Goal: Complete application form: Complete application form

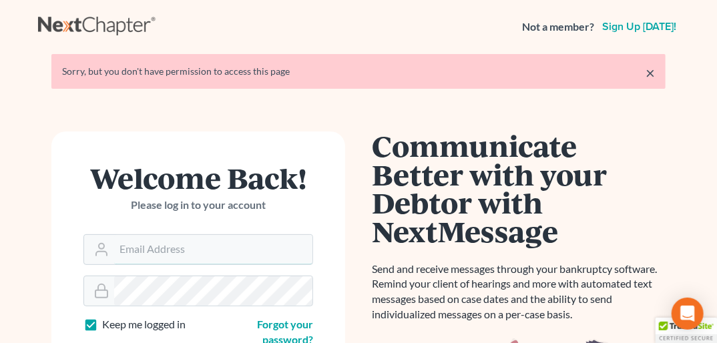
type input "[PERSON_NAME][EMAIL_ADDRESS][DOMAIN_NAME]"
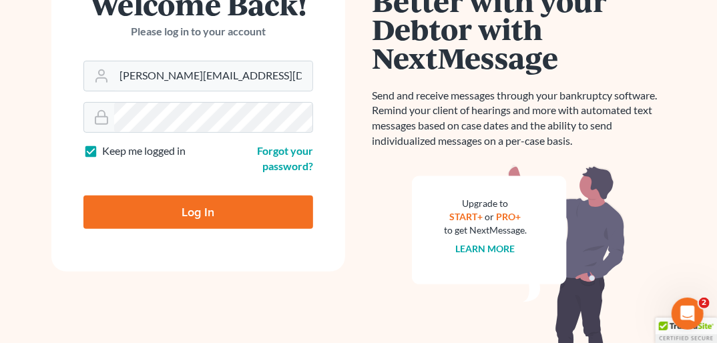
scroll to position [183, 0]
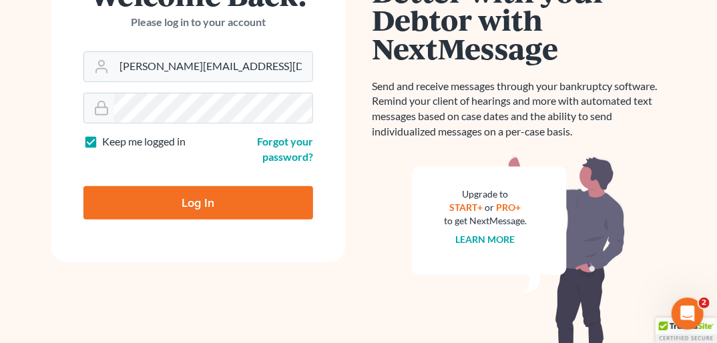
click at [206, 197] on input "Log In" at bounding box center [199, 202] width 230 height 33
type input "Thinking..."
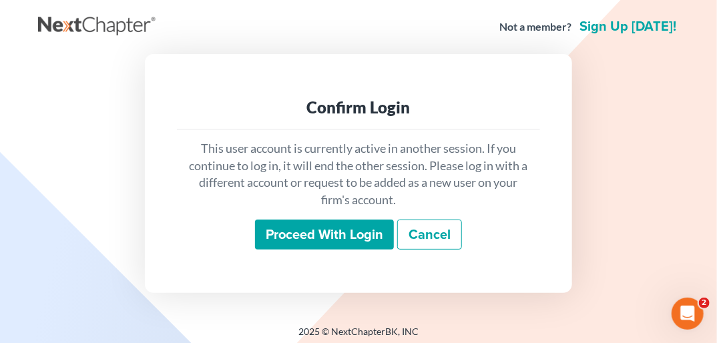
click at [329, 240] on input "Proceed with login" at bounding box center [324, 235] width 139 height 31
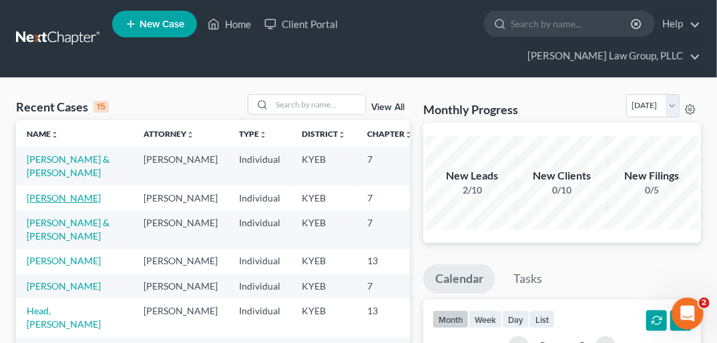
click at [44, 192] on link "Snyder, Tiffany" at bounding box center [64, 197] width 74 height 11
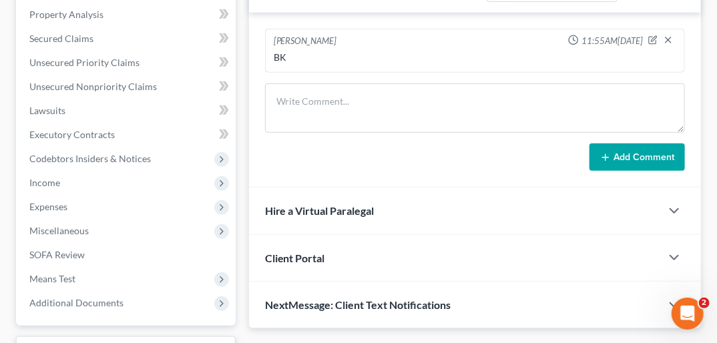
scroll to position [301, 0]
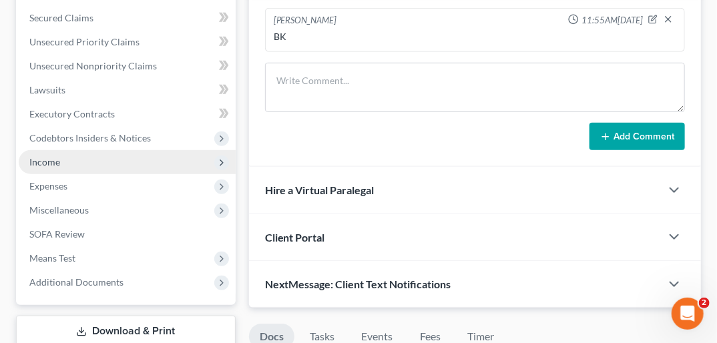
click at [67, 150] on span "Income" at bounding box center [127, 162] width 217 height 24
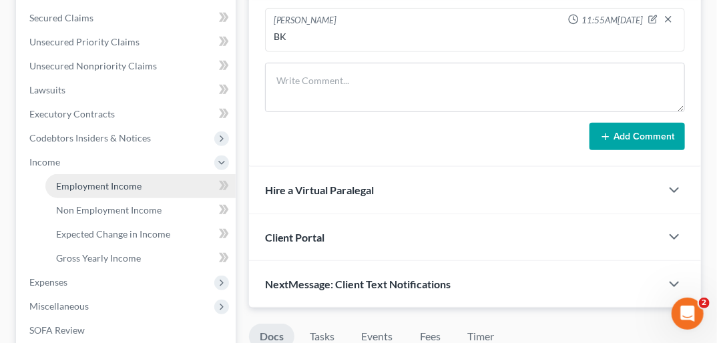
click at [85, 180] on span "Employment Income" at bounding box center [99, 185] width 86 height 11
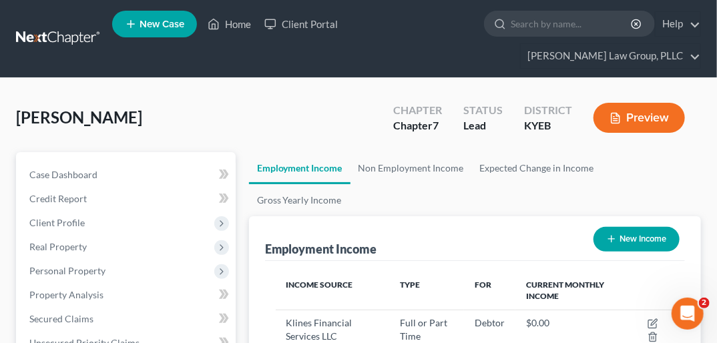
click at [627, 227] on button "New Income" at bounding box center [637, 239] width 86 height 25
select select "0"
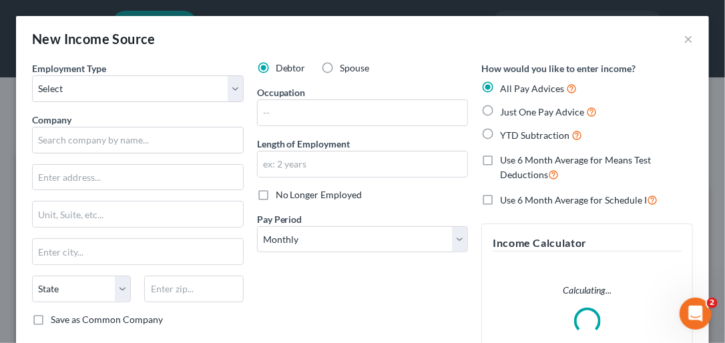
scroll to position [202, 431]
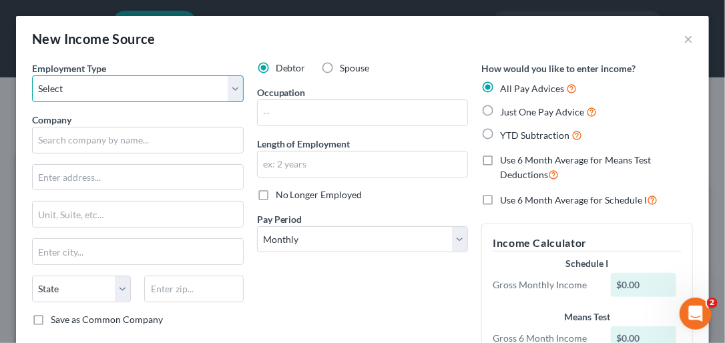
click at [232, 86] on select "Select Full or Part Time Employment Self Employment" at bounding box center [138, 88] width 212 height 27
select select "0"
click at [32, 75] on select "Select Full or Part Time Employment Self Employment" at bounding box center [138, 88] width 212 height 27
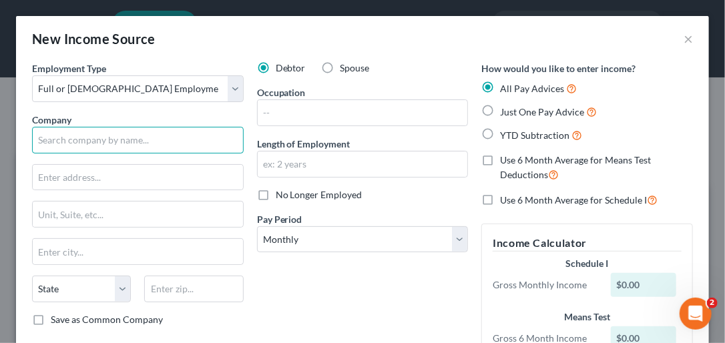
click at [117, 141] on input "text" at bounding box center [138, 140] width 212 height 27
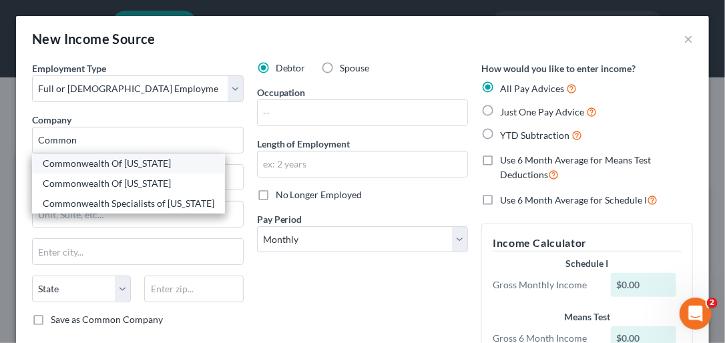
click at [109, 160] on div "Commonwealth Of [US_STATE]" at bounding box center [129, 163] width 172 height 13
type input "Commonwealth Of [US_STATE]"
type input "501 High Street"
type input "Frankfort"
select select "18"
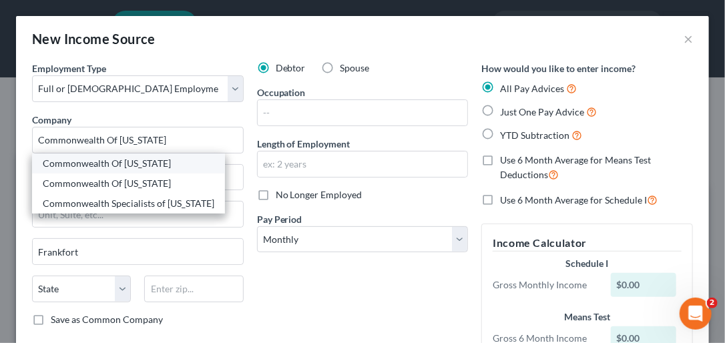
type input "40601"
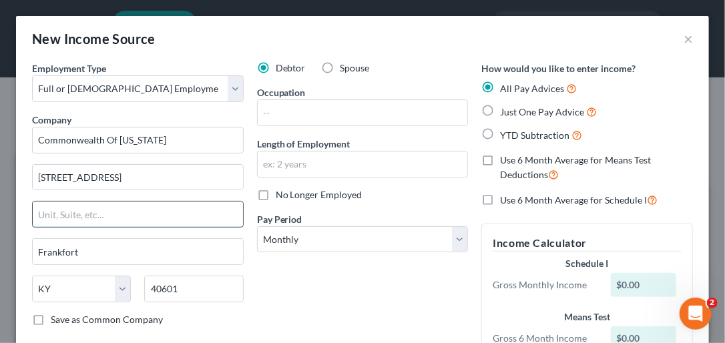
click at [59, 216] on input "text" at bounding box center [138, 214] width 210 height 25
type input "3rd Floor"
click at [51, 317] on label "Save as Common Company" at bounding box center [107, 319] width 112 height 13
click at [56, 317] on input "Save as Common Company" at bounding box center [60, 317] width 9 height 9
checkbox input "true"
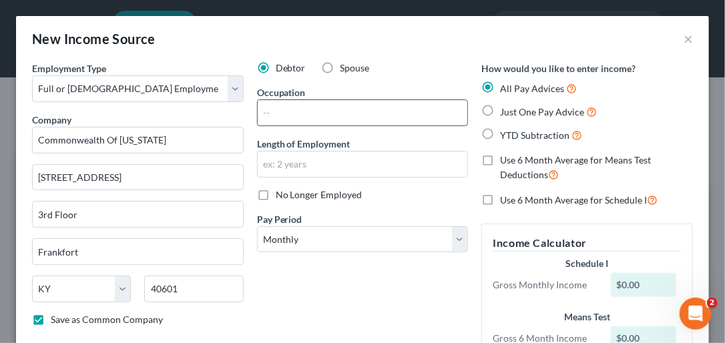
click at [289, 113] on input "text" at bounding box center [363, 112] width 210 height 25
click at [287, 112] on input "SeniorAdministrative Specialist" at bounding box center [363, 112] width 210 height 25
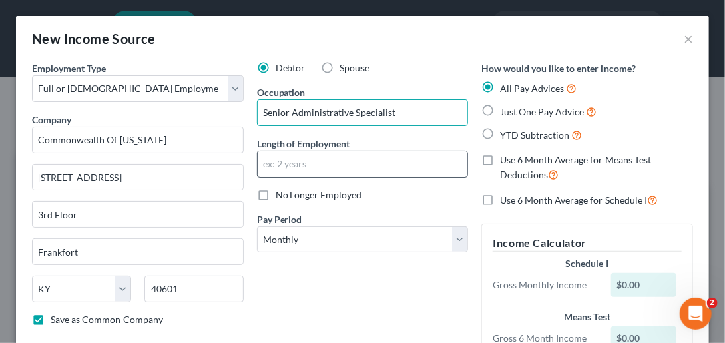
type input "Senior Administrative Specialist"
click at [300, 163] on input "text" at bounding box center [363, 164] width 210 height 25
type input "3 months"
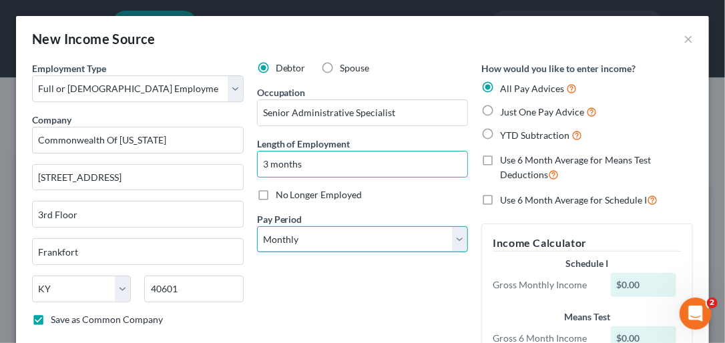
click at [452, 241] on select "Select Monthly Twice Monthly Every Other Week Weekly" at bounding box center [363, 239] width 212 height 27
select select "2"
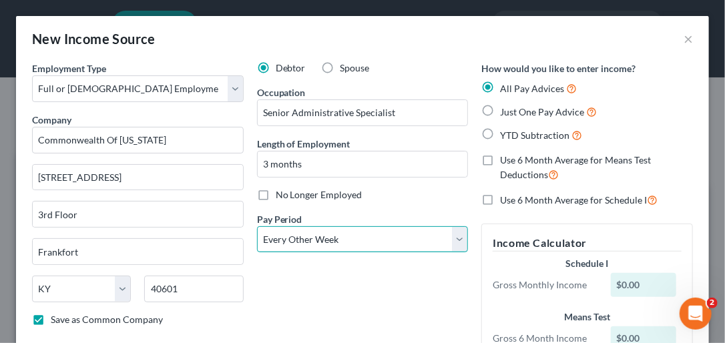
click at [257, 226] on select "Select Monthly Twice Monthly Every Other Week Weekly" at bounding box center [363, 239] width 212 height 27
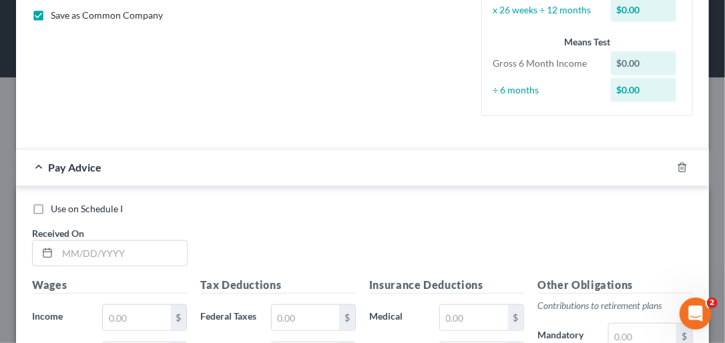
scroll to position [325, 0]
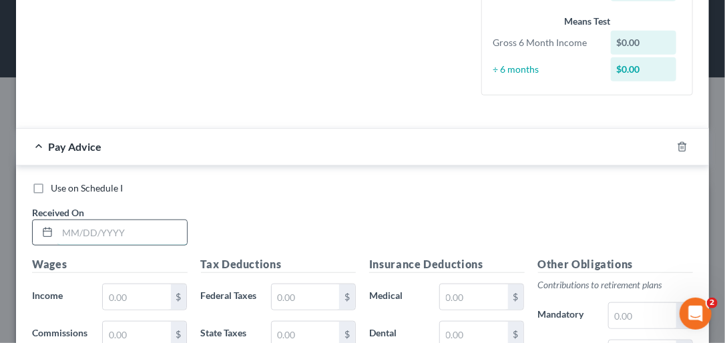
click at [70, 232] on input "text" at bounding box center [122, 232] width 130 height 25
type input "06/30/2025"
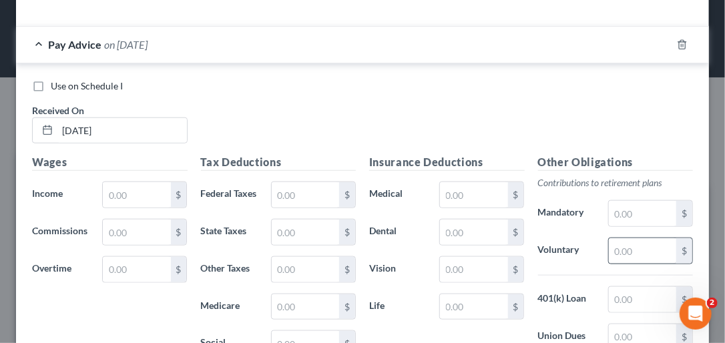
scroll to position [441, 0]
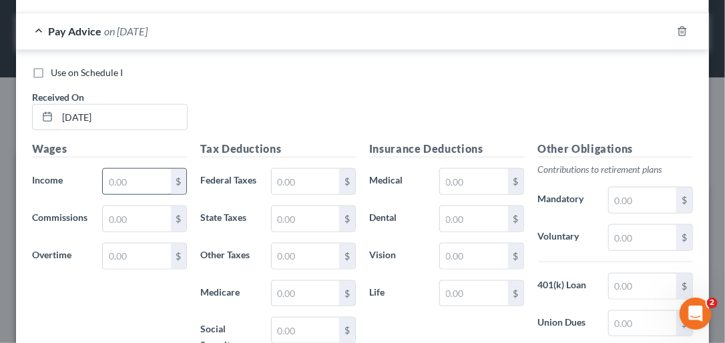
click at [131, 180] on input "text" at bounding box center [136, 181] width 67 height 25
type input "1,695.12"
click at [284, 180] on input "text" at bounding box center [305, 181] width 67 height 25
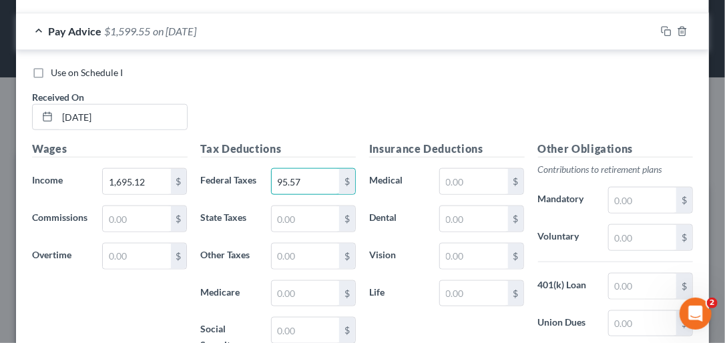
type input "95.57"
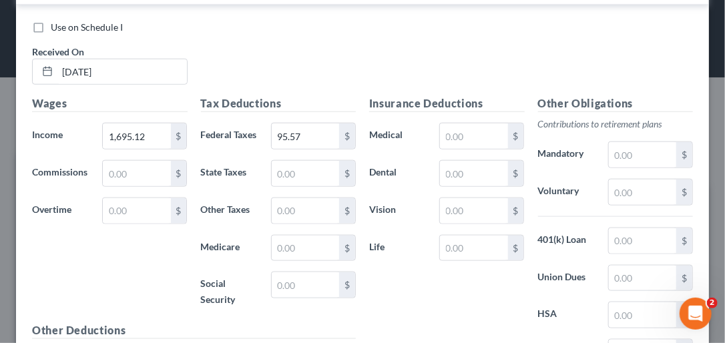
scroll to position [501, 0]
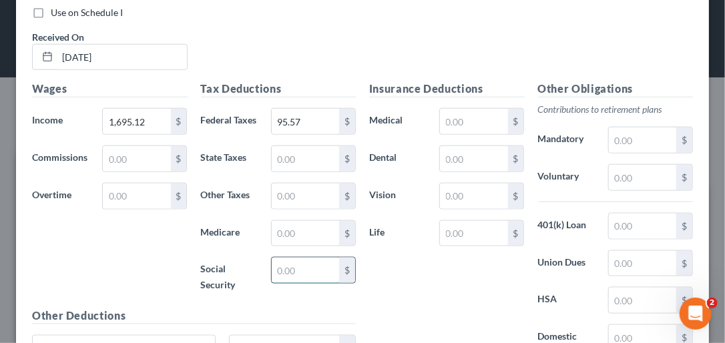
click at [293, 283] on input "text" at bounding box center [305, 270] width 67 height 25
type input "99.57"
click at [305, 240] on input "text" at bounding box center [305, 233] width 67 height 25
type input "23.29"
click at [300, 172] on input "text" at bounding box center [305, 158] width 67 height 25
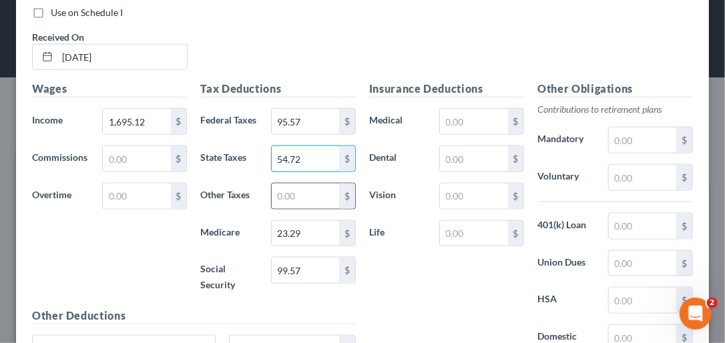
type input "54.72"
click at [283, 209] on input "text" at bounding box center [305, 196] width 67 height 25
type input "33.05"
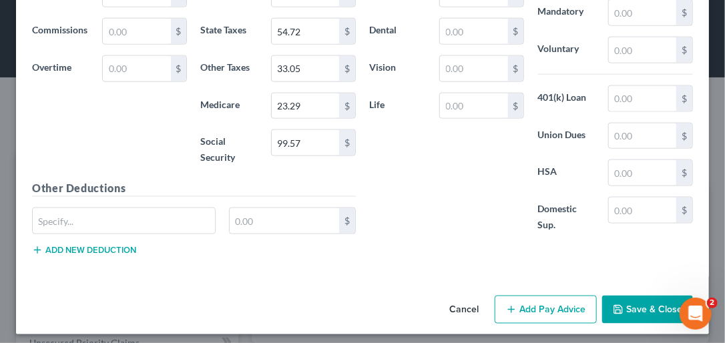
scroll to position [639, 0]
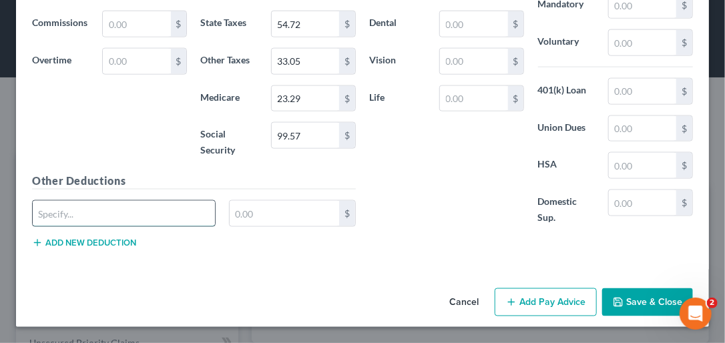
click at [67, 222] on input "text" at bounding box center [124, 213] width 182 height 25
type input "CW LIVINGWELL PPO"
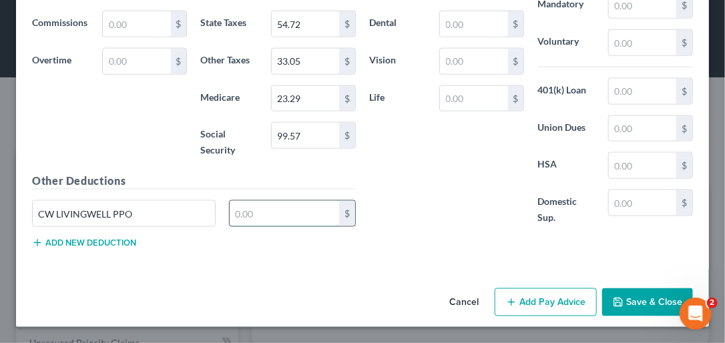
click at [240, 220] on input "text" at bounding box center [285, 213] width 110 height 25
type input "89.14"
click at [96, 249] on button "Add new deduction" at bounding box center [84, 243] width 104 height 11
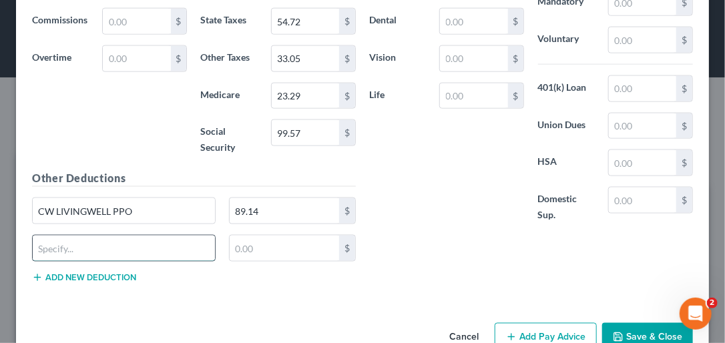
click at [96, 254] on input "text" at bounding box center [124, 248] width 182 height 25
type input "KERS Cash Bal 2014 EE"
click at [243, 257] on input "text" at bounding box center [285, 248] width 110 height 25
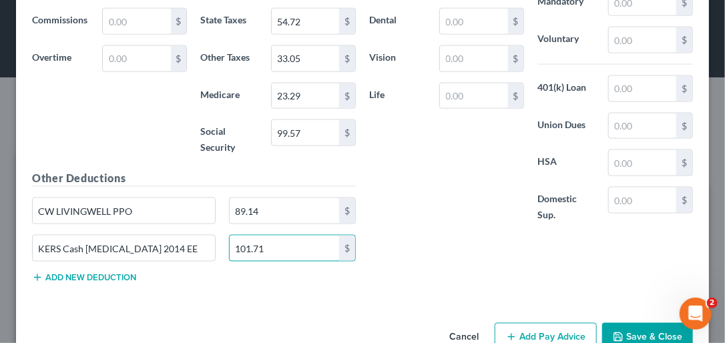
type input "101.71"
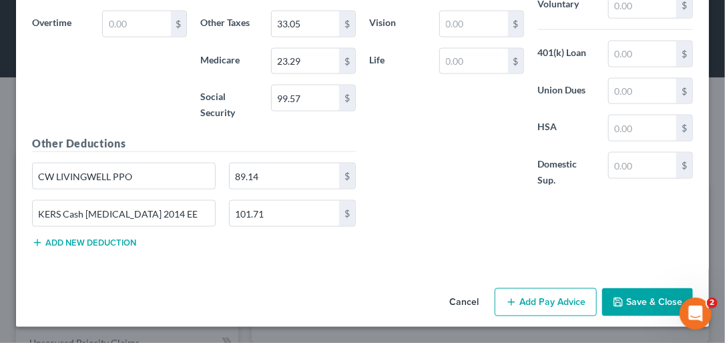
click at [548, 299] on button "Add Pay Advice" at bounding box center [546, 303] width 102 height 28
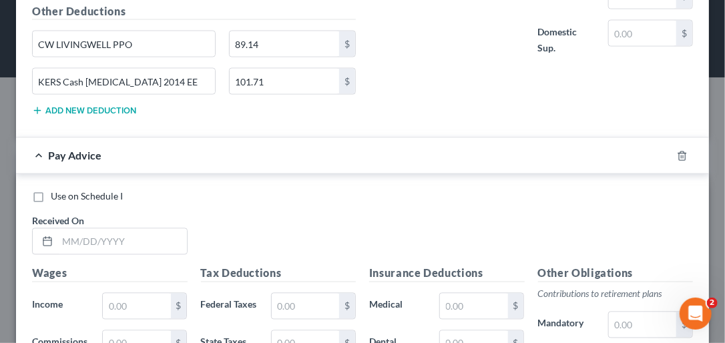
scroll to position [870, 0]
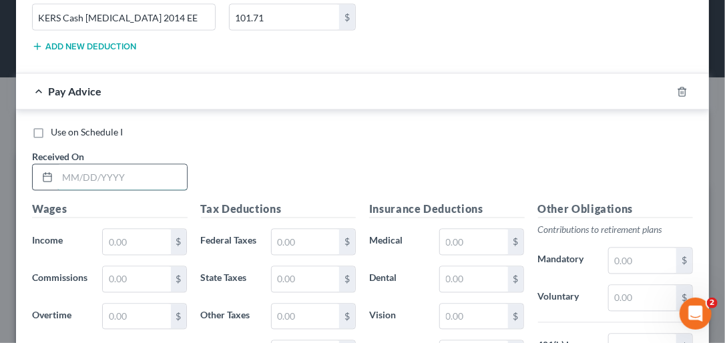
click at [67, 182] on input "text" at bounding box center [122, 177] width 130 height 25
type input "07/15/2025"
click at [111, 255] on input "text" at bounding box center [136, 242] width 67 height 25
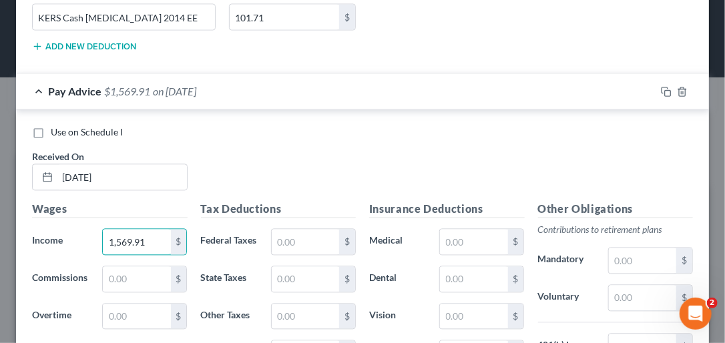
type input "1,569.91"
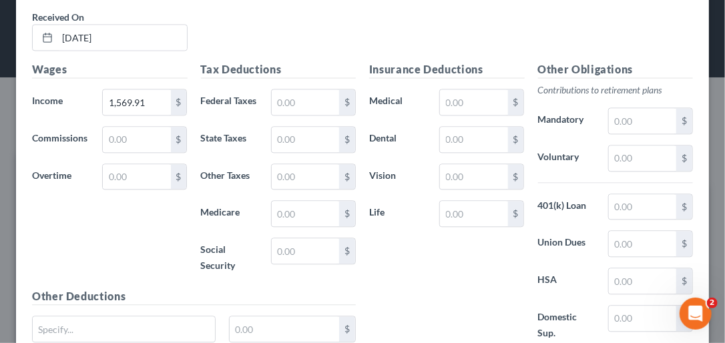
scroll to position [1015, 0]
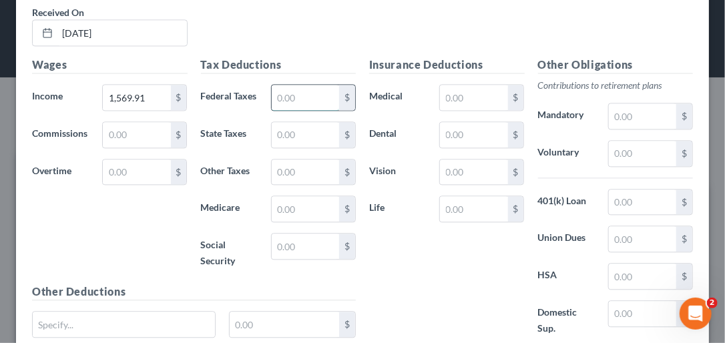
click at [287, 102] on input "text" at bounding box center [305, 97] width 67 height 25
type input "86.80"
click at [299, 148] on input "text" at bounding box center [305, 134] width 67 height 25
type input "51.80"
click at [297, 185] on input "text" at bounding box center [305, 172] width 67 height 25
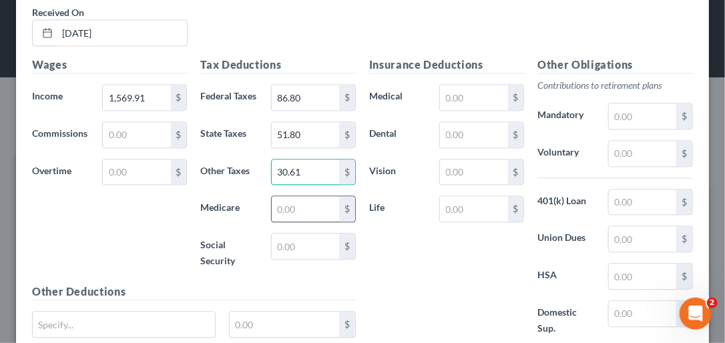
type input "30.61"
click at [307, 222] on input "text" at bounding box center [305, 208] width 67 height 25
type input "22.11"
click at [297, 259] on input "text" at bounding box center [305, 246] width 67 height 25
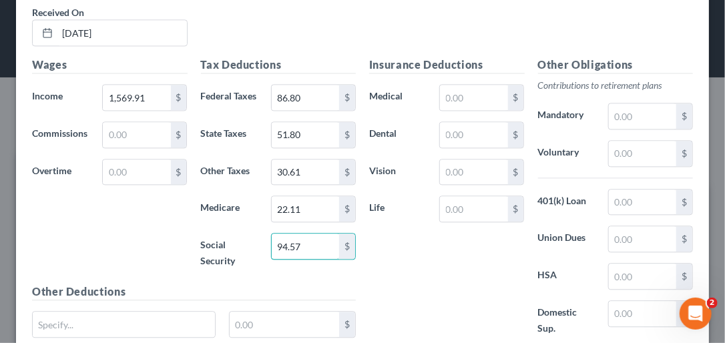
type input "94.57"
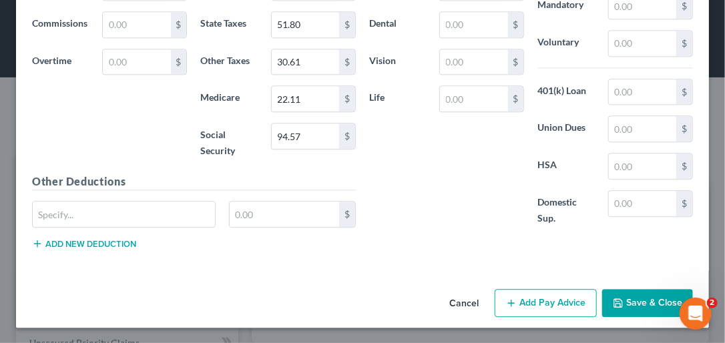
scroll to position [1148, 0]
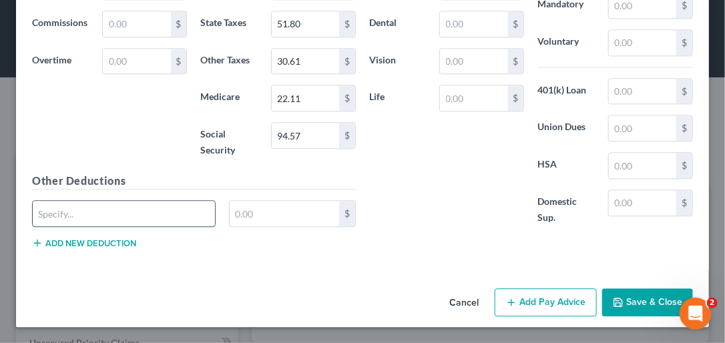
click at [163, 212] on input "text" at bounding box center [124, 213] width 182 height 25
type input "CW Livingwell PPO PreTx"
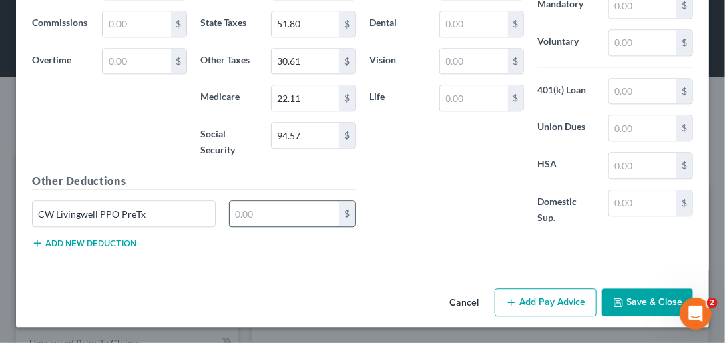
click at [239, 212] on input "text" at bounding box center [285, 213] width 110 height 25
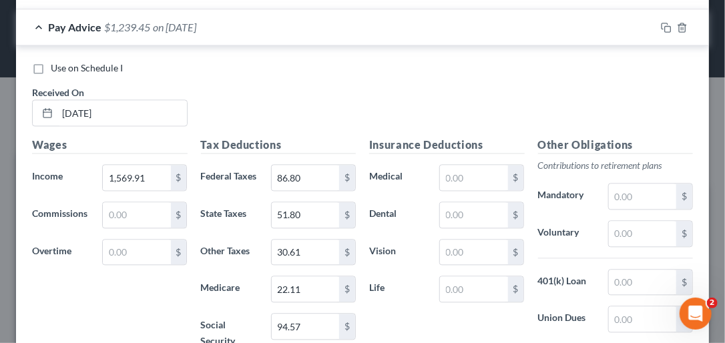
type input "44.57"
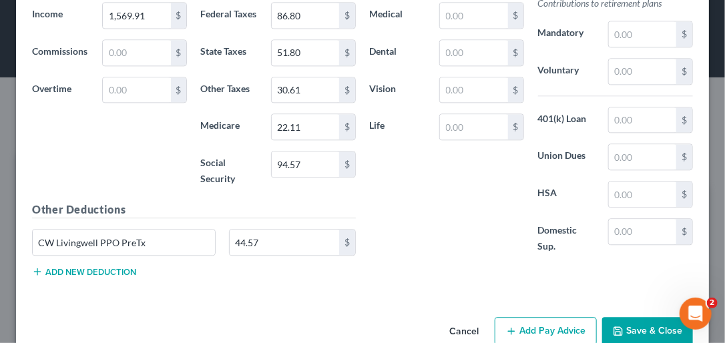
scroll to position [1148, 0]
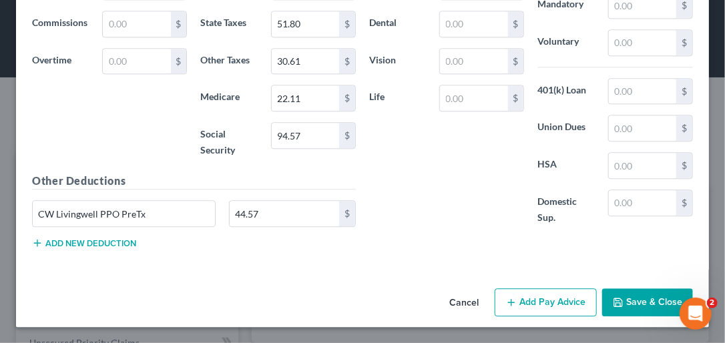
click at [77, 242] on button "Add new deduction" at bounding box center [84, 243] width 104 height 11
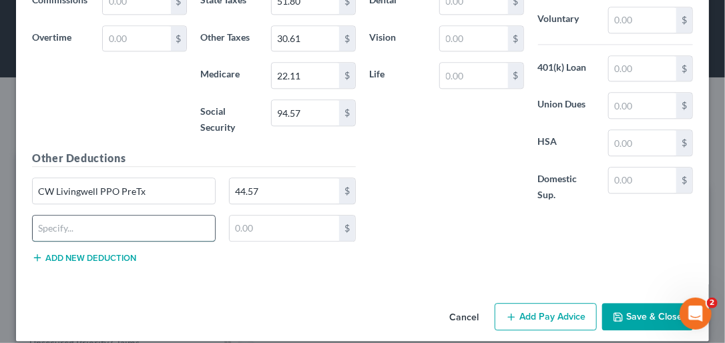
click at [77, 241] on input "text" at bounding box center [124, 228] width 182 height 25
type input "KERS Cash Bal 2014 EE"
click at [261, 241] on input "text" at bounding box center [285, 228] width 110 height 25
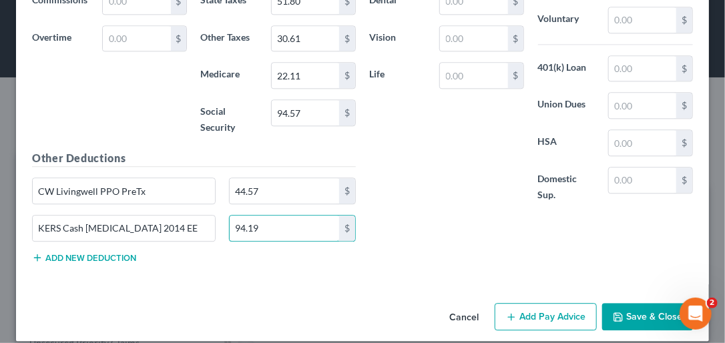
type input "94.19"
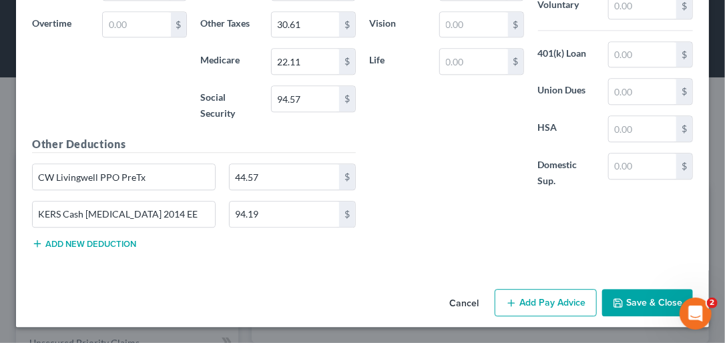
drag, startPoint x: 725, startPoint y: 265, endPoint x: 19, endPoint y: 12, distance: 749.9
click at [526, 303] on button "Add Pay Advice" at bounding box center [546, 303] width 102 height 28
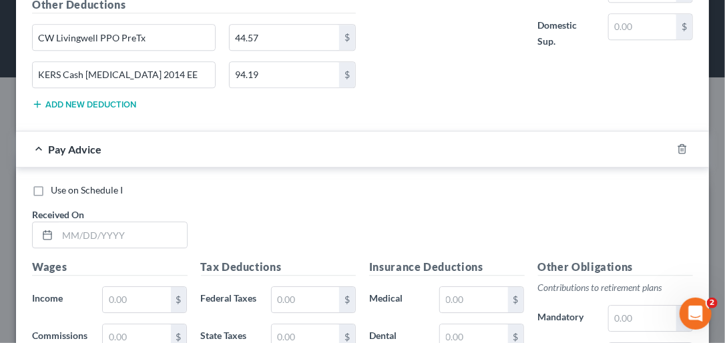
scroll to position [1339, 0]
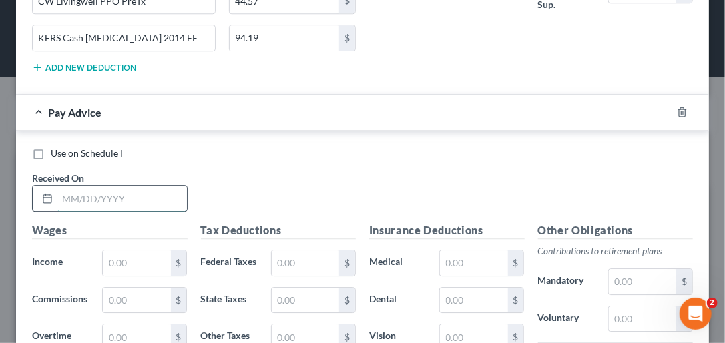
click at [77, 211] on input "text" at bounding box center [122, 198] width 130 height 25
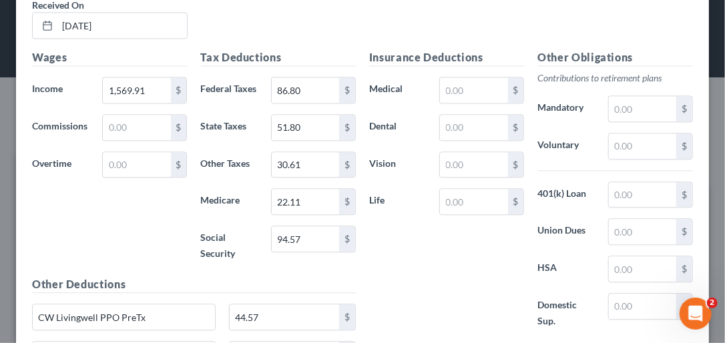
scroll to position [1018, 0]
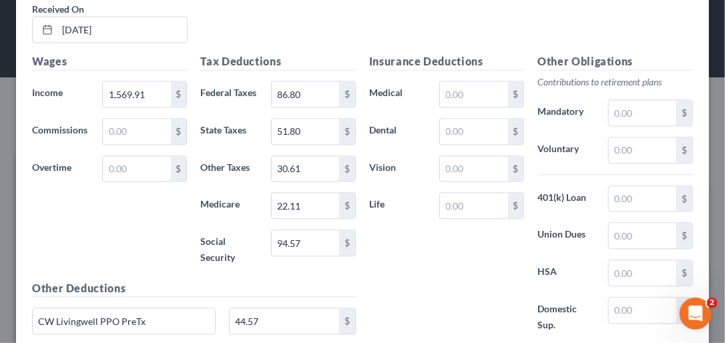
type input "07/30/2025"
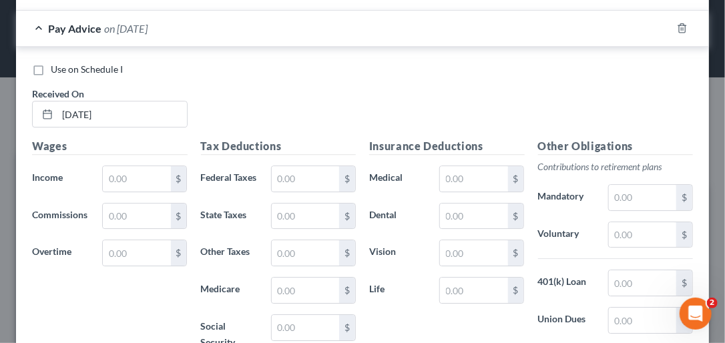
scroll to position [1446, 0]
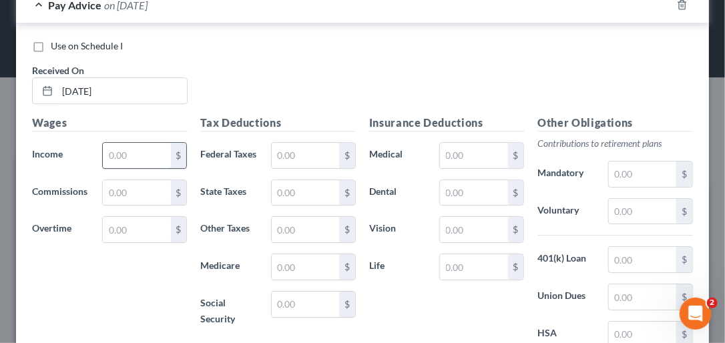
click at [146, 168] on input "text" at bounding box center [136, 155] width 67 height 25
type input "1,745.98"
click at [287, 168] on input "text" at bounding box center [305, 155] width 67 height 25
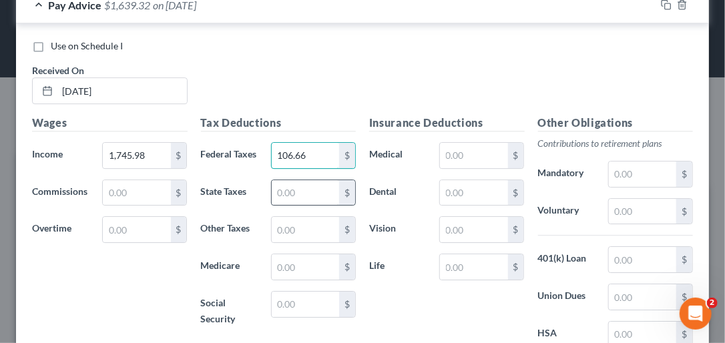
type input "106.66"
click at [277, 206] on input "text" at bounding box center [305, 192] width 67 height 25
type input "58.42"
click at [303, 242] on input "text" at bounding box center [305, 229] width 67 height 25
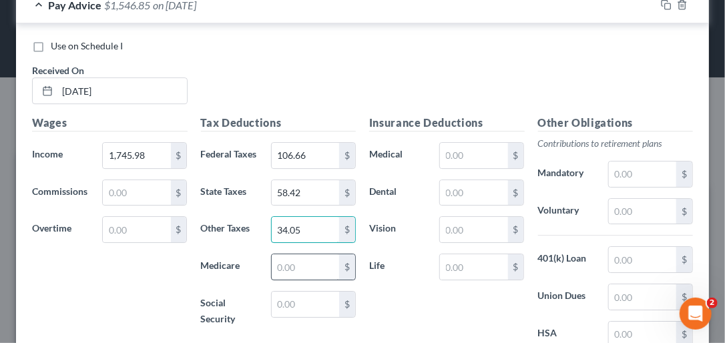
type input "34.05"
click at [315, 280] on input "text" at bounding box center [305, 267] width 67 height 25
type input "24.67"
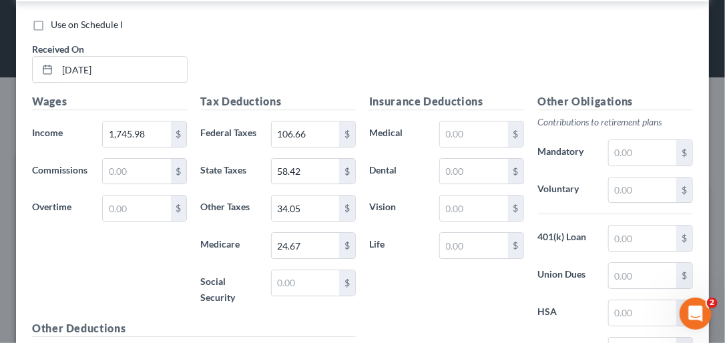
scroll to position [1482, 0]
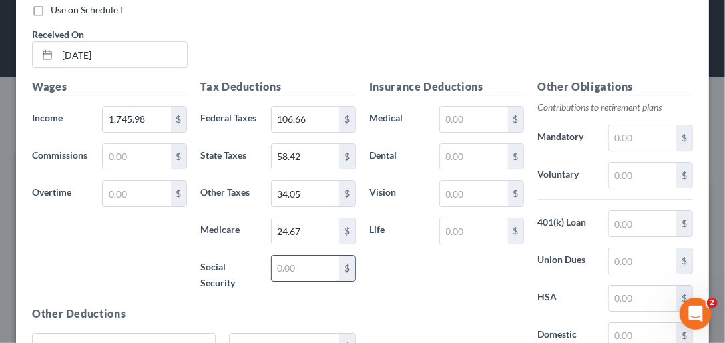
click at [306, 281] on input "text" at bounding box center [305, 268] width 67 height 25
type input "105.49"
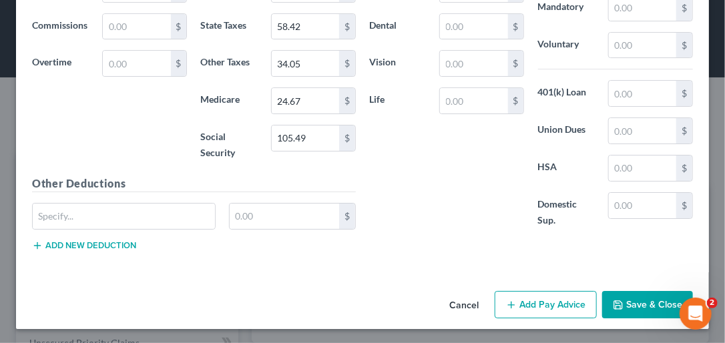
scroll to position [1616, 0]
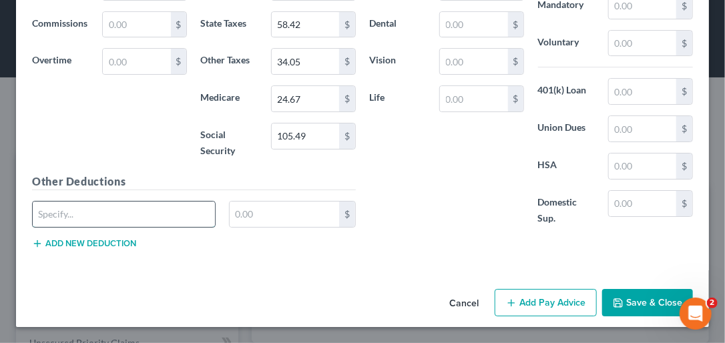
click at [128, 227] on input "text" at bounding box center [124, 214] width 182 height 25
type input "CW Living well PPO Pretx"
drag, startPoint x: 254, startPoint y: 246, endPoint x: 246, endPoint y: 246, distance: 7.3
click at [249, 227] on input "text" at bounding box center [285, 214] width 110 height 25
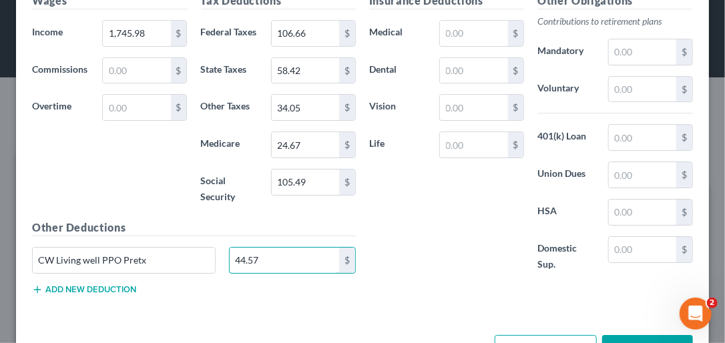
scroll to position [1509, 0]
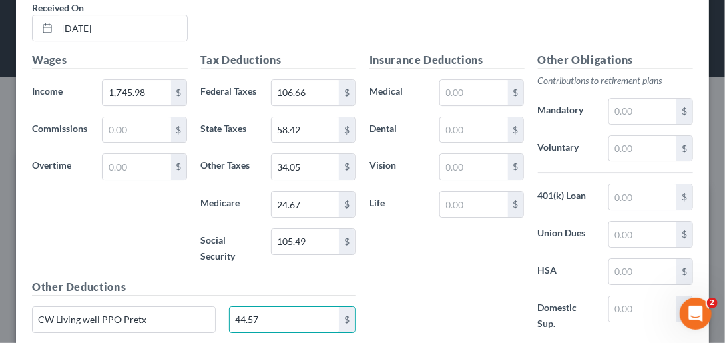
type input "44.57"
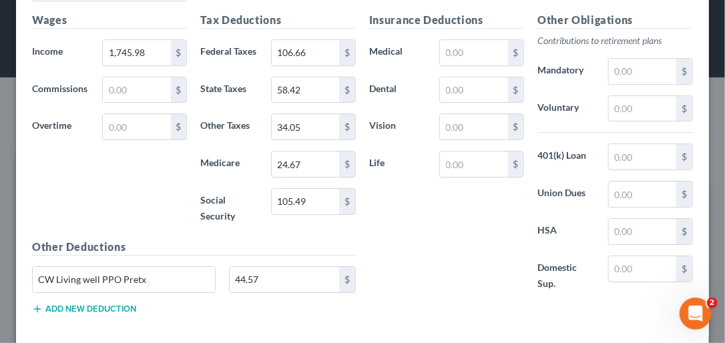
scroll to position [1649, 0]
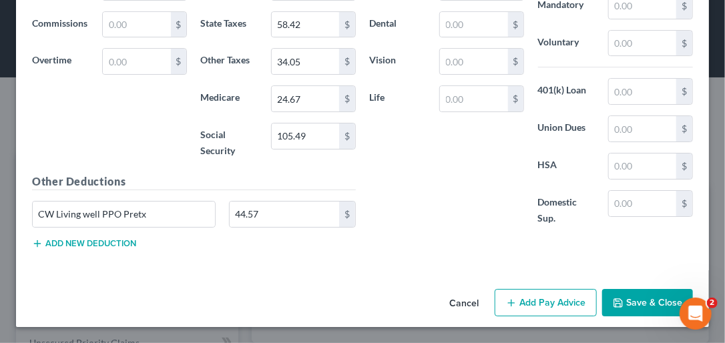
drag, startPoint x: 720, startPoint y: 272, endPoint x: 10, endPoint y: 15, distance: 755.0
click at [99, 240] on button "Add new deduction" at bounding box center [84, 243] width 104 height 11
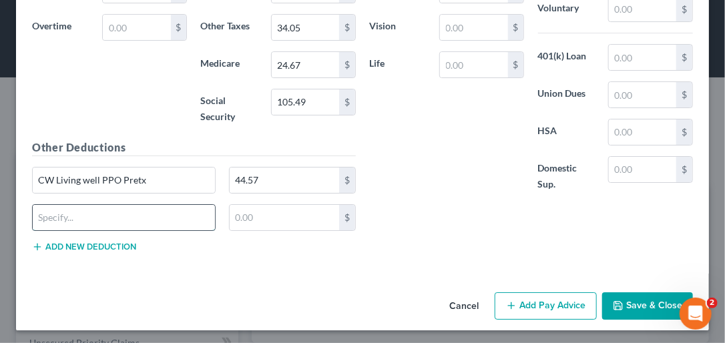
click at [81, 230] on input "text" at bounding box center [124, 217] width 182 height 25
type input "KERS Cash Bal 2014 EE"
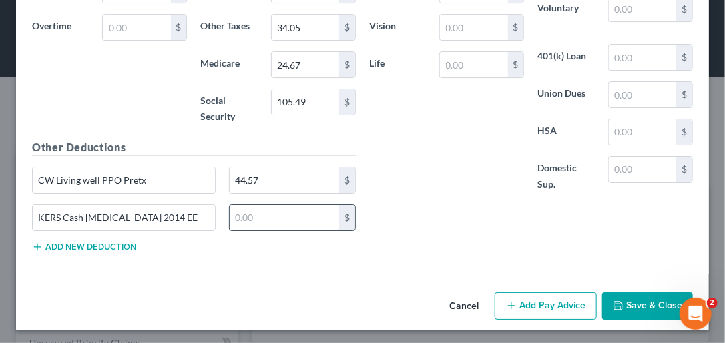
click at [246, 230] on input "text" at bounding box center [285, 217] width 110 height 25
type input "104.76"
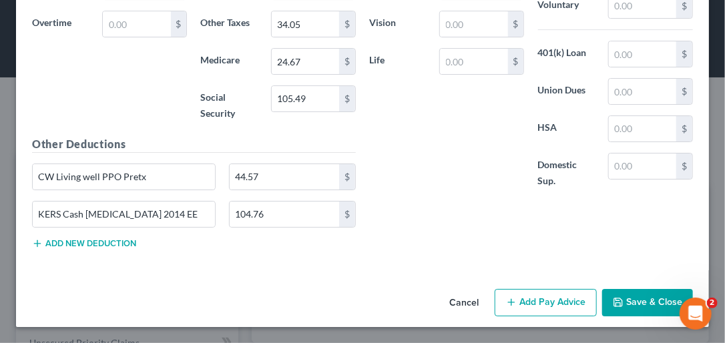
click at [536, 299] on button "Add Pay Advice" at bounding box center [546, 303] width 102 height 28
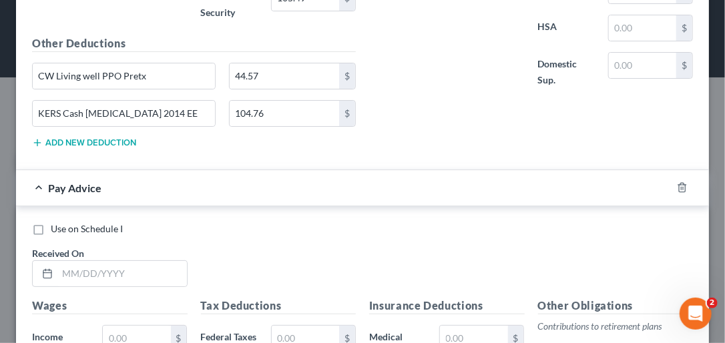
scroll to position [1820, 0]
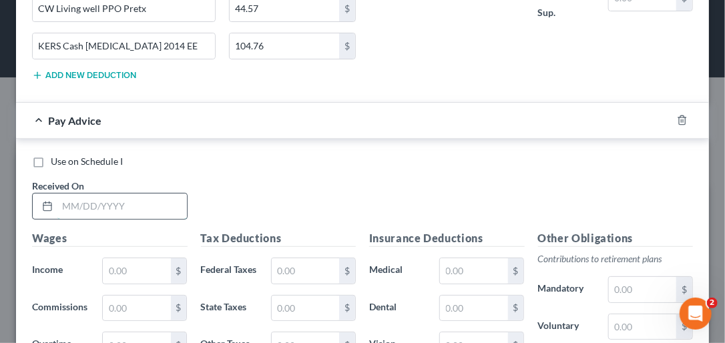
click at [67, 219] on input "text" at bounding box center [122, 206] width 130 height 25
type input "08/15/2025"
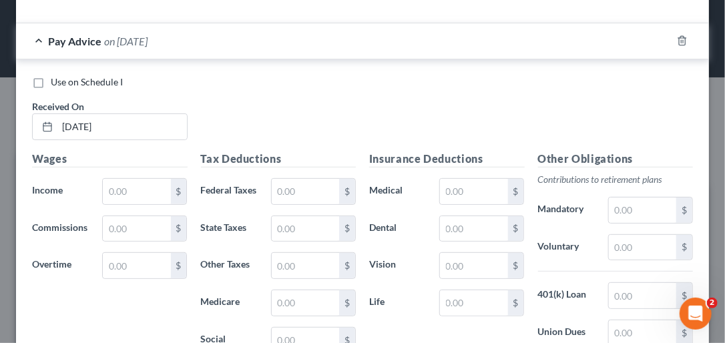
scroll to position [1925, 0]
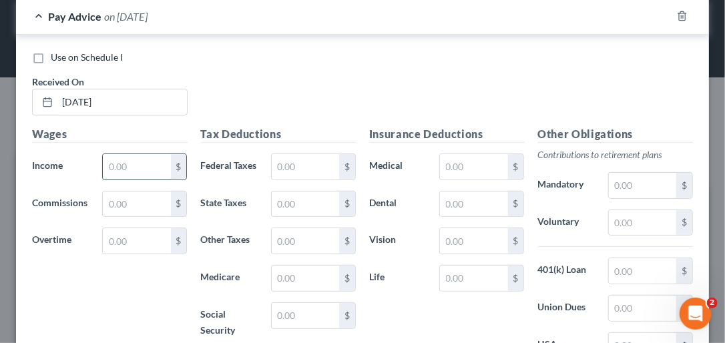
click at [135, 180] on input "text" at bounding box center [136, 166] width 67 height 25
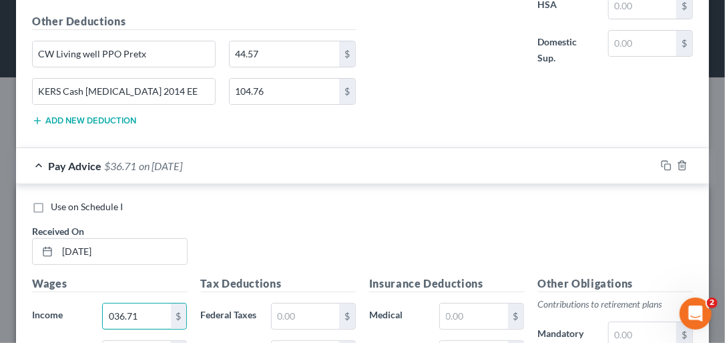
scroll to position [1764, 0]
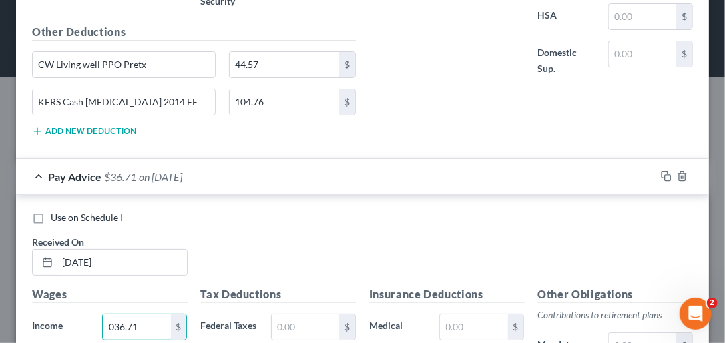
type input "036.71"
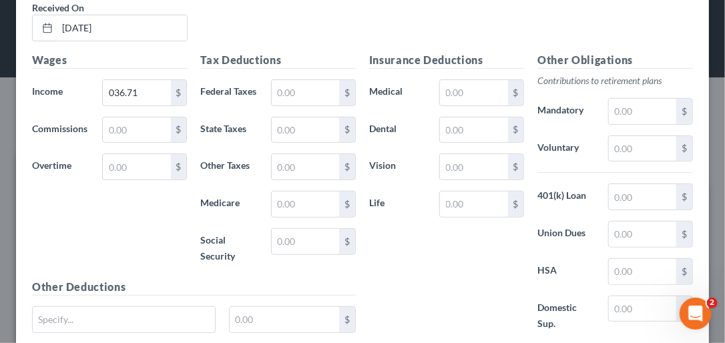
scroll to position [2049, 0]
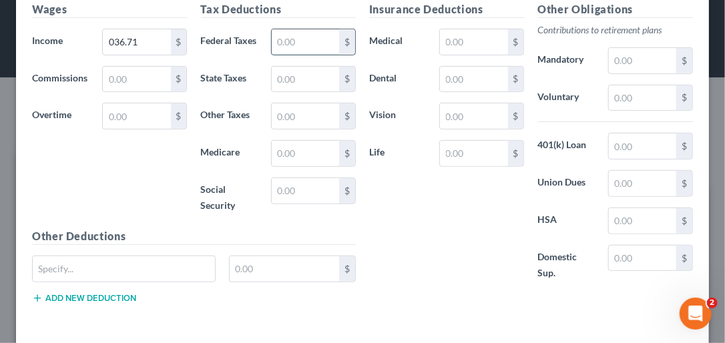
click at [305, 55] on input "text" at bounding box center [305, 41] width 67 height 25
type input "32.89"
click at [294, 92] on input "text" at bounding box center [305, 79] width 67 height 25
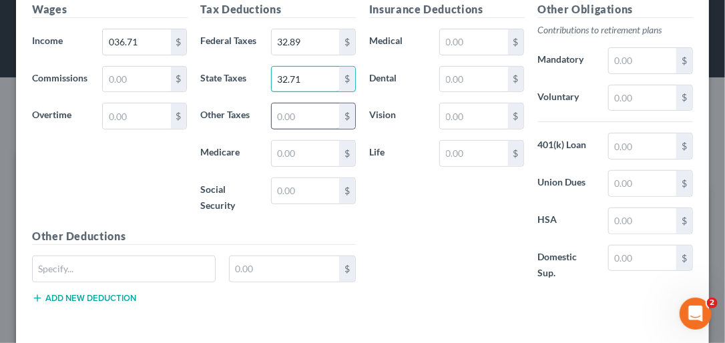
type input "32.71"
click at [277, 129] on input "text" at bounding box center [305, 116] width 67 height 25
type input "22.17"
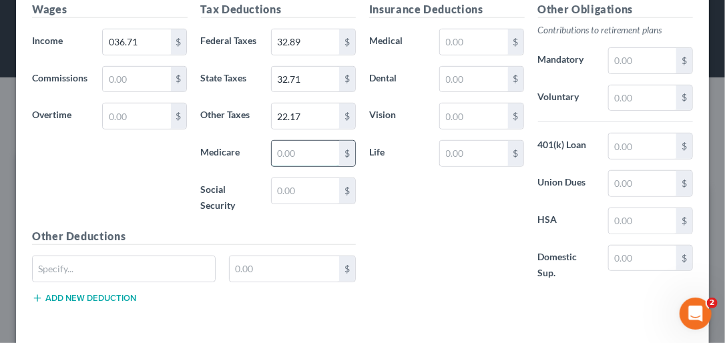
click at [282, 166] on input "text" at bounding box center [305, 153] width 67 height 25
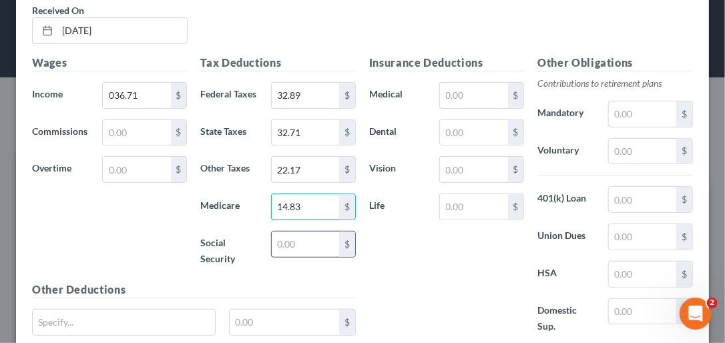
type input "14.83"
click at [324, 257] on input "text" at bounding box center [305, 244] width 67 height 25
type input "63.37"
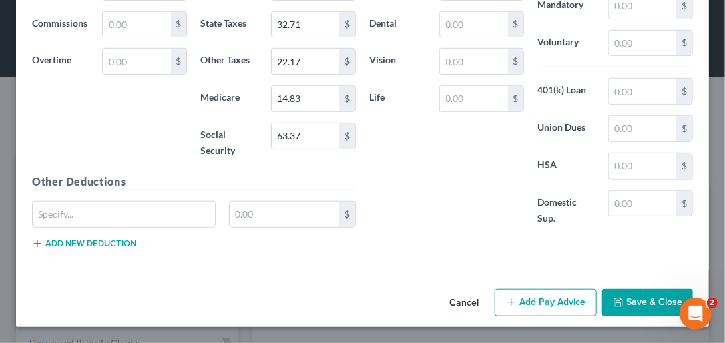
drag, startPoint x: 721, startPoint y: 285, endPoint x: 19, endPoint y: 13, distance: 753.5
click at [90, 215] on input "text" at bounding box center [124, 214] width 182 height 25
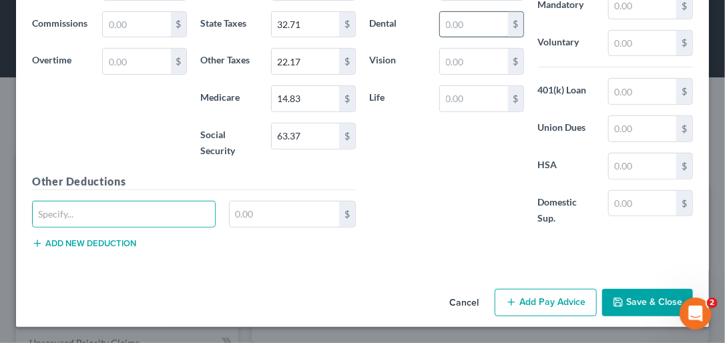
click at [460, 18] on input "text" at bounding box center [473, 24] width 67 height 25
type input "70.00"
click at [86, 208] on input "text" at bounding box center [124, 214] width 182 height 25
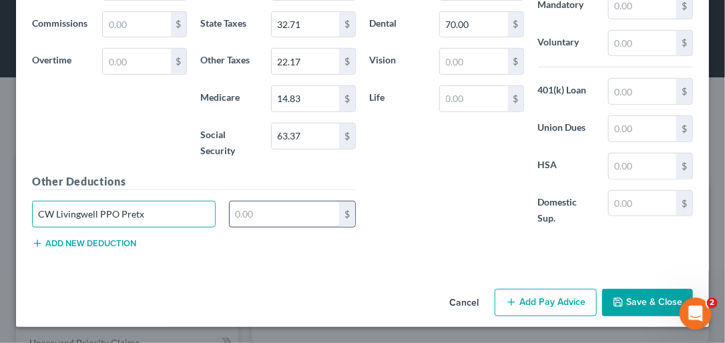
type input "CW Livingwell PPO Pretx"
click at [264, 210] on input "text" at bounding box center [285, 214] width 110 height 25
type input "44.57"
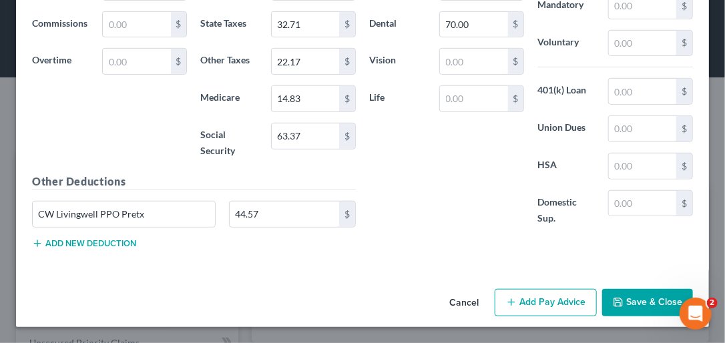
click at [111, 240] on button "Add new deduction" at bounding box center [84, 243] width 104 height 11
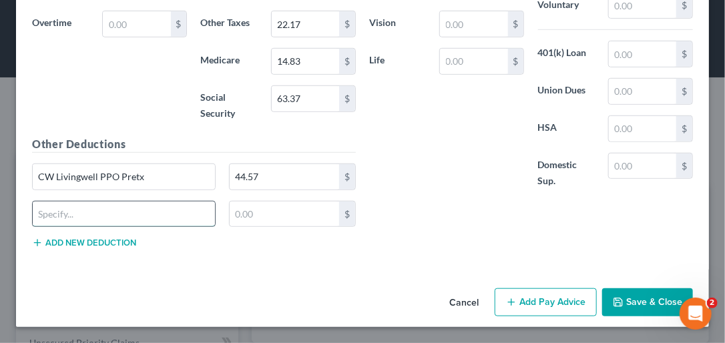
click at [111, 227] on input "text" at bounding box center [124, 214] width 182 height 25
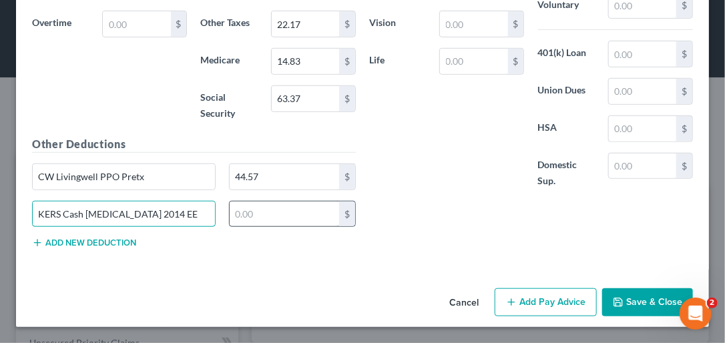
type input "KERS Cash Bal 2014 EE"
click at [288, 227] on input "text" at bounding box center [285, 214] width 110 height 25
type input "68.20"
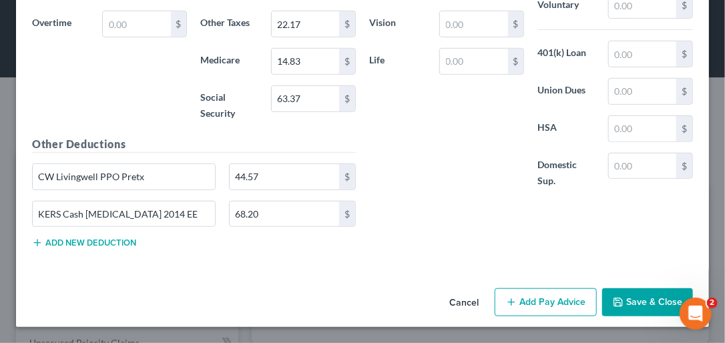
scroll to position [2187, 0]
click at [541, 299] on button "Add Pay Advice" at bounding box center [546, 303] width 102 height 28
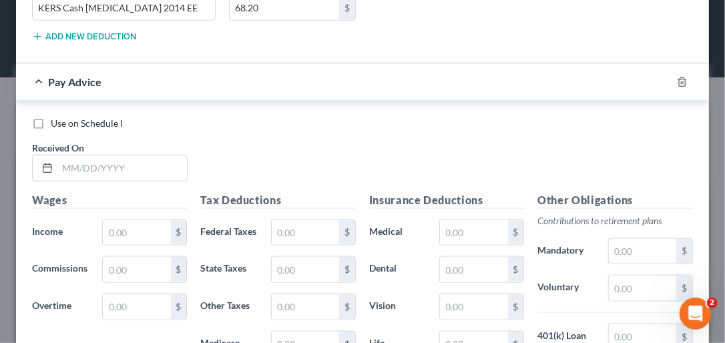
scroll to position [2357, 0]
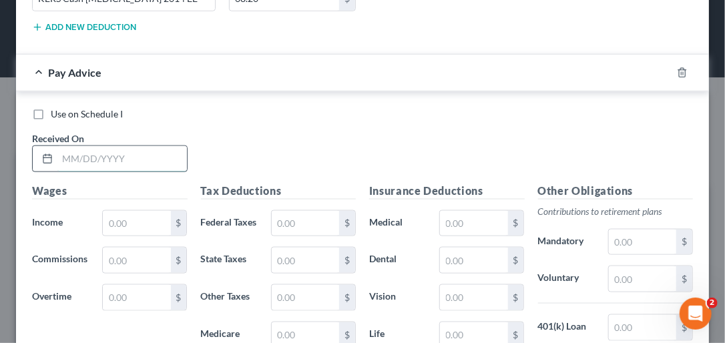
click at [124, 172] on input "text" at bounding box center [122, 158] width 130 height 25
type input "08/29/2025"
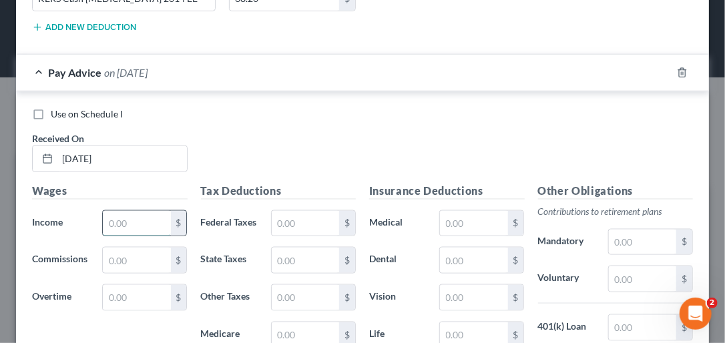
click at [131, 236] on input "text" at bounding box center [136, 223] width 67 height 25
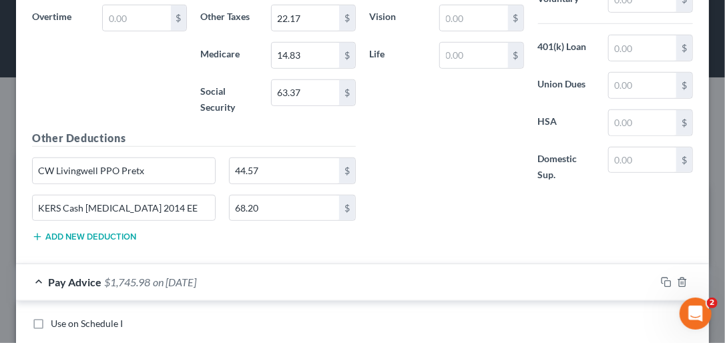
scroll to position [2144, 0]
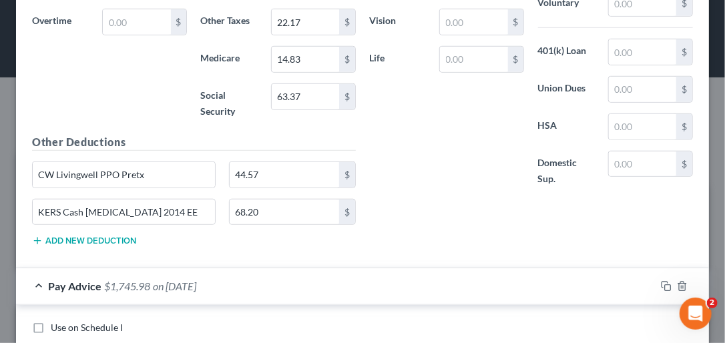
type input "1,745.98"
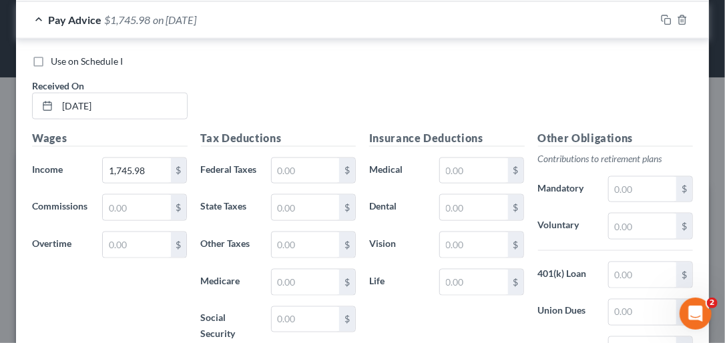
scroll to position [2450, 0]
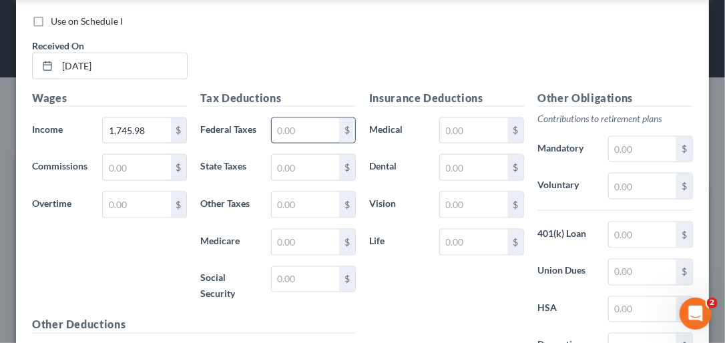
click at [298, 144] on input "text" at bounding box center [305, 130] width 67 height 25
type input "106.66"
click at [302, 180] on input "text" at bounding box center [305, 167] width 67 height 25
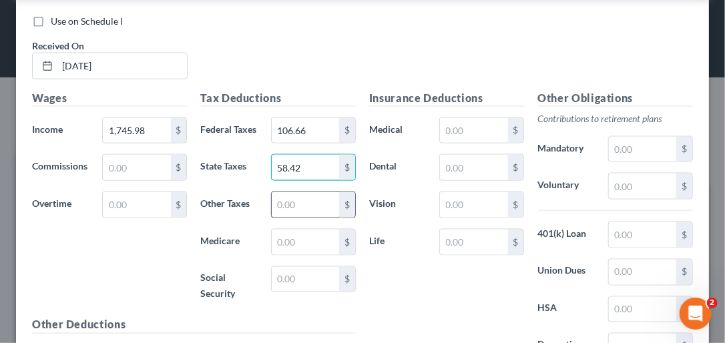
type input "58.42"
click at [302, 218] on input "text" at bounding box center [305, 204] width 67 height 25
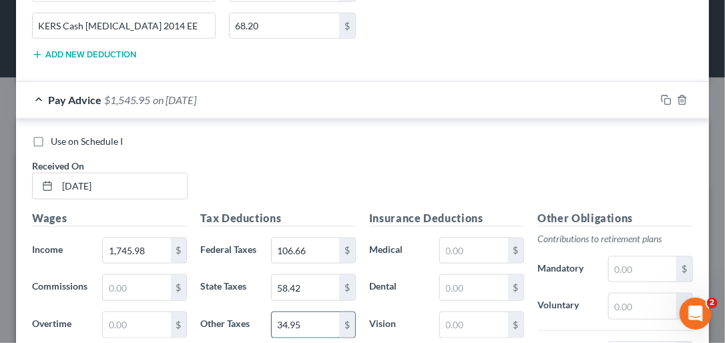
scroll to position [2237, 0]
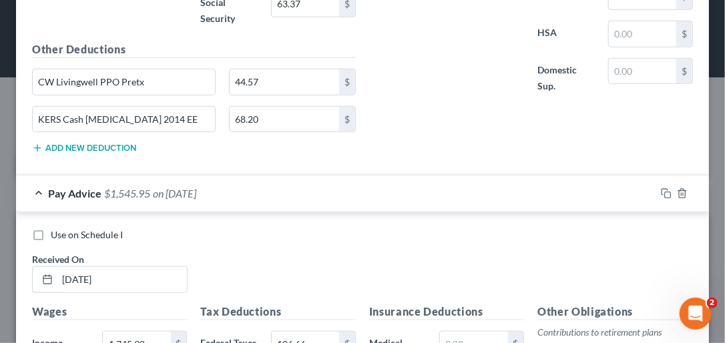
type input "34.95"
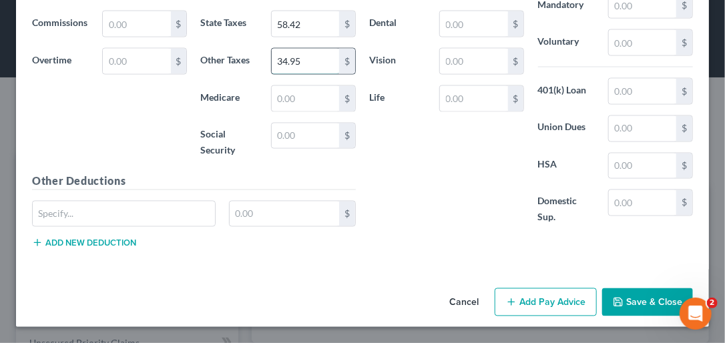
click at [321, 74] on input "34.95" at bounding box center [305, 61] width 67 height 25
type input "34.05"
click at [316, 112] on input "text" at bounding box center [305, 98] width 67 height 25
type input "24.67"
click at [303, 149] on input "text" at bounding box center [305, 136] width 67 height 25
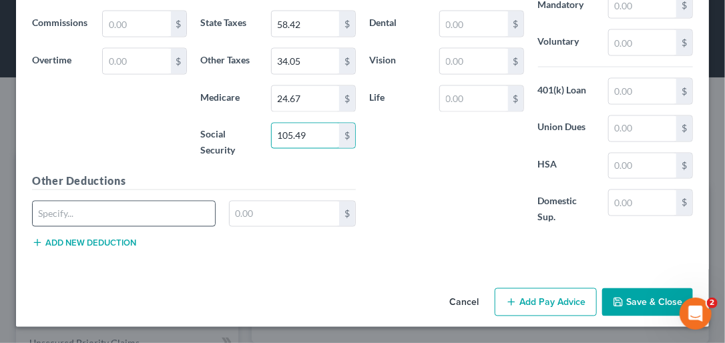
type input "105.49"
click at [148, 227] on input "text" at bounding box center [124, 214] width 182 height 25
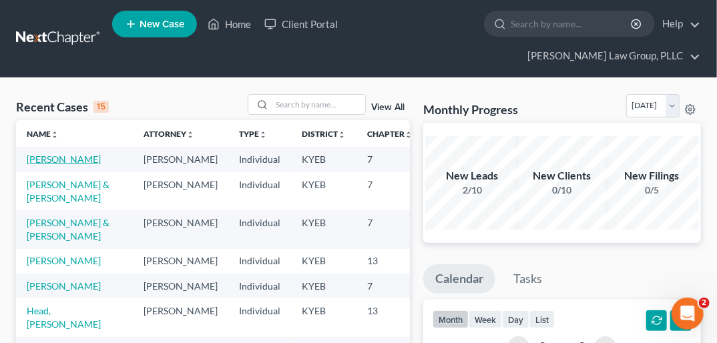
click at [36, 154] on link "Snyder, Tiffany" at bounding box center [64, 159] width 74 height 11
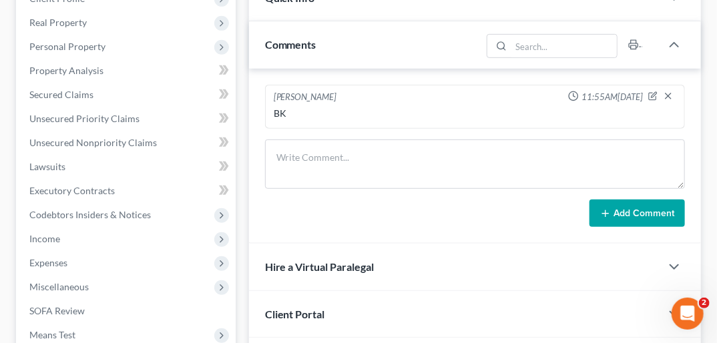
scroll to position [265, 0]
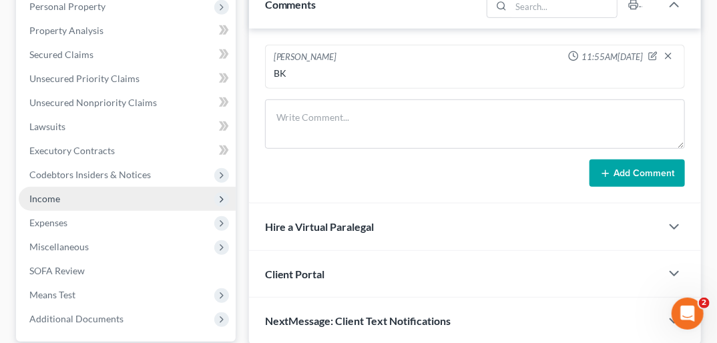
click at [52, 193] on span "Income" at bounding box center [44, 198] width 31 height 11
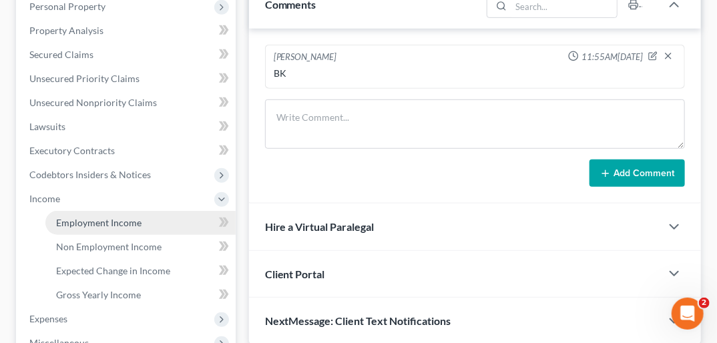
click at [73, 217] on span "Employment Income" at bounding box center [99, 222] width 86 height 11
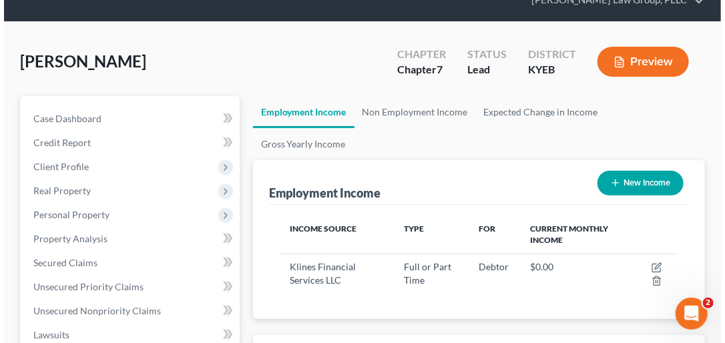
scroll to position [3, 0]
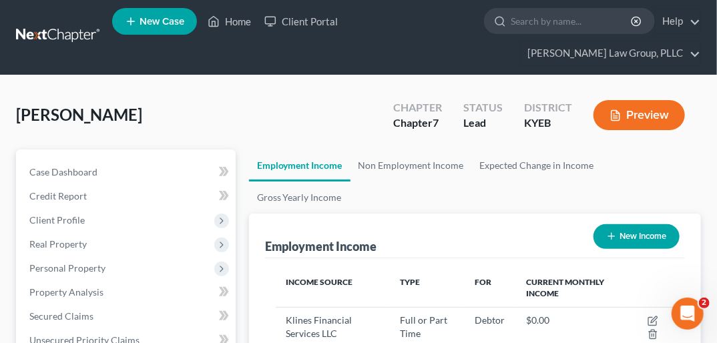
click at [643, 224] on button "New Income" at bounding box center [637, 236] width 86 height 25
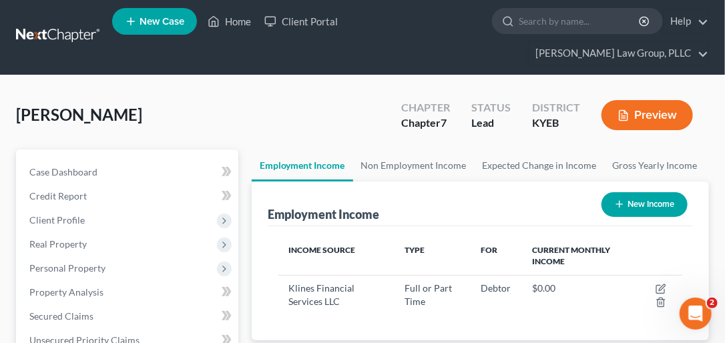
select select "0"
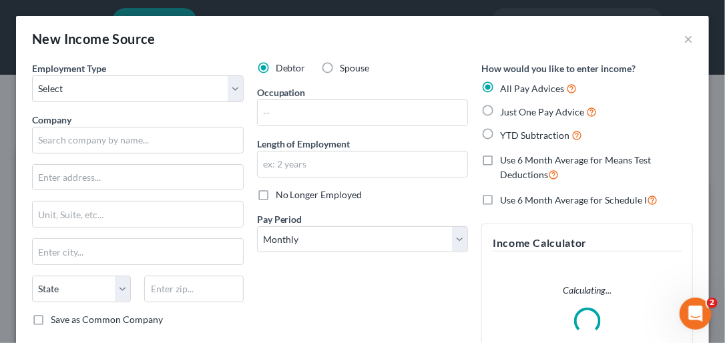
scroll to position [202, 431]
click at [230, 87] on select "Select Full or Part Time Employment Self Employment" at bounding box center [138, 88] width 212 height 27
select select "0"
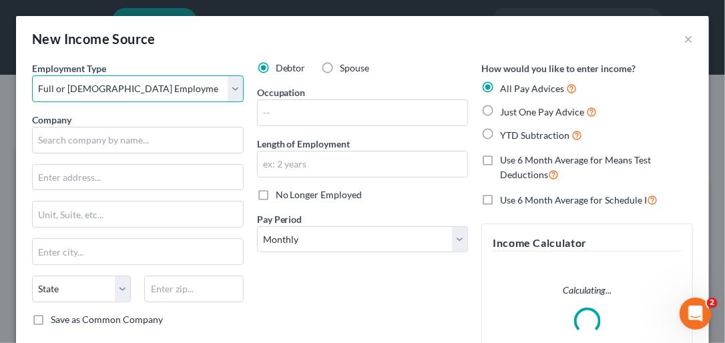
click at [32, 75] on select "Select Full or Part Time Employment Self Employment" at bounding box center [138, 88] width 212 height 27
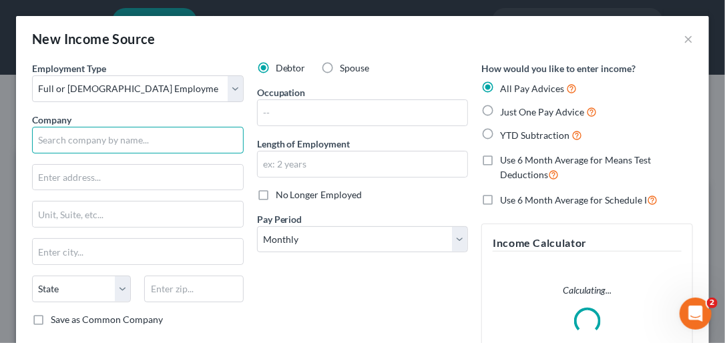
click at [158, 137] on input "text" at bounding box center [138, 140] width 212 height 27
type input "Commonwealth Of [US_STATE]"
type input "501 High Street"
type input "3rd Floor"
type input "Frankfort"
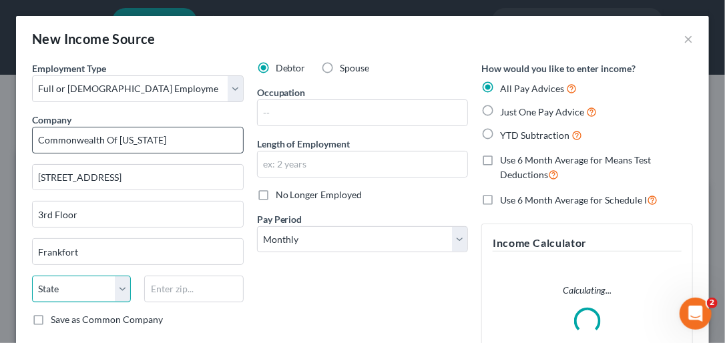
select select "18"
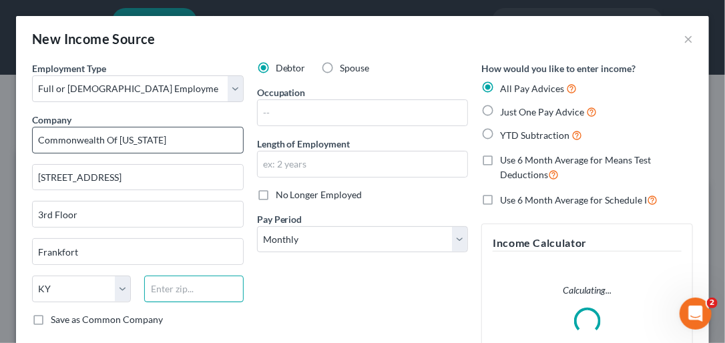
type input "40601"
type input "Senior Administrative Specialist"
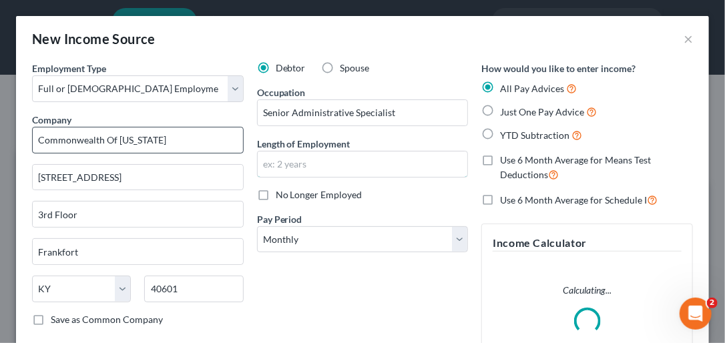
type input "3 months"
type input "06/30/2025"
type input "1,695.12"
type input "95.57"
type input "54.72"
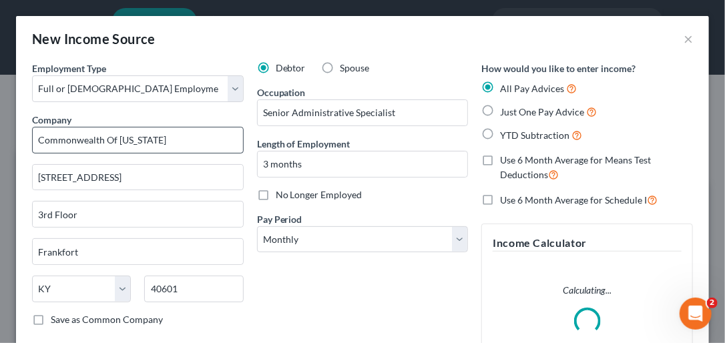
type input "33.05"
type input "23.29"
type input "99.57"
type input "CW LIVINGWELL PPO"
type input "89.14"
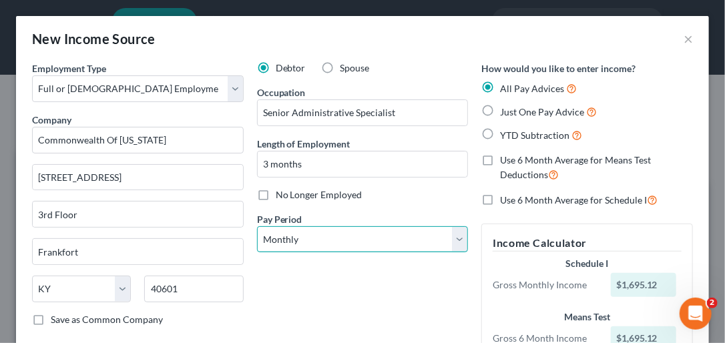
click at [450, 236] on select "Select Monthly Twice Monthly Every Other Week Weekly" at bounding box center [363, 239] width 212 height 27
select select "2"
click at [257, 226] on select "Select Monthly Twice Monthly Every Other Week Weekly" at bounding box center [363, 239] width 212 height 27
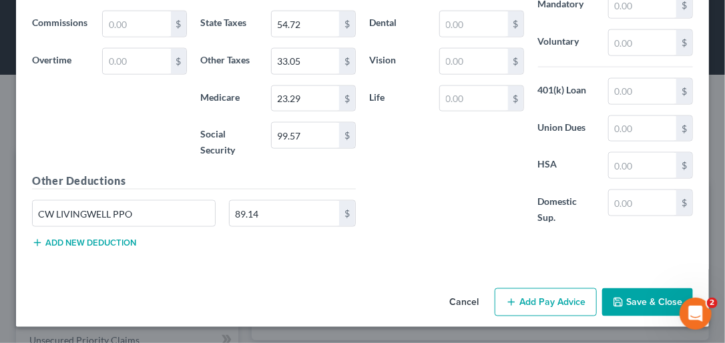
scroll to position [647, 0]
drag, startPoint x: 722, startPoint y: 217, endPoint x: 30, endPoint y: 18, distance: 720.1
click at [86, 238] on button "Add new deduction" at bounding box center [84, 243] width 104 height 11
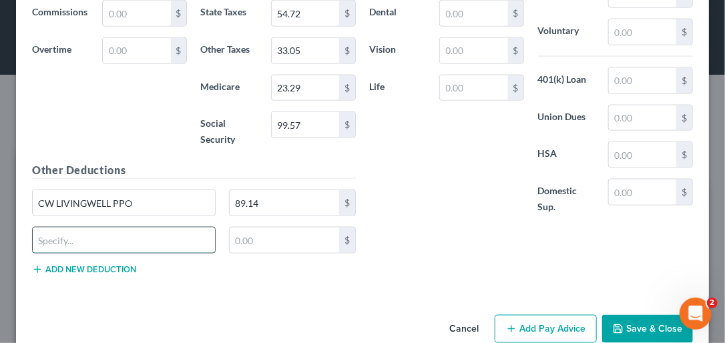
click at [82, 251] on input "text" at bounding box center [124, 240] width 182 height 25
type input "KERS Cash Bal 2014 EE"
click at [263, 253] on input "text" at bounding box center [285, 240] width 110 height 25
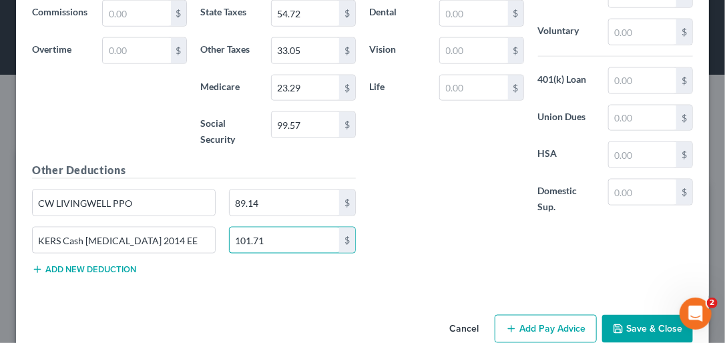
type input "101.71"
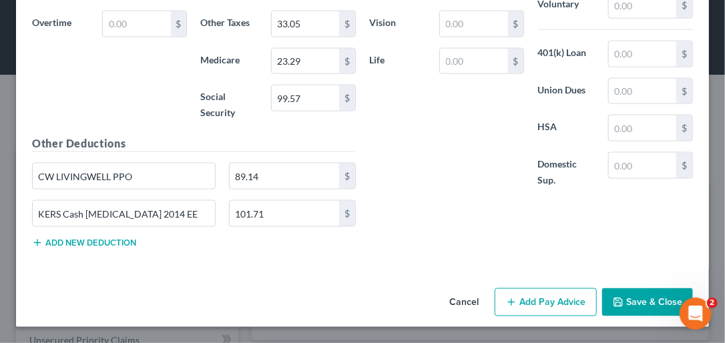
click at [548, 300] on button "Add Pay Advice" at bounding box center [546, 303] width 102 height 28
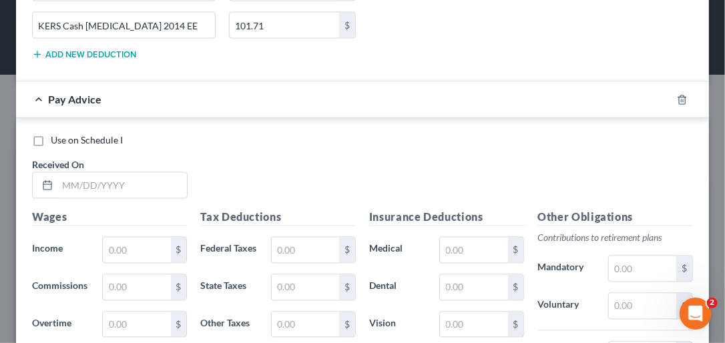
scroll to position [879, 0]
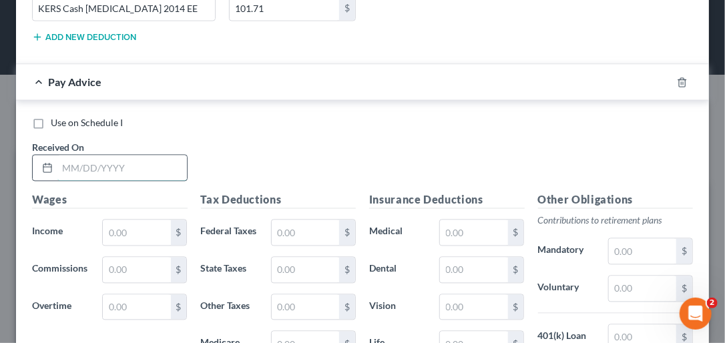
click at [79, 172] on input "text" at bounding box center [122, 168] width 130 height 25
type input "07/15/2025"
type input "1,569.91"
type input "86.80"
type input "51.80"
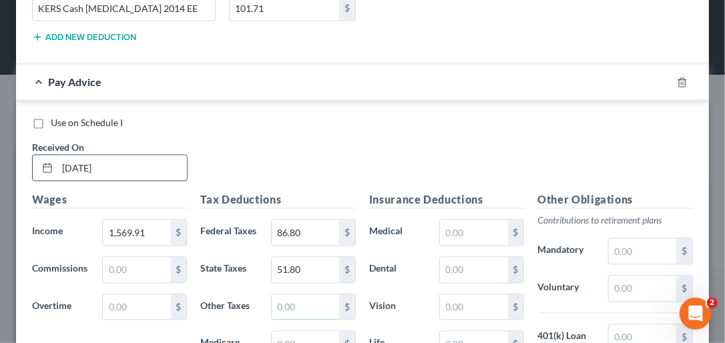
type input "30.61"
type input "22.11"
type input "94.57"
type input "CW Livingwell PPO PreTx"
type input "44.57"
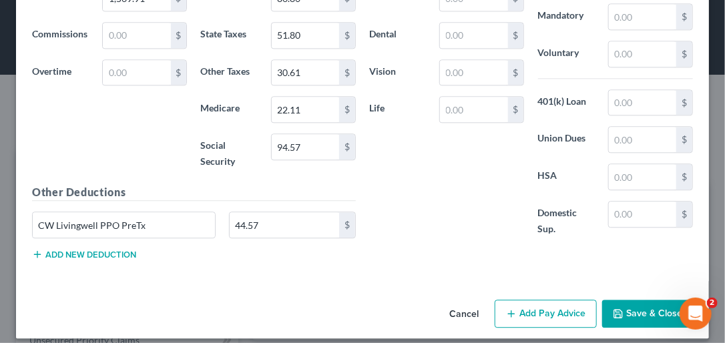
scroll to position [1120, 0]
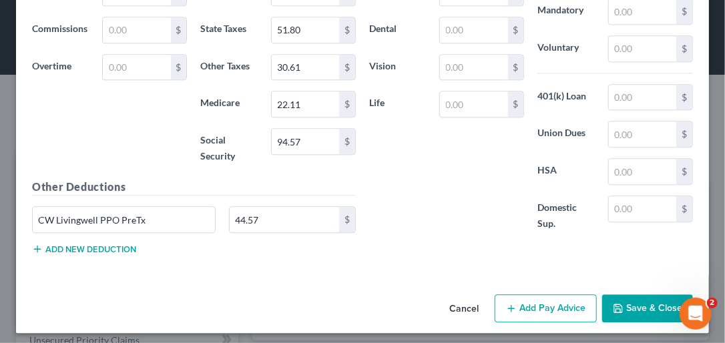
click at [81, 255] on button "Add new deduction" at bounding box center [84, 249] width 104 height 11
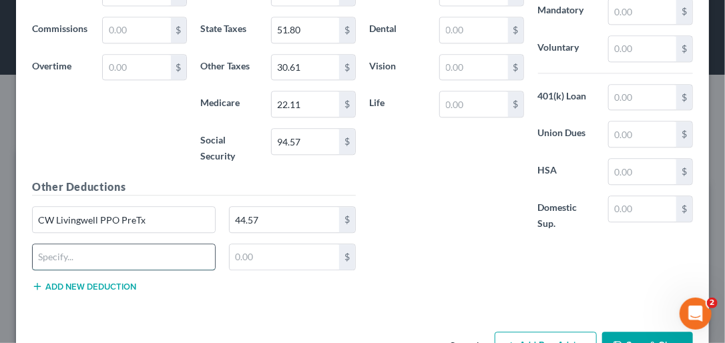
click at [81, 270] on input "text" at bounding box center [124, 256] width 182 height 25
type input "KERS Cash Bal 2014 EE"
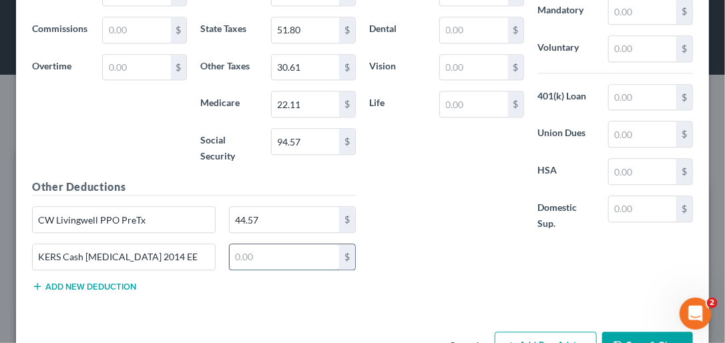
click at [235, 270] on input "text" at bounding box center [285, 256] width 110 height 25
type input "94.19"
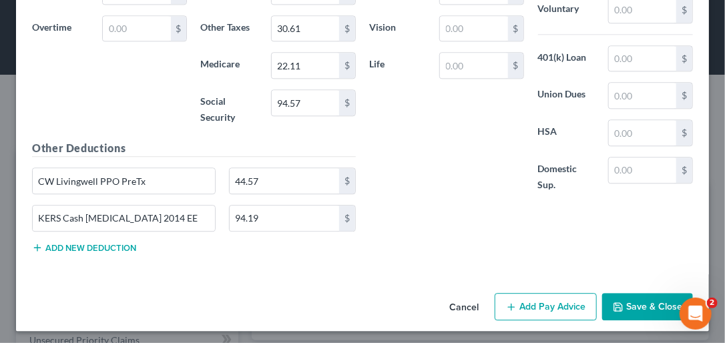
scroll to position [1185, 0]
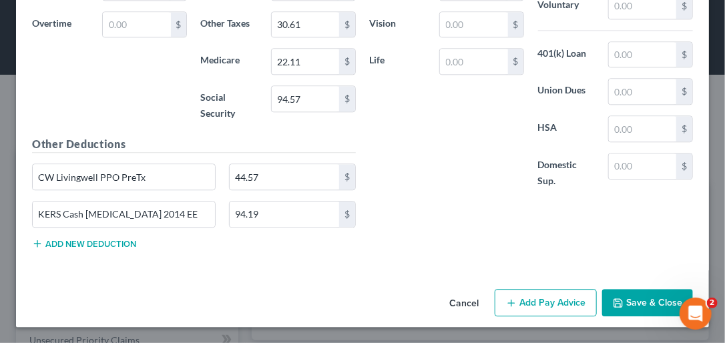
click at [560, 305] on button "Add Pay Advice" at bounding box center [546, 303] width 102 height 28
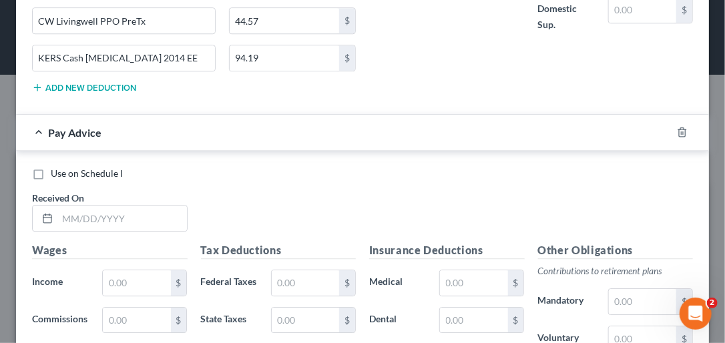
scroll to position [1329, 0]
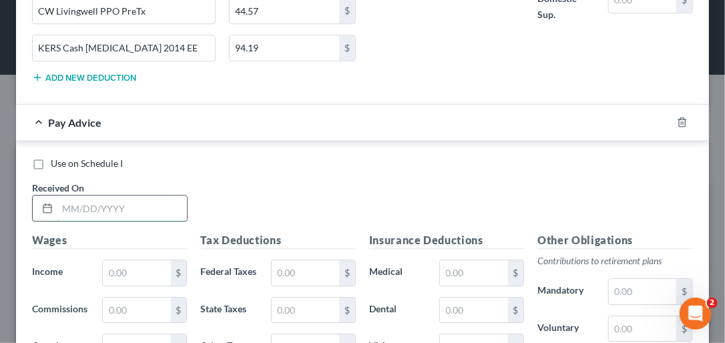
click at [75, 221] on input "text" at bounding box center [122, 208] width 130 height 25
type input "07/30/2025"
type input "1,745.98"
type input "106.66"
type input "58.42"
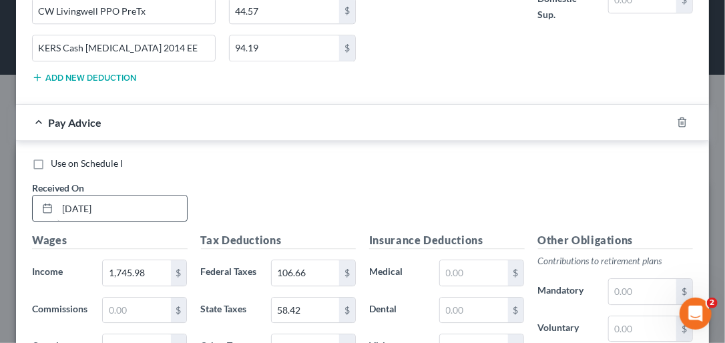
type input "34.05"
type input "24.67"
type input "105.49"
type input "CW Living well PPO Pretx"
type input "44.57"
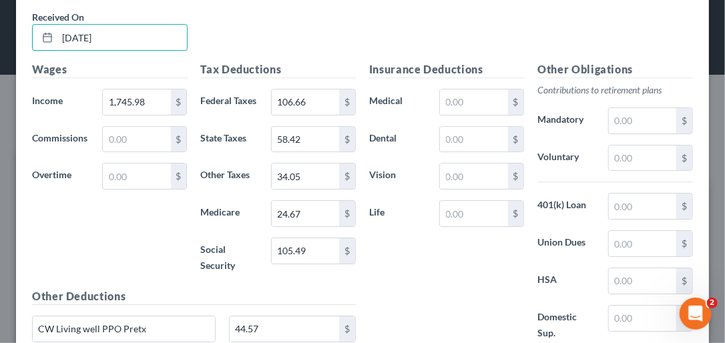
scroll to position [1585, 0]
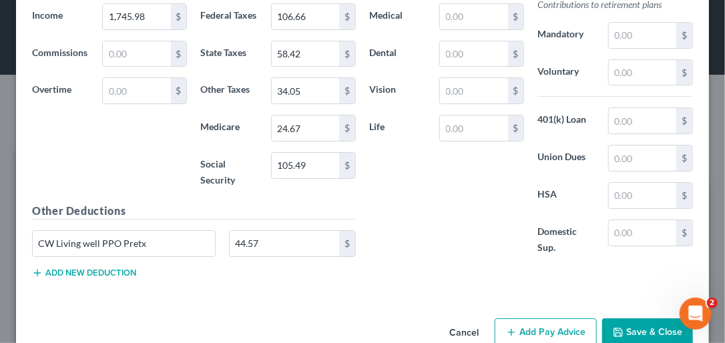
click at [88, 279] on button "Add new deduction" at bounding box center [84, 273] width 104 height 11
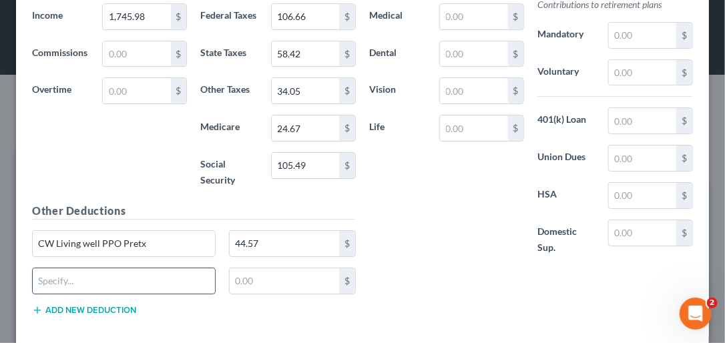
click at [88, 294] on input "text" at bounding box center [124, 281] width 182 height 25
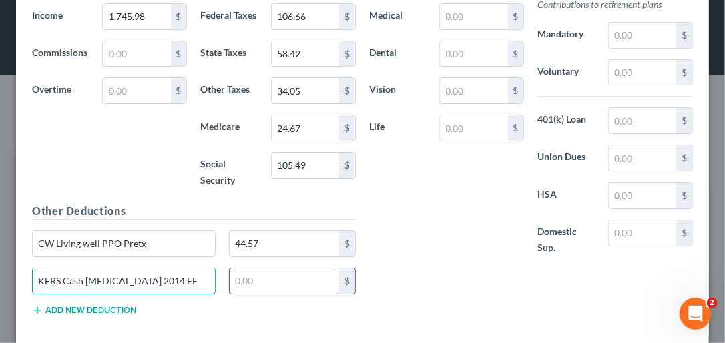
type input "KERS Cash Bal 2014 EE"
click at [267, 294] on input "text" at bounding box center [285, 281] width 110 height 25
type input "104.76"
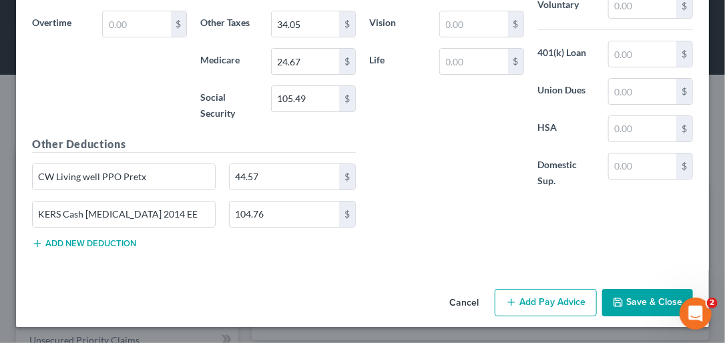
scroll to position [1686, 0]
click at [540, 297] on button "Add Pay Advice" at bounding box center [546, 303] width 102 height 28
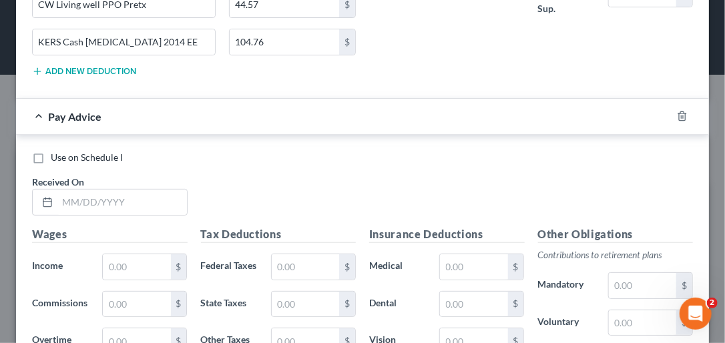
scroll to position [1862, 0]
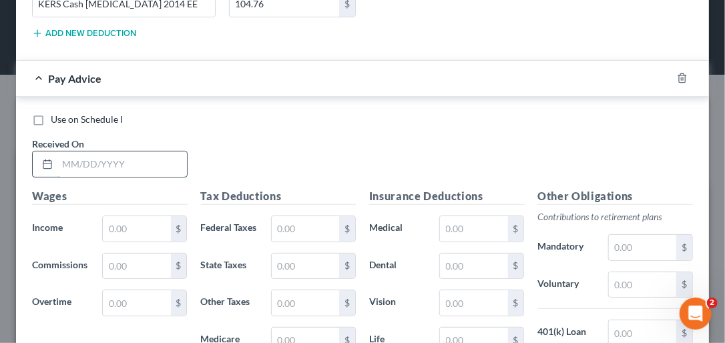
click at [73, 177] on input "text" at bounding box center [122, 164] width 130 height 25
type input "08/15/2025"
type input "036.71"
type input "32.89"
type input "32.71"
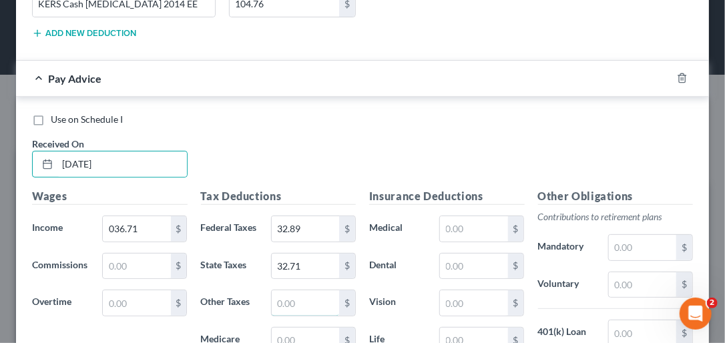
type input "22.17"
type input "14.83"
type input "63.37"
type input "CW Livingwell PPO Pretx"
type input "44.57"
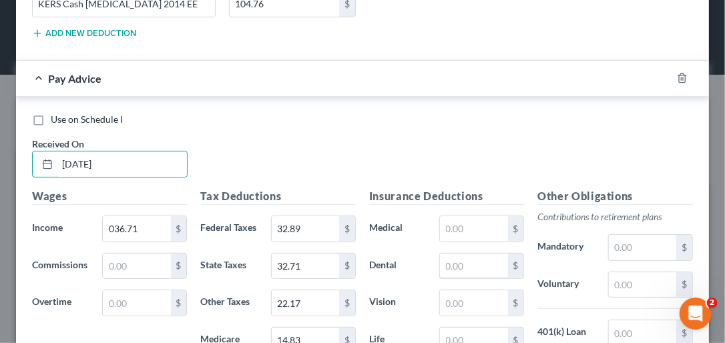
type input "70.00"
click at [136, 242] on input "036.71" at bounding box center [136, 228] width 67 height 25
click at [109, 242] on input "036.71" at bounding box center [136, 228] width 67 height 25
drag, startPoint x: 109, startPoint y: 262, endPoint x: 137, endPoint y: 257, distance: 28.4
click at [137, 242] on input "036.71" at bounding box center [136, 228] width 67 height 25
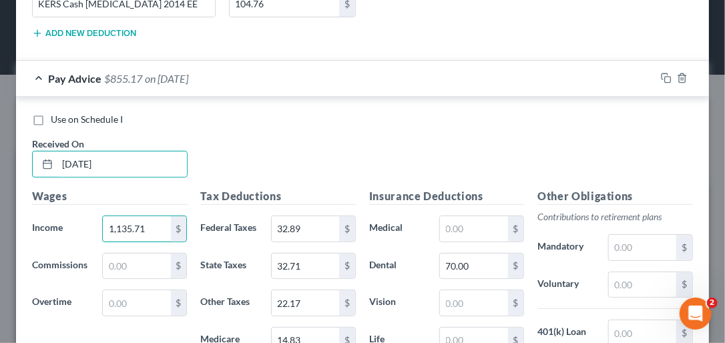
type input "1,135.71"
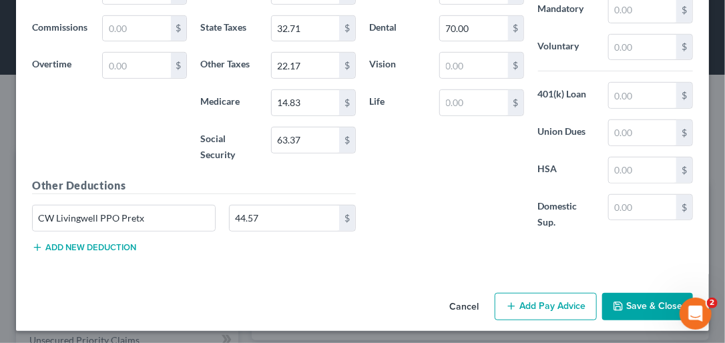
scroll to position [2105, 0]
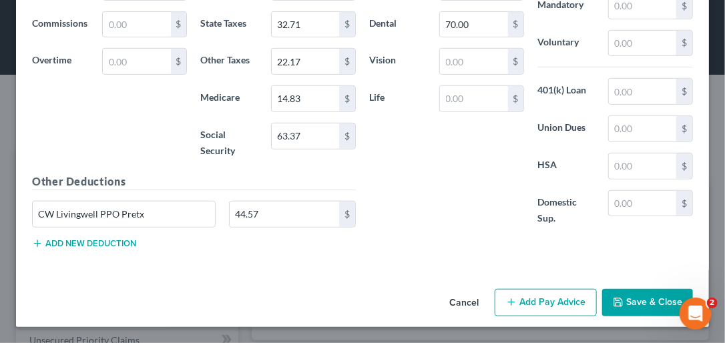
click at [80, 249] on button "Add new deduction" at bounding box center [84, 243] width 104 height 11
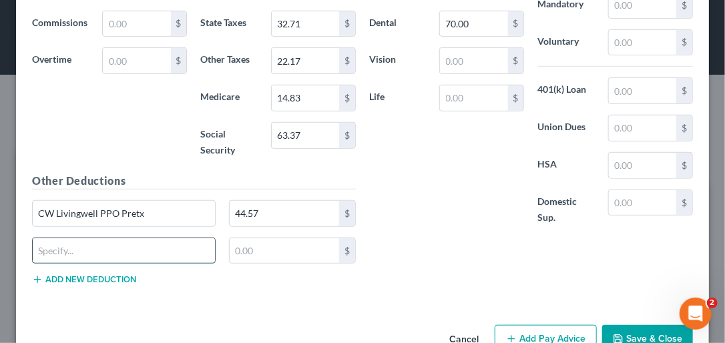
click at [62, 264] on input "text" at bounding box center [124, 250] width 182 height 25
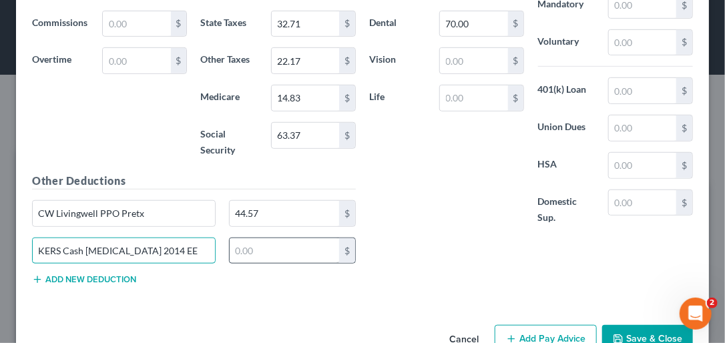
type input "KERS Cash Bal 2014 EE"
click at [238, 264] on input "text" at bounding box center [285, 250] width 110 height 25
type input "68.20"
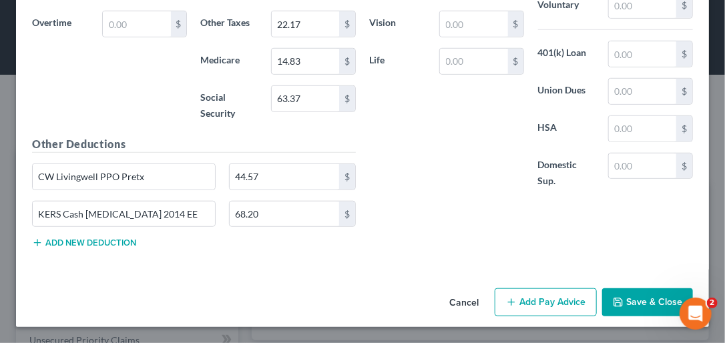
scroll to position [2187, 0]
click at [540, 305] on button "Add Pay Advice" at bounding box center [546, 303] width 102 height 28
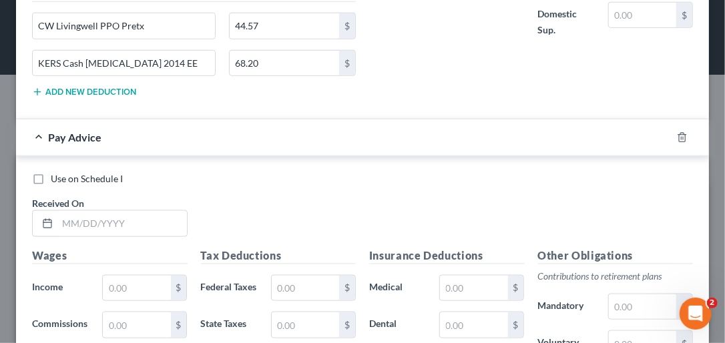
scroll to position [2343, 0]
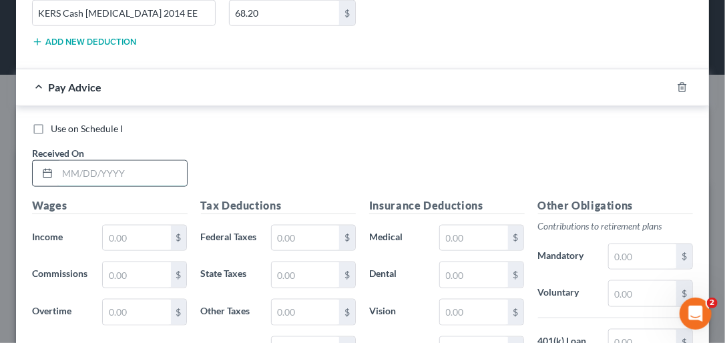
click at [85, 186] on input "text" at bounding box center [122, 173] width 130 height 25
type input "08/29/2025"
type input "1,745.98"
type input "106.66"
type input "58.42"
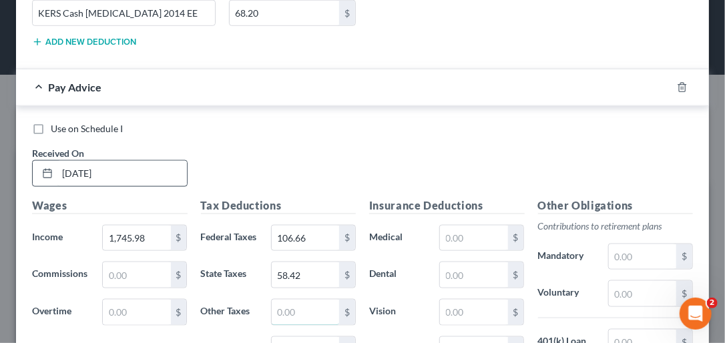
type input "34.05"
type input "24.67"
type input "105.49"
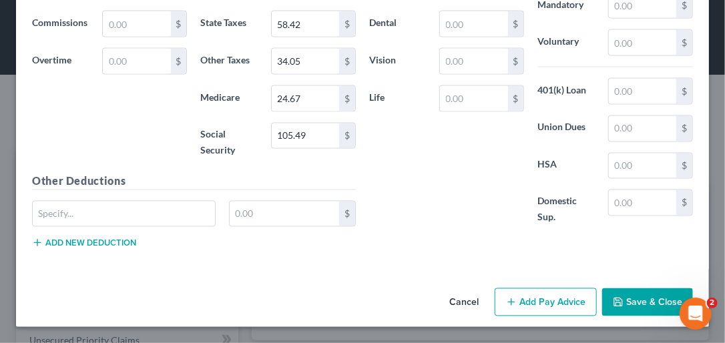
scroll to position [2639, 0]
click at [67, 227] on input "text" at bounding box center [124, 214] width 182 height 25
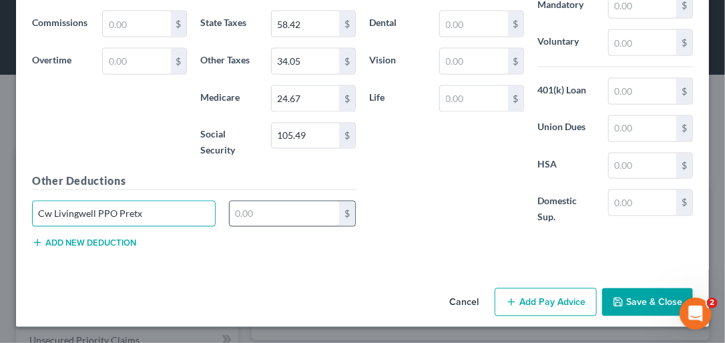
type input "Cw Livingwell PPO Pretx"
click at [260, 223] on input "text" at bounding box center [285, 214] width 110 height 25
type input "44.57"
click at [107, 249] on button "Add new deduction" at bounding box center [84, 243] width 104 height 11
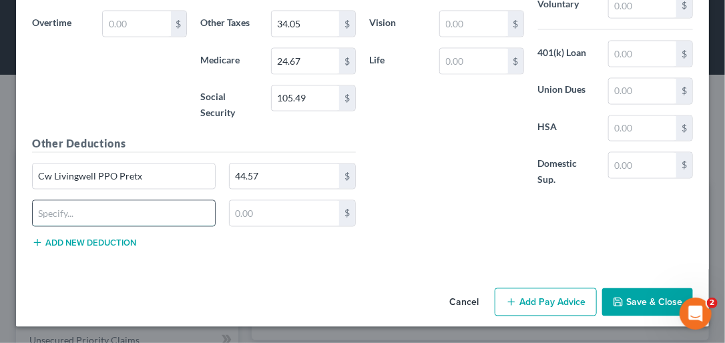
click at [104, 226] on input "text" at bounding box center [124, 213] width 182 height 25
type input "KERS Cash Bal 2014 EE"
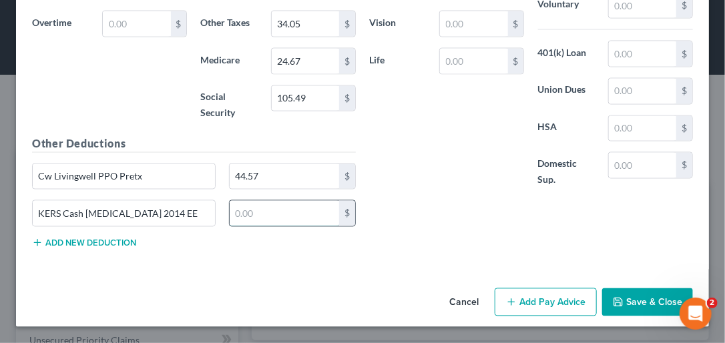
click at [279, 226] on input "text" at bounding box center [285, 213] width 110 height 25
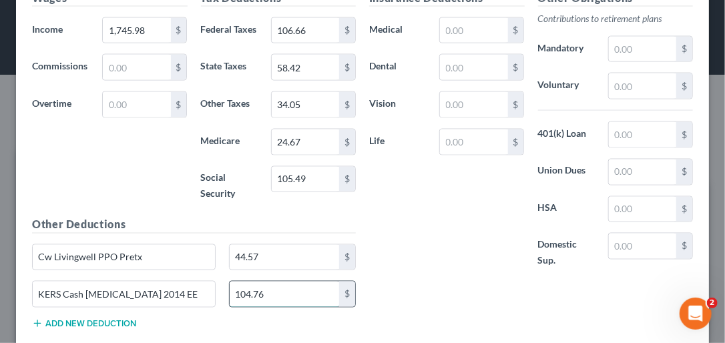
scroll to position [2532, 0]
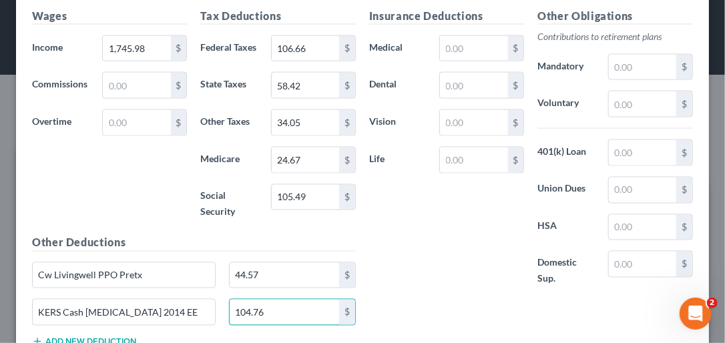
type input "104.76"
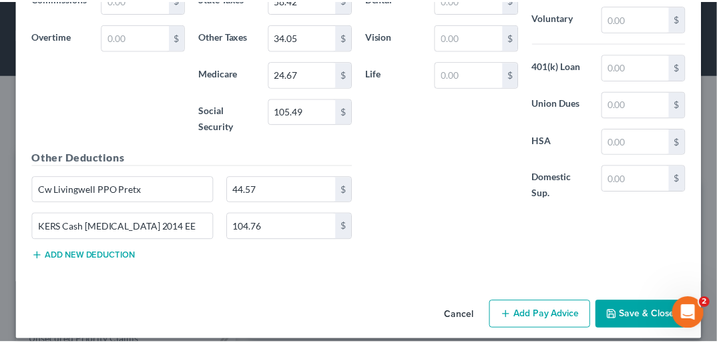
scroll to position [2688, 0]
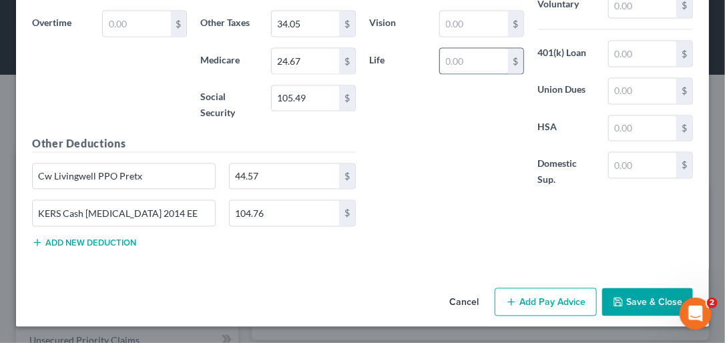
click at [457, 53] on input "text" at bounding box center [473, 61] width 67 height 25
type input "42.80"
click at [636, 307] on button "Save & Close" at bounding box center [648, 303] width 91 height 28
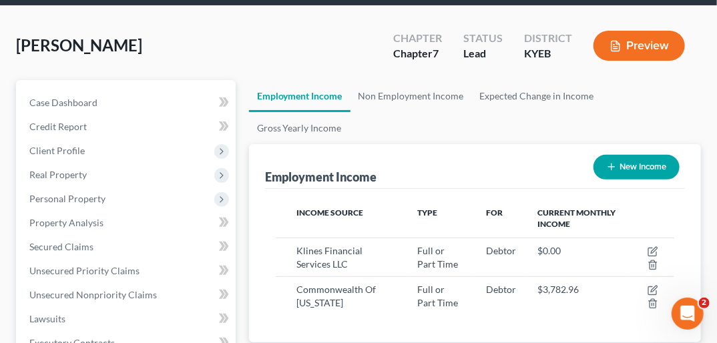
scroll to position [75, 0]
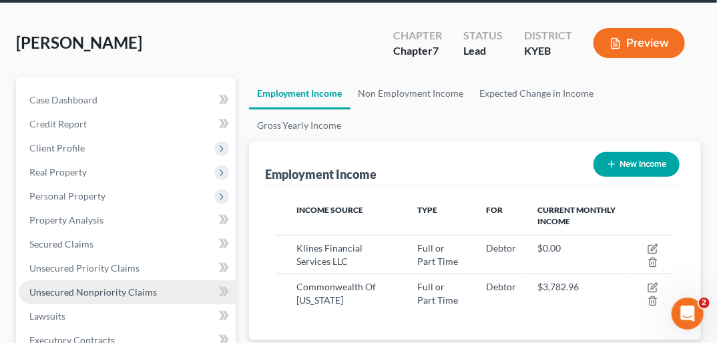
click at [128, 287] on span "Unsecured Nonpriority Claims" at bounding box center [93, 292] width 128 height 11
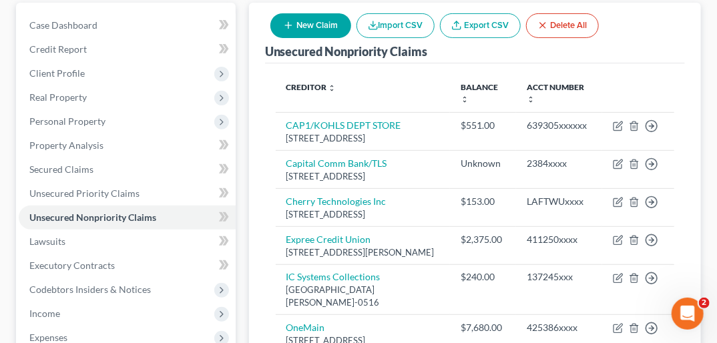
scroll to position [148, 0]
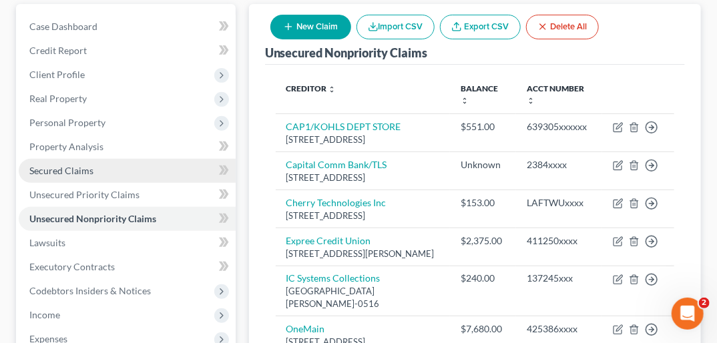
click at [94, 159] on link "Secured Claims" at bounding box center [127, 171] width 217 height 24
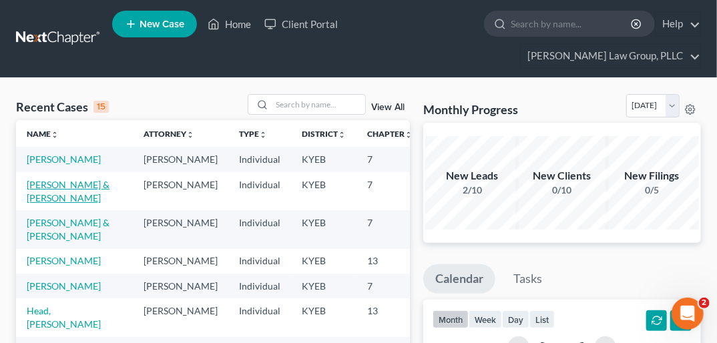
click at [29, 184] on link "Vickers, Rikki & James" at bounding box center [68, 191] width 83 height 25
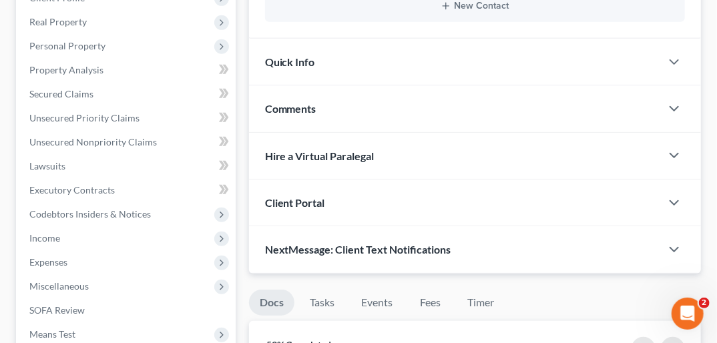
scroll to position [227, 0]
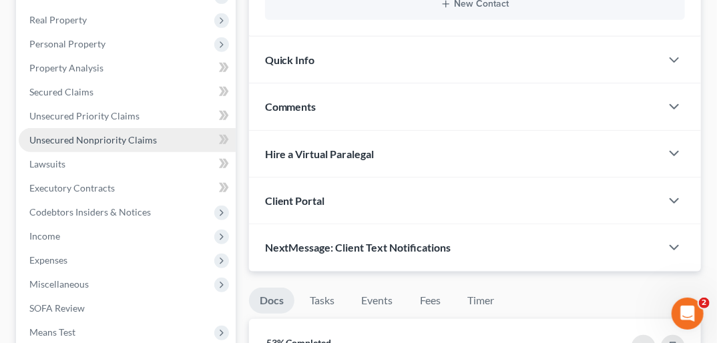
click at [118, 134] on span "Unsecured Nonpriority Claims" at bounding box center [93, 139] width 128 height 11
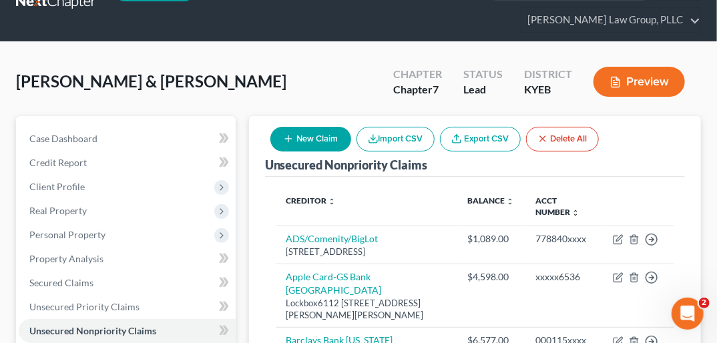
scroll to position [17, 0]
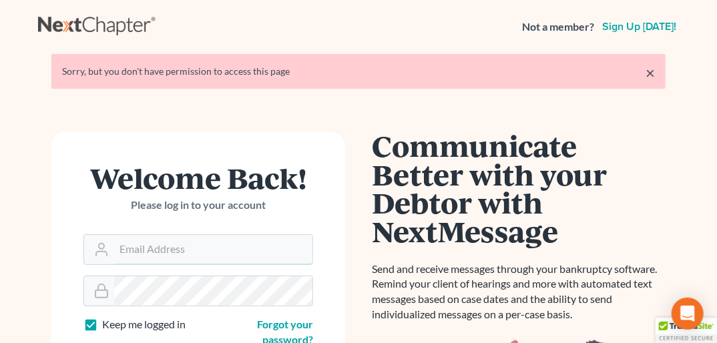
type input "[PERSON_NAME][EMAIL_ADDRESS][DOMAIN_NAME]"
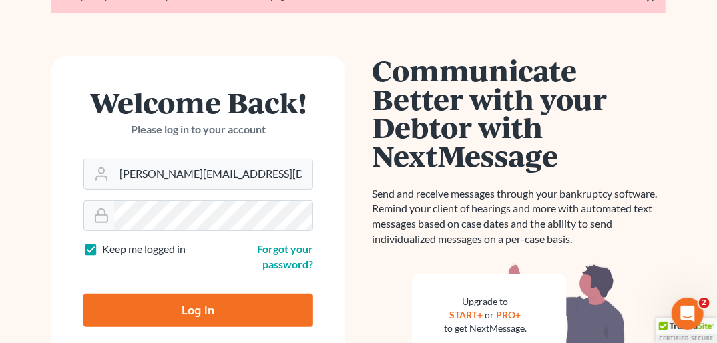
scroll to position [86, 0]
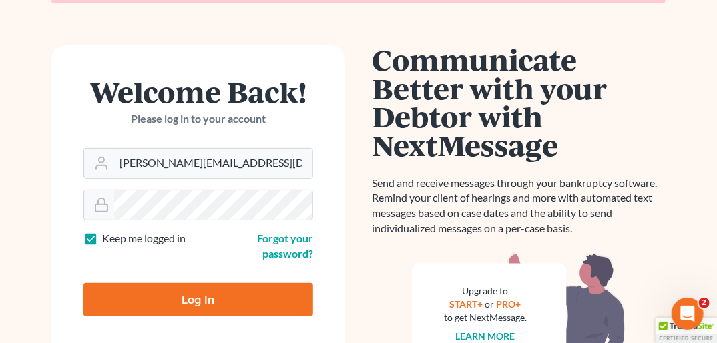
click at [206, 301] on input "Log In" at bounding box center [199, 299] width 230 height 33
type input "Thinking..."
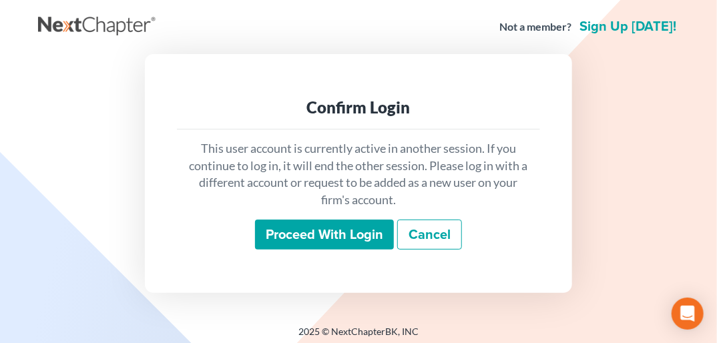
click at [317, 230] on input "Proceed with login" at bounding box center [324, 235] width 139 height 31
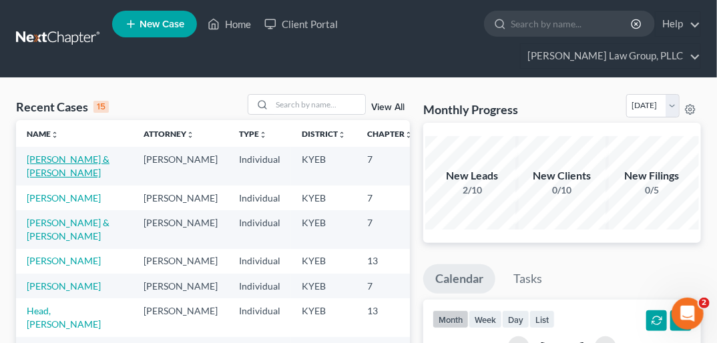
click at [44, 154] on link "[PERSON_NAME] & [PERSON_NAME]" at bounding box center [68, 166] width 83 height 25
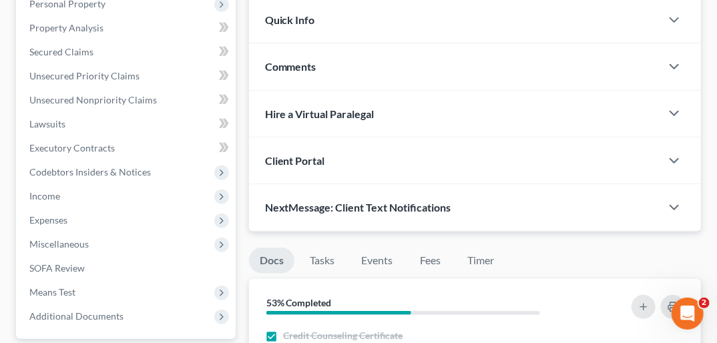
scroll to position [271, 0]
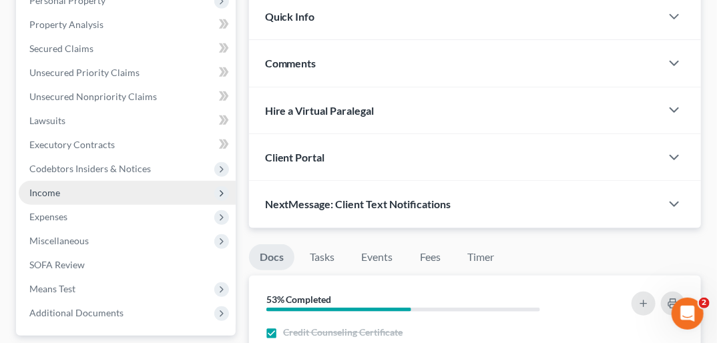
click at [68, 181] on span "Income" at bounding box center [127, 193] width 217 height 24
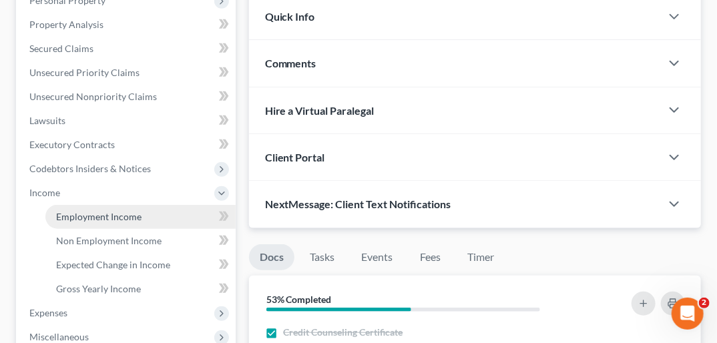
click at [127, 211] on span "Employment Income" at bounding box center [99, 216] width 86 height 11
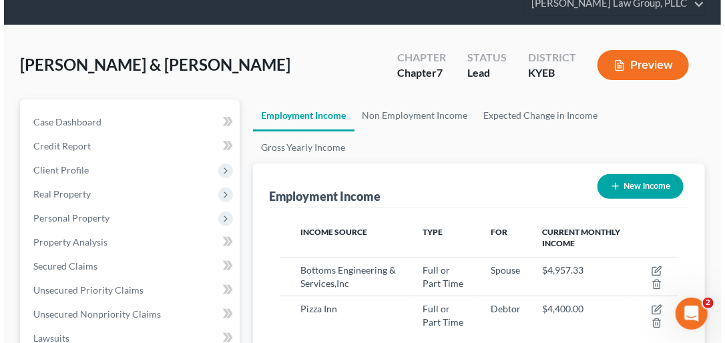
scroll to position [78, 0]
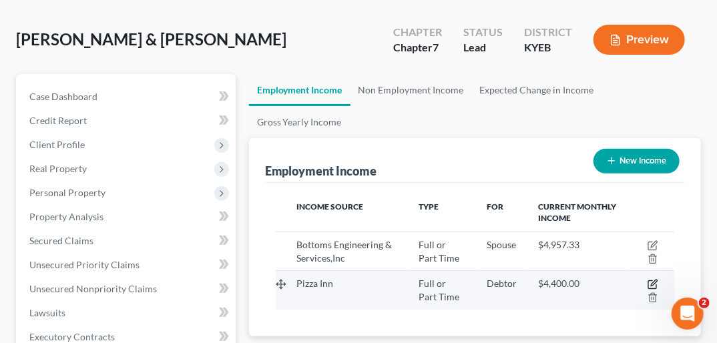
click at [649, 279] on icon "button" at bounding box center [653, 284] width 11 height 11
select select "0"
select select "18"
select select "1"
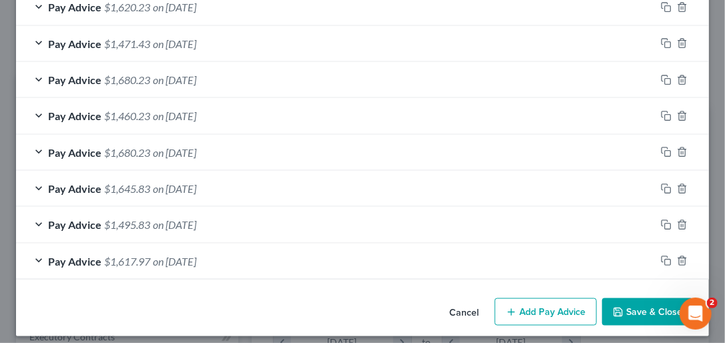
scroll to position [582, 0]
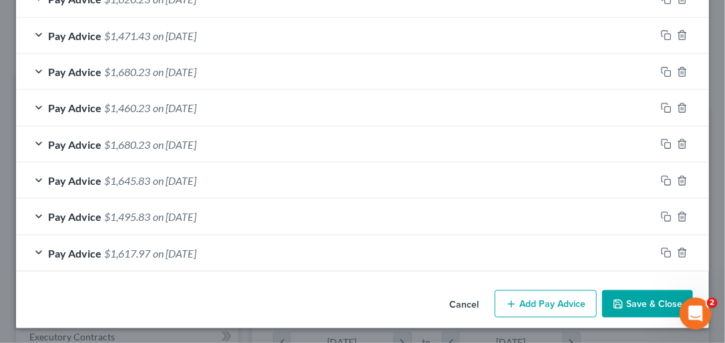
click at [544, 306] on button "Add Pay Advice" at bounding box center [546, 305] width 102 height 28
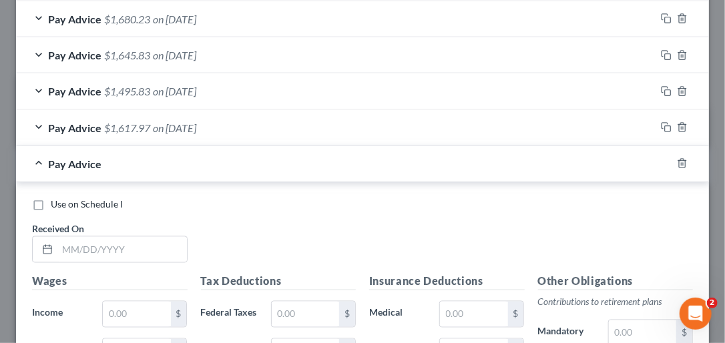
scroll to position [775, 0]
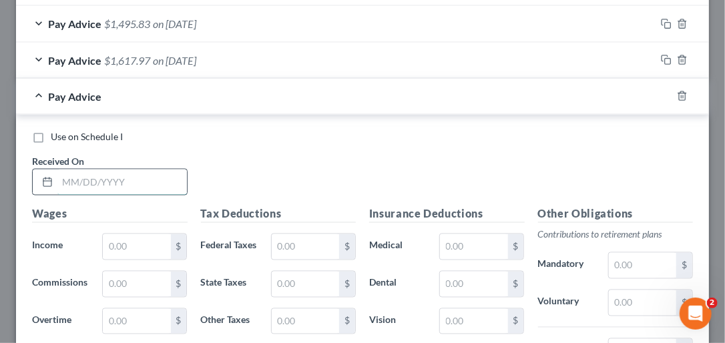
click at [64, 179] on input "text" at bounding box center [122, 182] width 130 height 25
type input "08/29/2025"
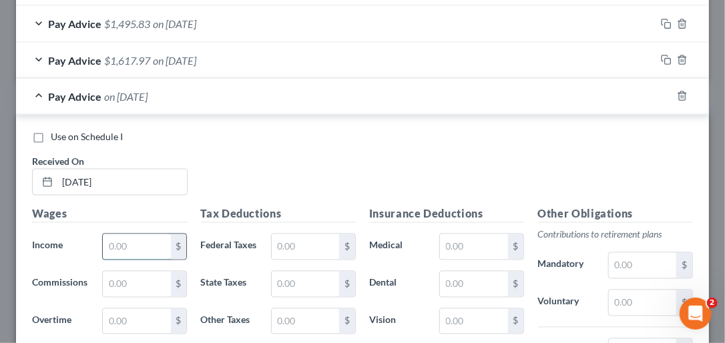
click at [122, 242] on input "text" at bounding box center [136, 246] width 67 height 25
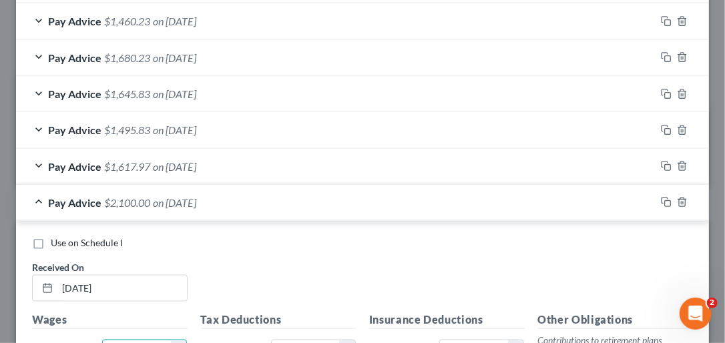
scroll to position [668, 0]
type input "2,100"
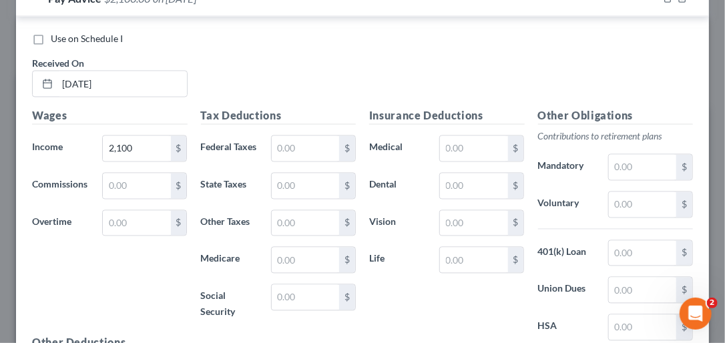
scroll to position [882, 0]
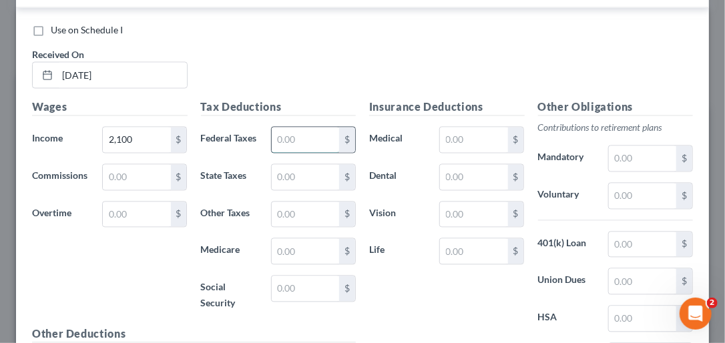
click at [302, 136] on input "text" at bounding box center [305, 140] width 67 height 25
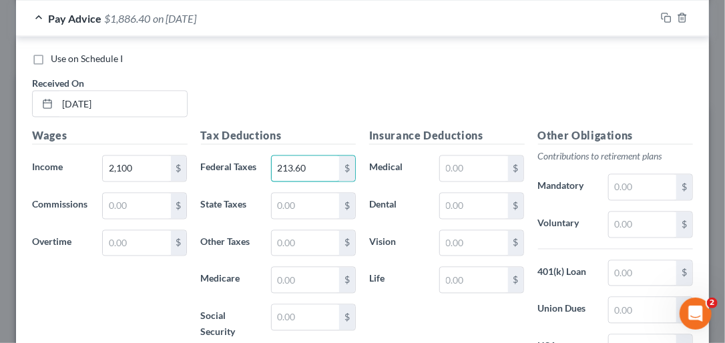
scroll to position [828, 0]
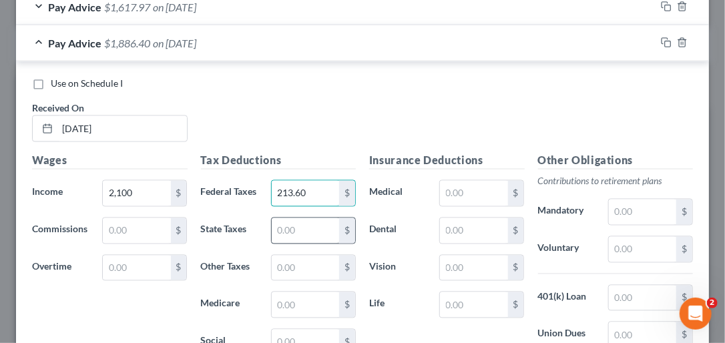
type input "213.60"
click at [283, 244] on input "text" at bounding box center [305, 230] width 67 height 25
type input "78.97"
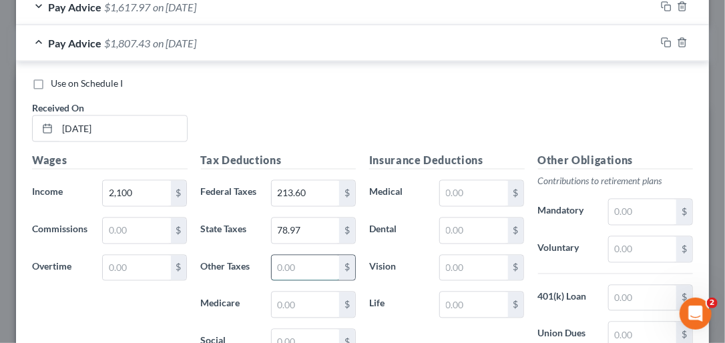
click at [290, 273] on input "text" at bounding box center [305, 268] width 67 height 25
type input "40.95"
click at [294, 313] on input "text" at bounding box center [305, 305] width 67 height 25
type input "30.45"
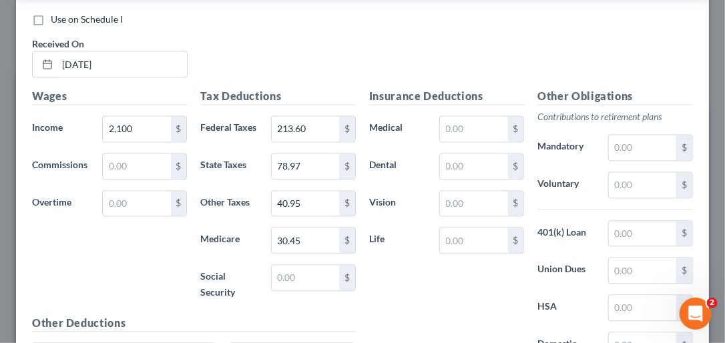
scroll to position [922, 0]
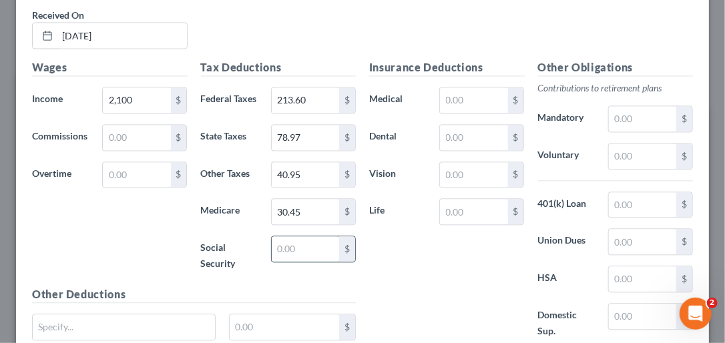
click at [302, 262] on input "text" at bounding box center [305, 248] width 67 height 25
type input "130.20"
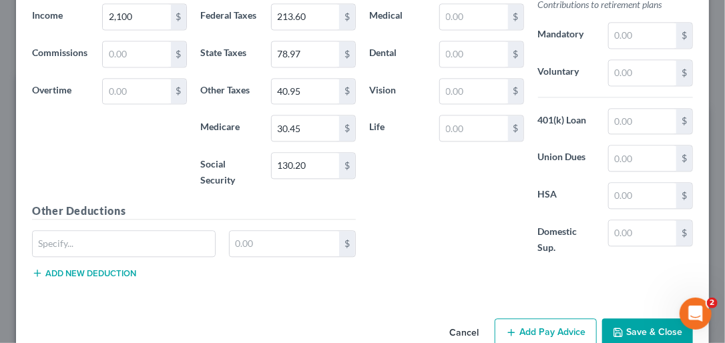
scroll to position [1045, 0]
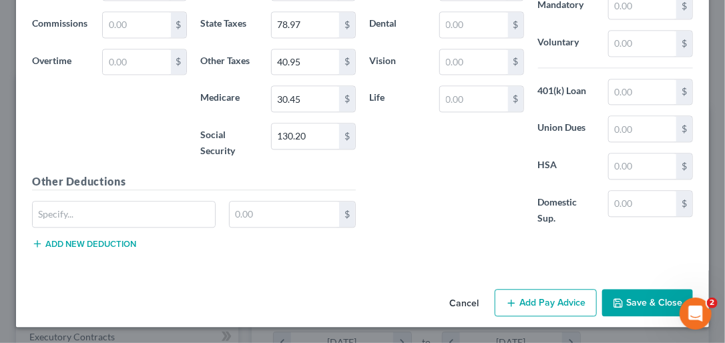
click at [566, 297] on button "Add Pay Advice" at bounding box center [546, 303] width 102 height 28
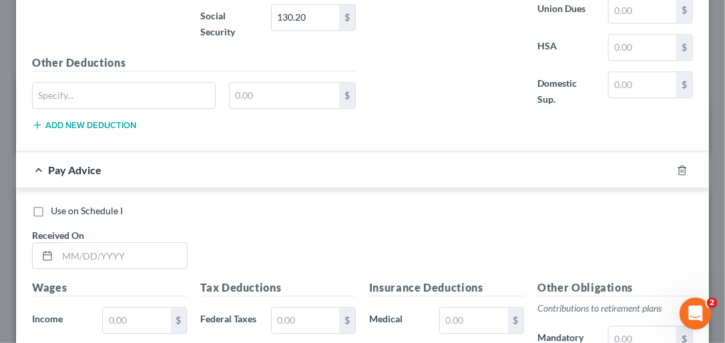
scroll to position [1172, 0]
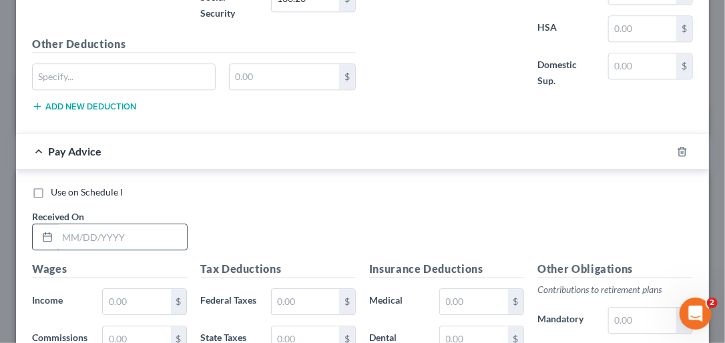
click at [65, 243] on input "text" at bounding box center [122, 236] width 130 height 25
type input "09/12/2025"
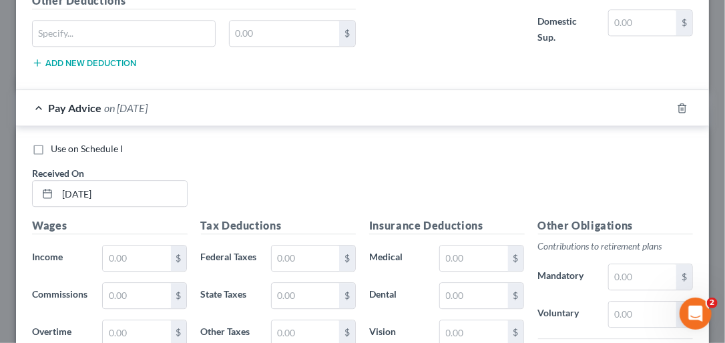
scroll to position [1312, 0]
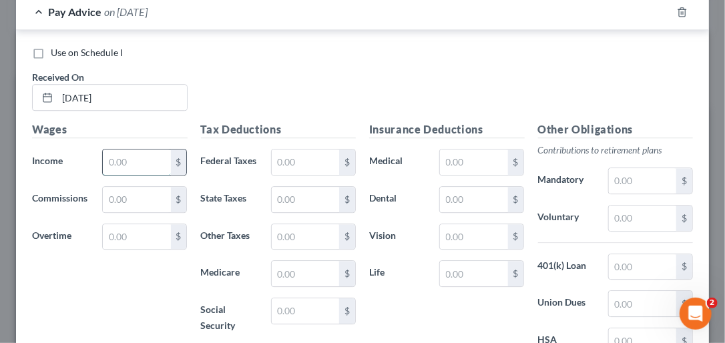
click at [157, 166] on input "text" at bounding box center [136, 162] width 67 height 25
type input "2,100"
click at [287, 169] on input "text" at bounding box center [305, 162] width 67 height 25
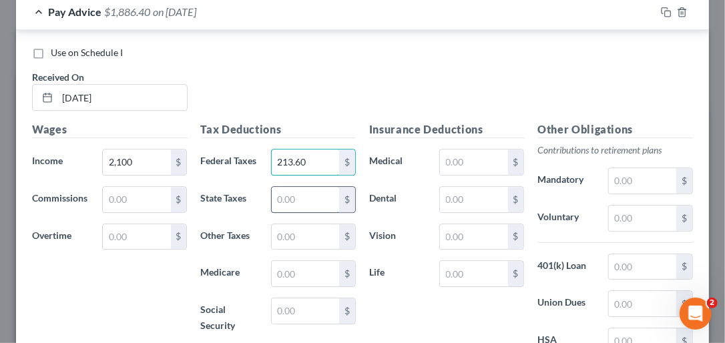
type input "213.60"
click at [294, 212] on input "text" at bounding box center [305, 199] width 67 height 25
type input "78.97"
click at [291, 250] on input "text" at bounding box center [305, 236] width 67 height 25
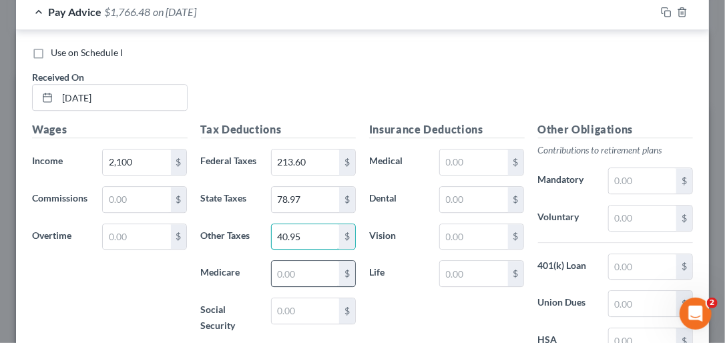
type input "40.95"
click at [291, 287] on input "text" at bounding box center [305, 273] width 67 height 25
type input "30.45"
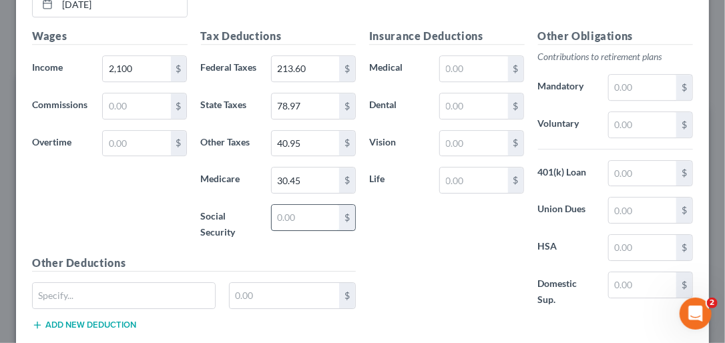
click at [323, 230] on input "text" at bounding box center [305, 217] width 67 height 25
type input "130.20"
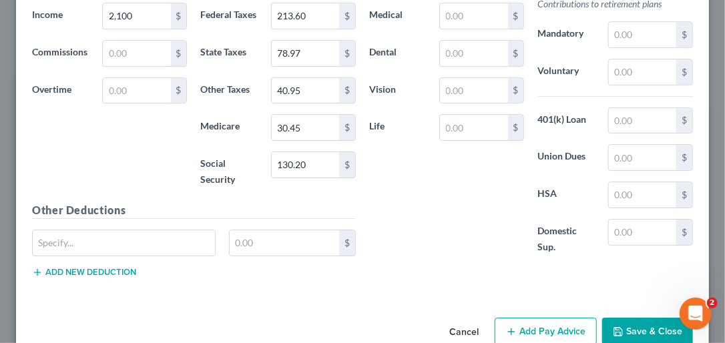
scroll to position [1509, 0]
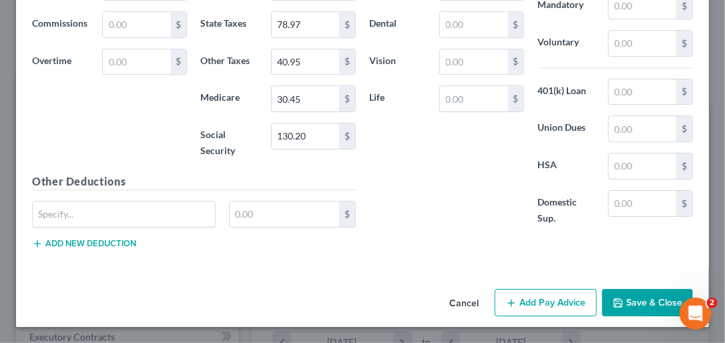
click at [545, 303] on button "Add Pay Advice" at bounding box center [546, 303] width 102 height 28
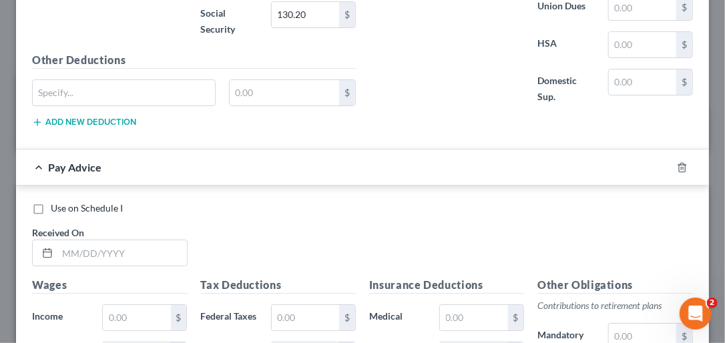
scroll to position [1651, 0]
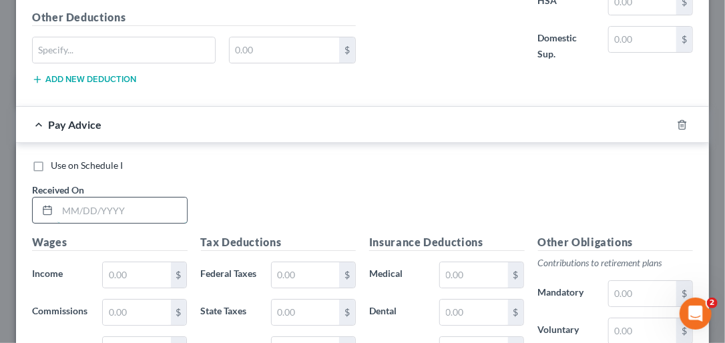
click at [73, 223] on input "text" at bounding box center [122, 210] width 130 height 25
type input "08/01/2025"
click at [130, 288] on input "text" at bounding box center [136, 275] width 67 height 25
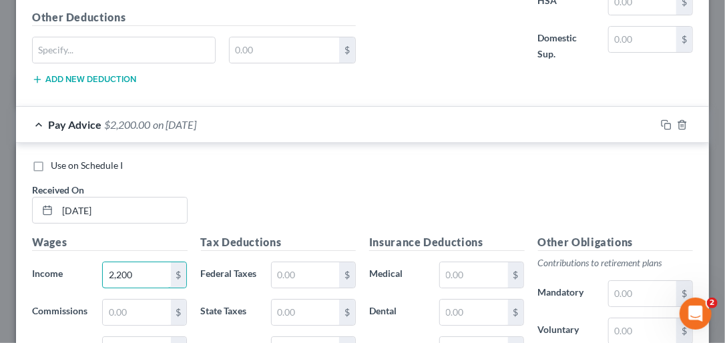
type input "2,200"
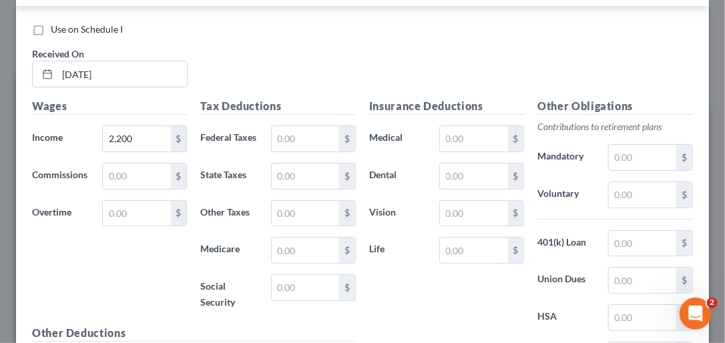
scroll to position [1791, 0]
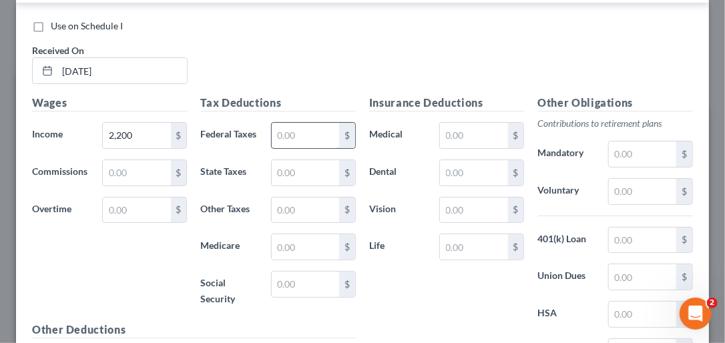
click at [325, 148] on input "text" at bounding box center [305, 135] width 67 height 25
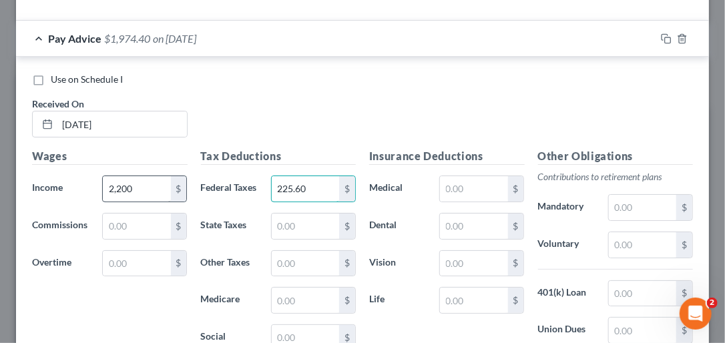
type input "225.60"
click at [132, 202] on input "2,200" at bounding box center [136, 188] width 67 height 25
click at [130, 202] on input "2,200" at bounding box center [136, 188] width 67 height 25
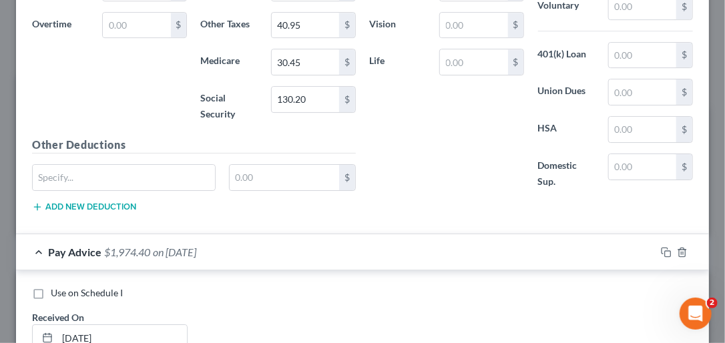
type input "2,200.00"
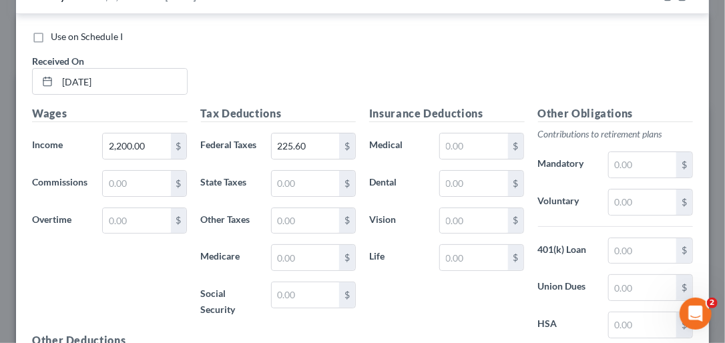
scroll to position [1812, 0]
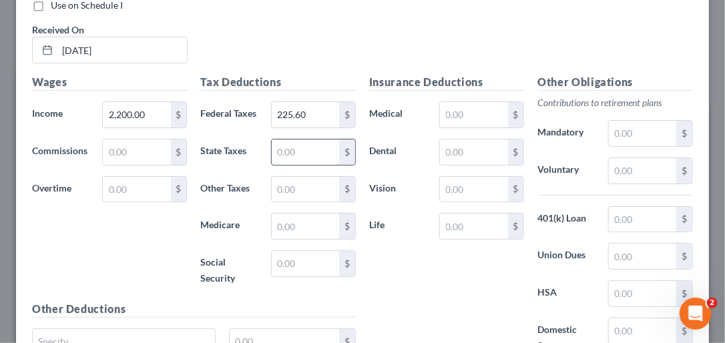
click at [291, 165] on input "text" at bounding box center [305, 152] width 67 height 25
type input "82.97"
click at [273, 202] on input "text" at bounding box center [305, 189] width 67 height 25
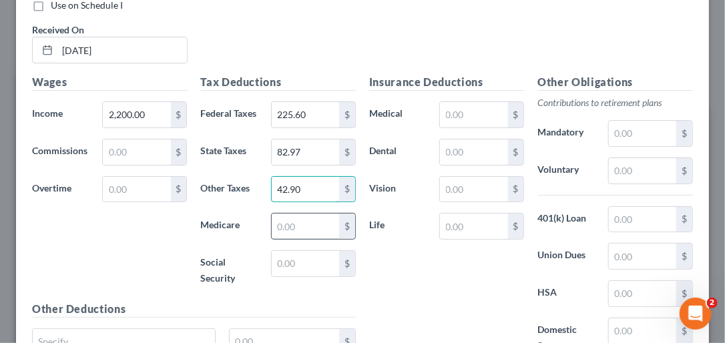
type input "42.90"
click at [293, 239] on input "text" at bounding box center [305, 226] width 67 height 25
type input "31.90"
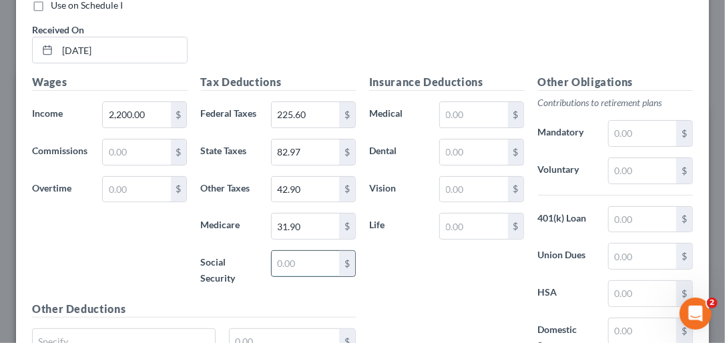
click at [295, 277] on input "text" at bounding box center [305, 263] width 67 height 25
type input "136.40"
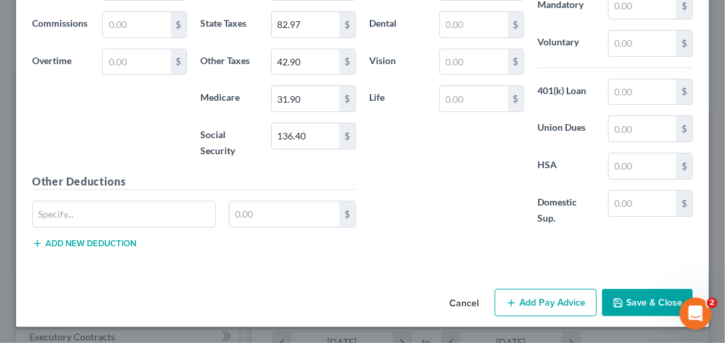
scroll to position [1959, 0]
click at [553, 314] on button "Add Pay Advice" at bounding box center [546, 303] width 102 height 28
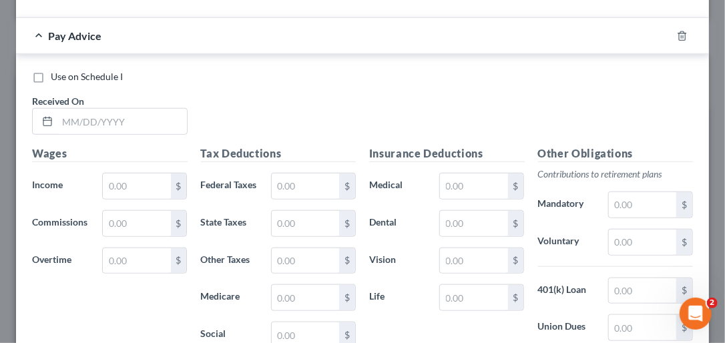
scroll to position [2216, 0]
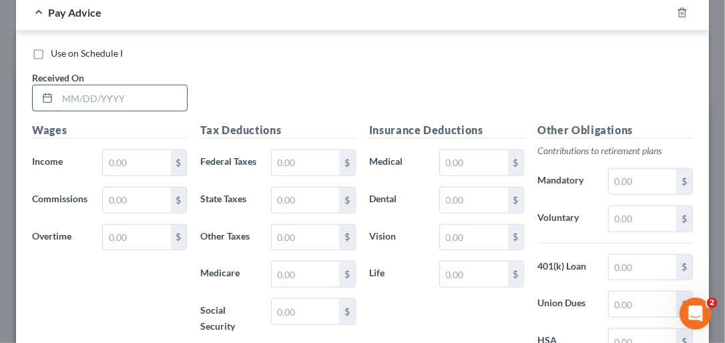
click at [84, 111] on input "text" at bounding box center [122, 98] width 130 height 25
type input "08/15/2025"
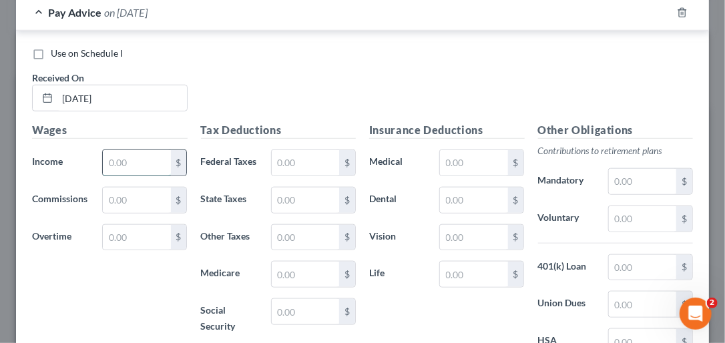
click at [130, 176] on input "text" at bounding box center [136, 162] width 67 height 25
type input "2,200"
click at [296, 176] on input "text" at bounding box center [305, 162] width 67 height 25
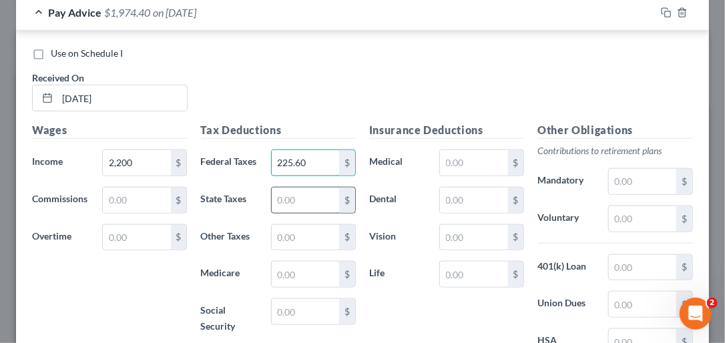
type input "225.60"
click at [302, 213] on input "text" at bounding box center [305, 200] width 67 height 25
type input "82.97"
click at [281, 251] on input "text" at bounding box center [305, 237] width 67 height 25
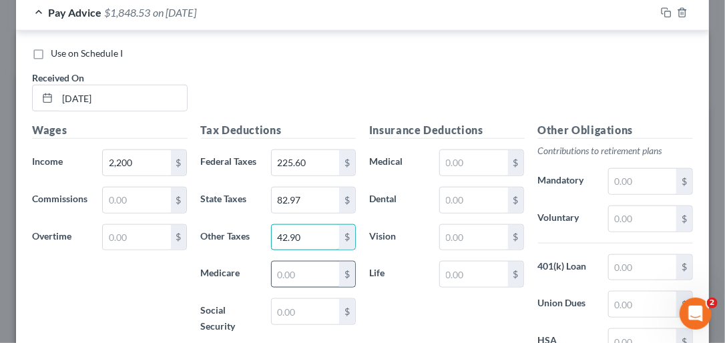
type input "42.90"
click at [286, 287] on input "text" at bounding box center [305, 274] width 67 height 25
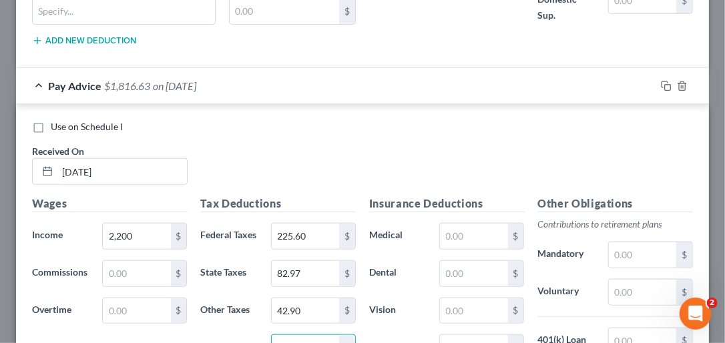
scroll to position [2056, 0]
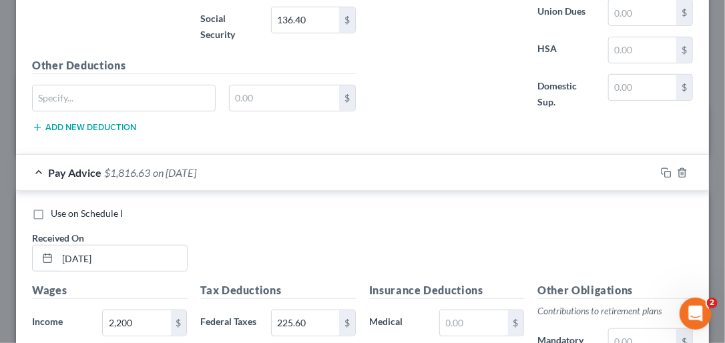
type input "31.90"
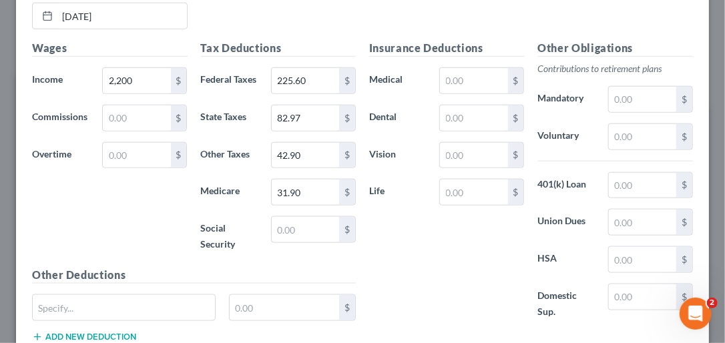
scroll to position [2368, 0]
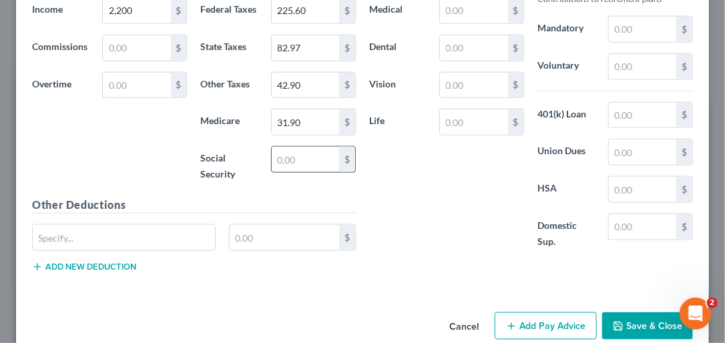
click at [285, 172] on input "text" at bounding box center [305, 159] width 67 height 25
type input "136.40"
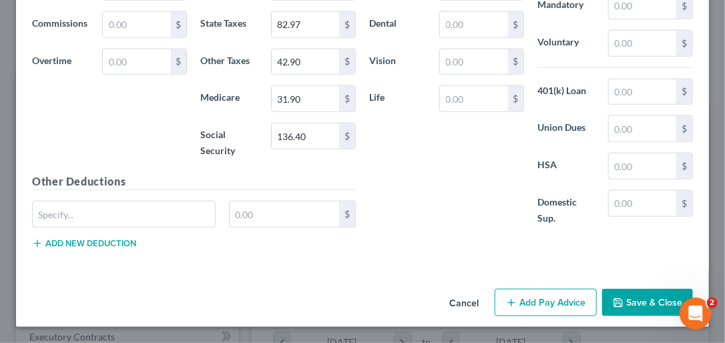
click at [552, 297] on button "Add Pay Advice" at bounding box center [546, 303] width 102 height 28
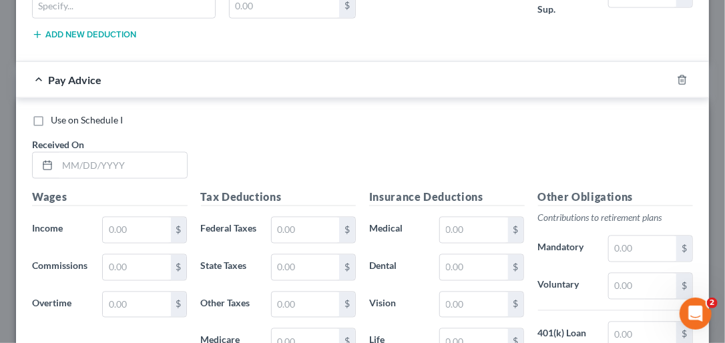
scroll to position [2617, 0]
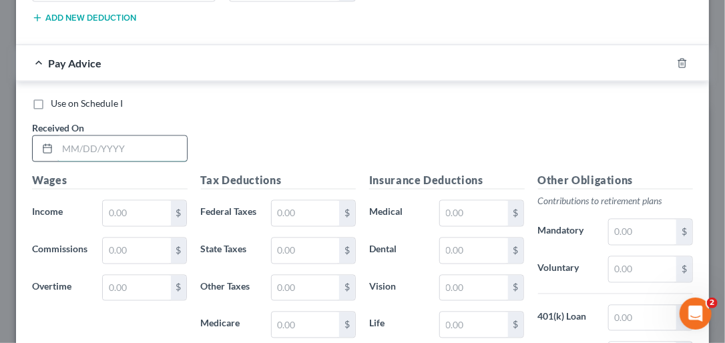
click at [78, 162] on input "text" at bounding box center [122, 148] width 130 height 25
type input "06/06/2025"
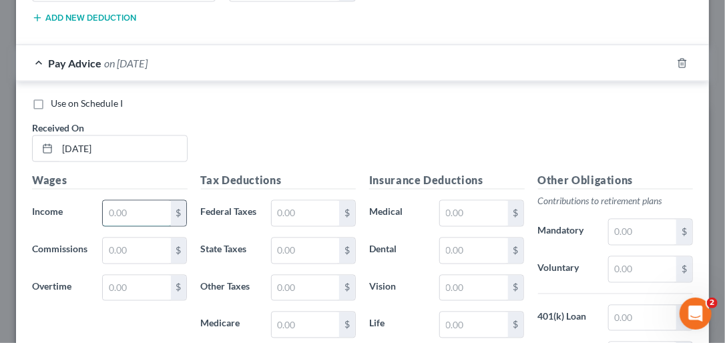
click at [126, 226] on input "text" at bounding box center [136, 213] width 67 height 25
type input "2,200.00"
click at [313, 226] on input "text" at bounding box center [305, 213] width 67 height 25
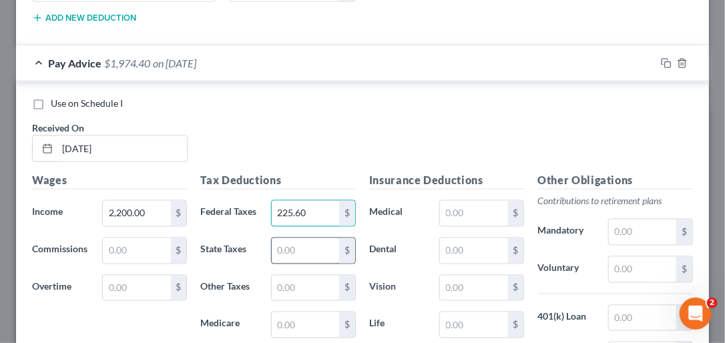
type input "225.60"
click at [321, 264] on input "text" at bounding box center [305, 250] width 67 height 25
type input "82.97"
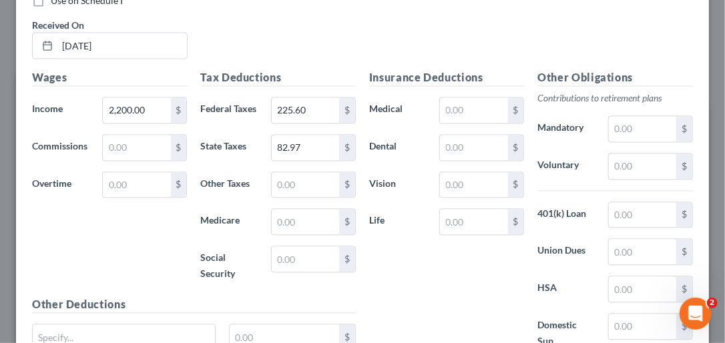
scroll to position [2726, 0]
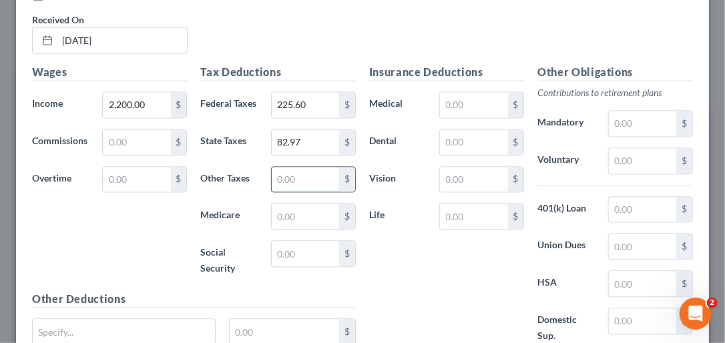
click at [284, 192] on input "text" at bounding box center [305, 179] width 67 height 25
type input "42.90"
click at [300, 229] on input "text" at bounding box center [305, 216] width 67 height 25
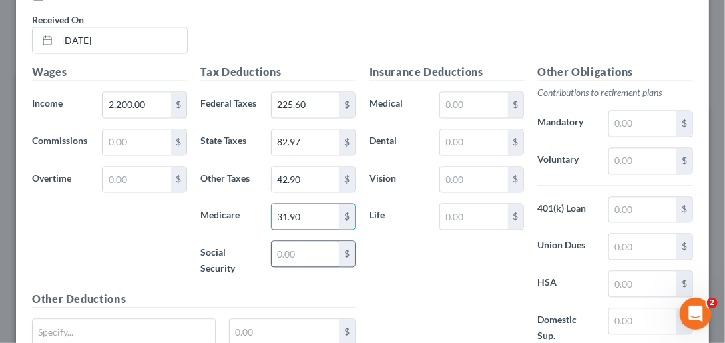
type input "31.90"
click at [293, 267] on input "text" at bounding box center [305, 253] width 67 height 25
type input "136.40"
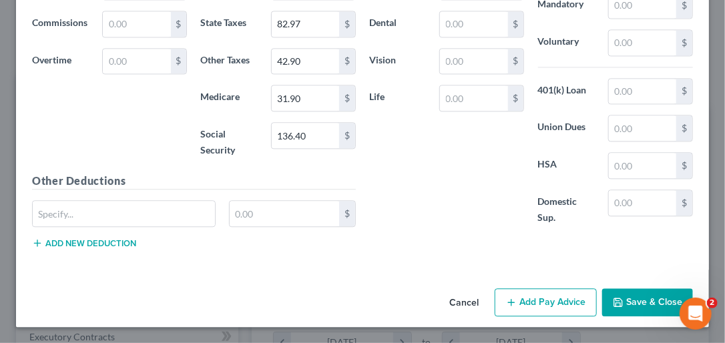
scroll to position [2901, 0]
click at [532, 301] on button "Add Pay Advice" at bounding box center [546, 303] width 102 height 28
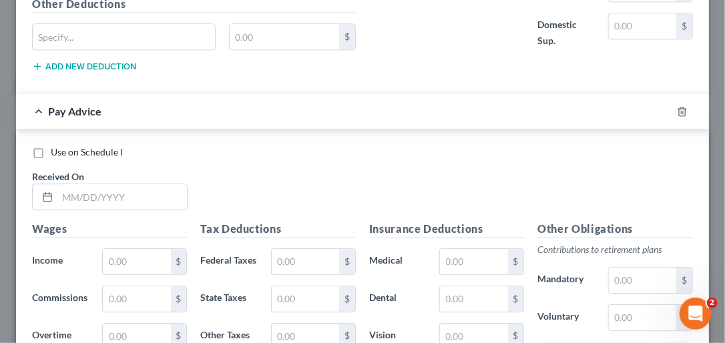
scroll to position [3065, 0]
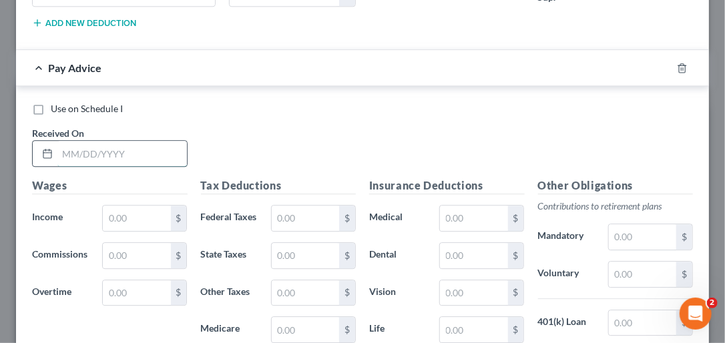
click at [75, 166] on input "text" at bounding box center [122, 153] width 130 height 25
type input "08/29/2025"
click at [134, 231] on input "text" at bounding box center [136, 218] width 67 height 25
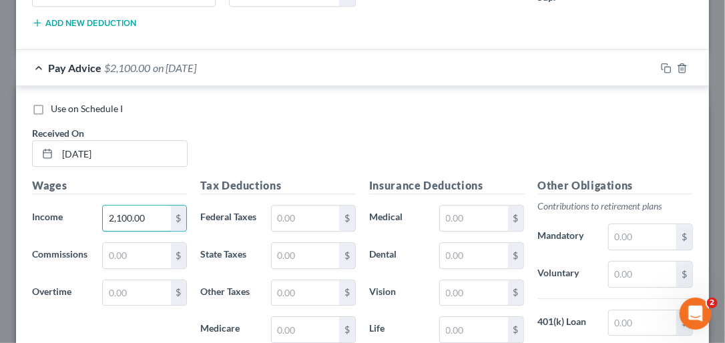
type input "2,100.00"
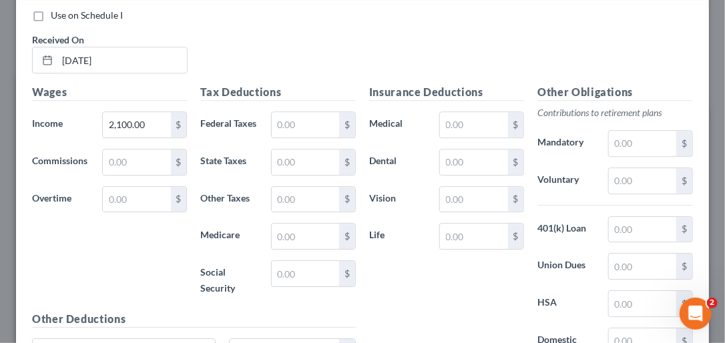
scroll to position [3220, 0]
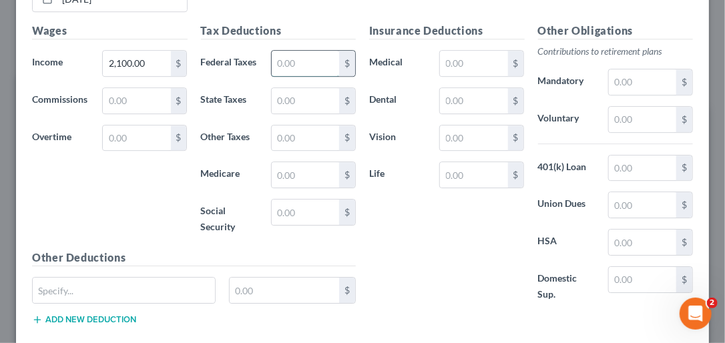
click at [298, 76] on input "text" at bounding box center [305, 63] width 67 height 25
type input "213.60"
click at [327, 114] on input "text" at bounding box center [305, 100] width 67 height 25
type input "78.97"
click at [307, 151] on input "text" at bounding box center [305, 138] width 67 height 25
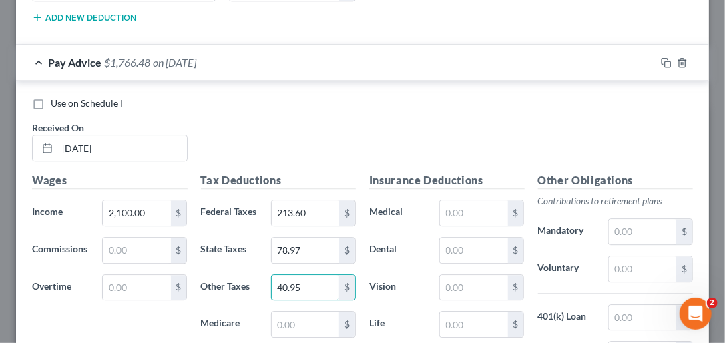
scroll to position [3060, 0]
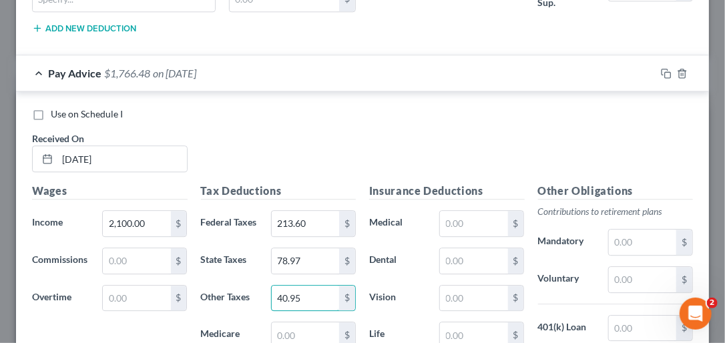
type input "40.95"
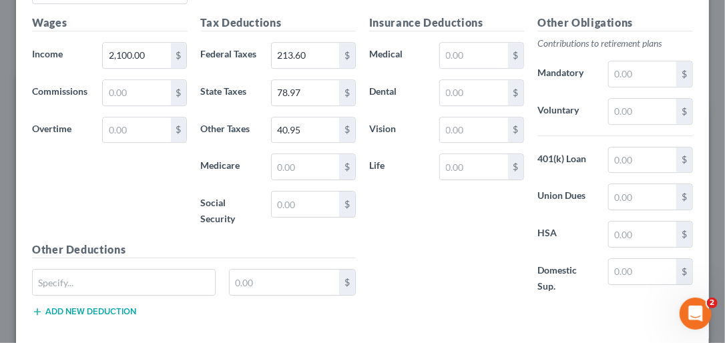
scroll to position [3241, 0]
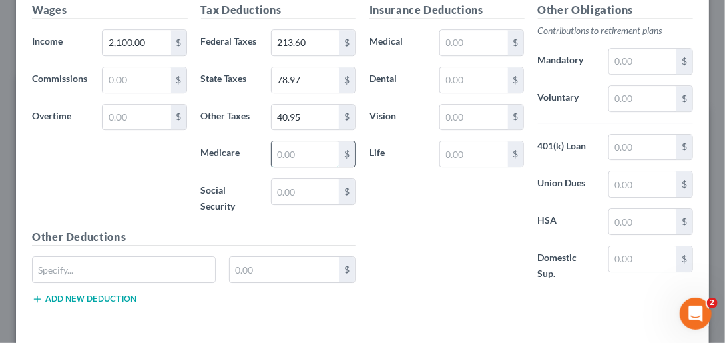
click at [293, 167] on input "text" at bounding box center [305, 154] width 67 height 25
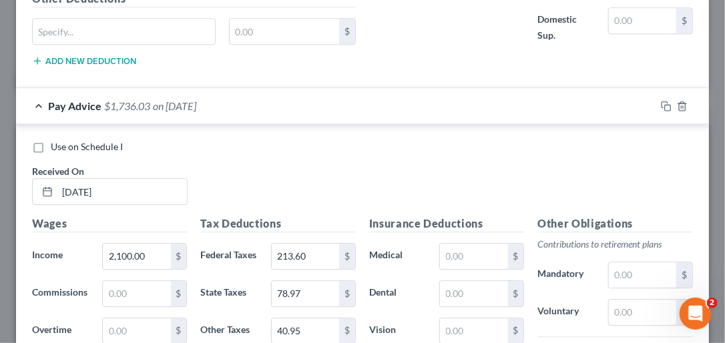
type input "30.45"
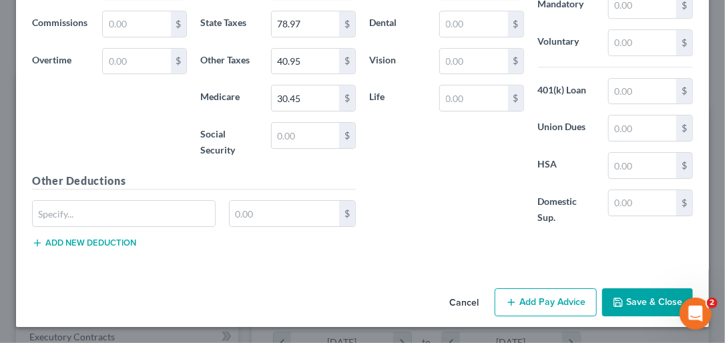
scroll to position [3331, 0]
click at [304, 148] on input "text" at bounding box center [305, 135] width 67 height 25
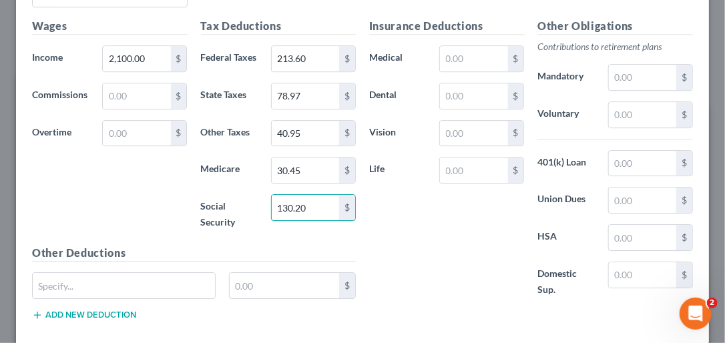
type input "130.20"
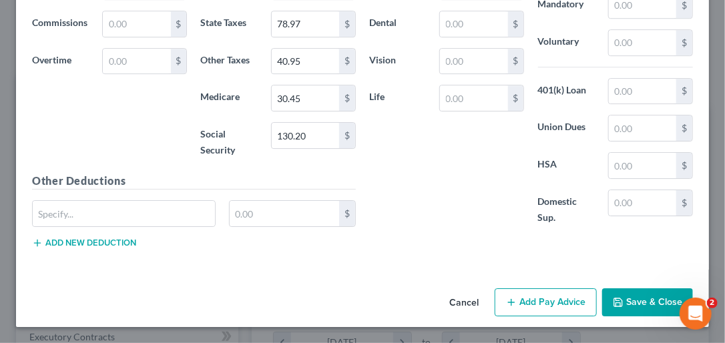
scroll to position [3364, 0]
click at [533, 294] on button "Add Pay Advice" at bounding box center [546, 303] width 102 height 28
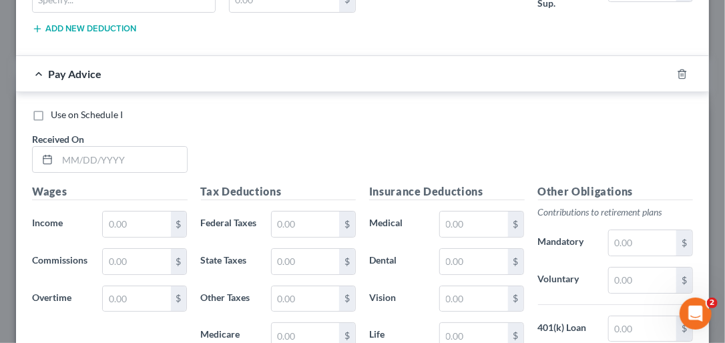
scroll to position [3525, 0]
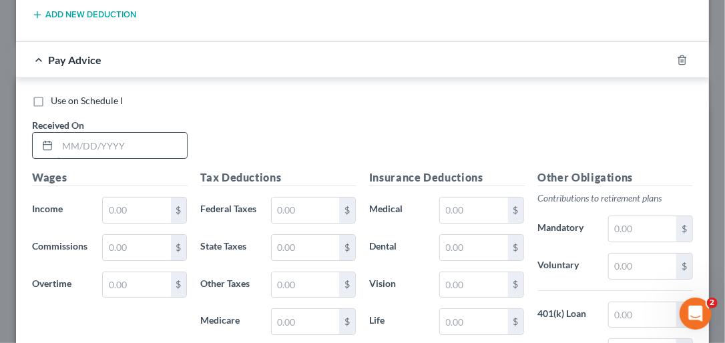
click at [72, 158] on input "text" at bounding box center [122, 145] width 130 height 25
type input "06/20/2025"
click at [116, 223] on input "text" at bounding box center [136, 210] width 67 height 25
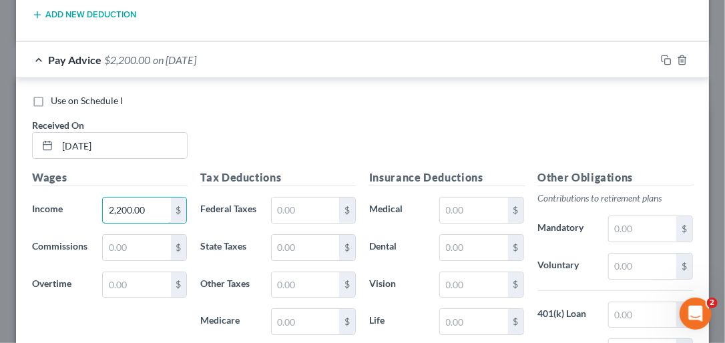
type input "2,200.00"
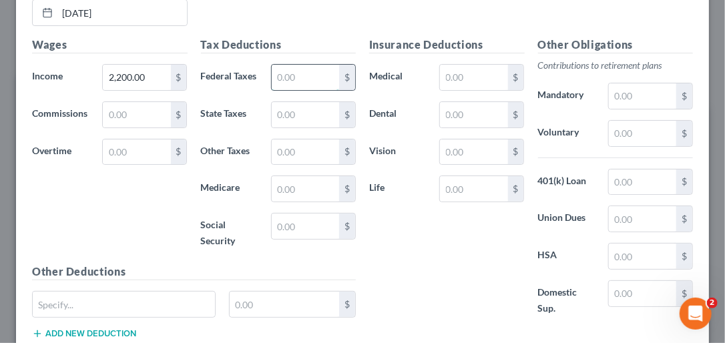
click at [295, 90] on input "text" at bounding box center [305, 77] width 67 height 25
type input "225.60"
click at [303, 128] on input "text" at bounding box center [305, 114] width 67 height 25
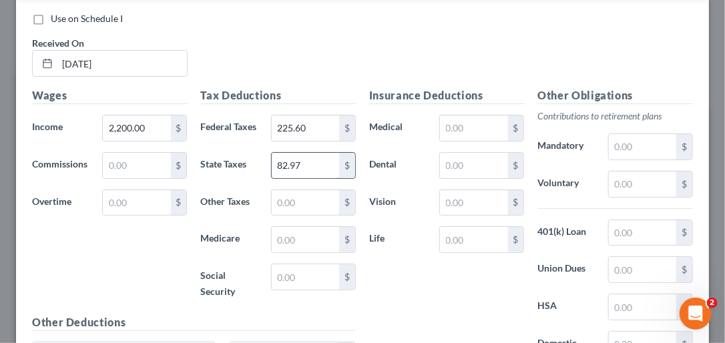
scroll to position [3605, 0]
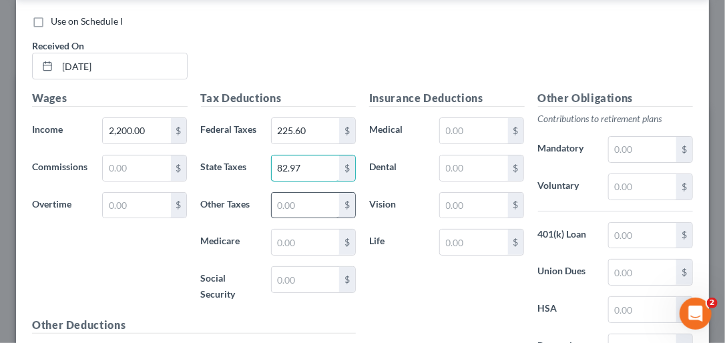
type input "82.97"
click at [300, 218] on input "text" at bounding box center [305, 205] width 67 height 25
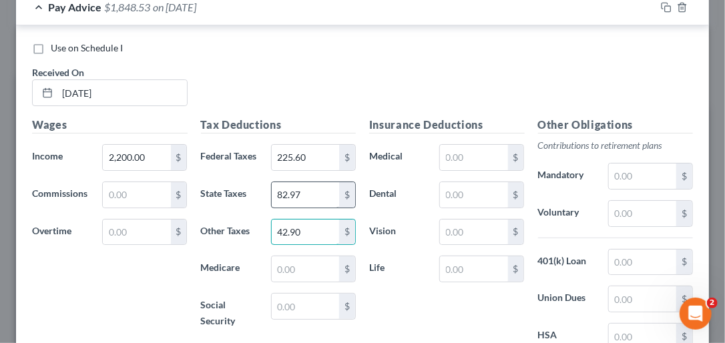
scroll to position [3551, 0]
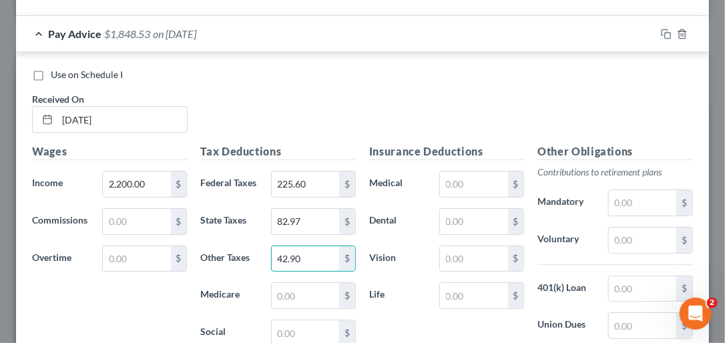
type input "42.90"
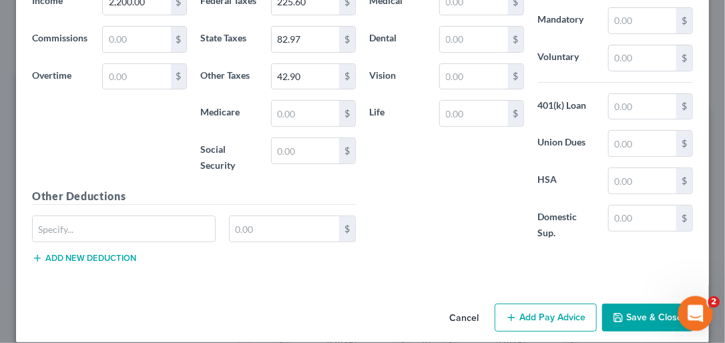
scroll to position [3748, 0]
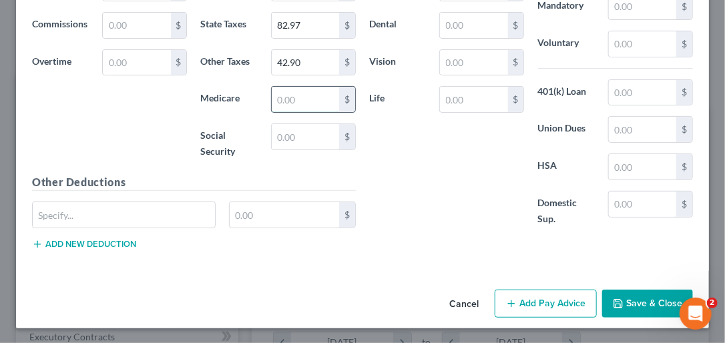
click at [307, 112] on input "text" at bounding box center [305, 99] width 67 height 25
type input "31.90"
click at [315, 150] on input "text" at bounding box center [305, 136] width 67 height 25
type input "136.40"
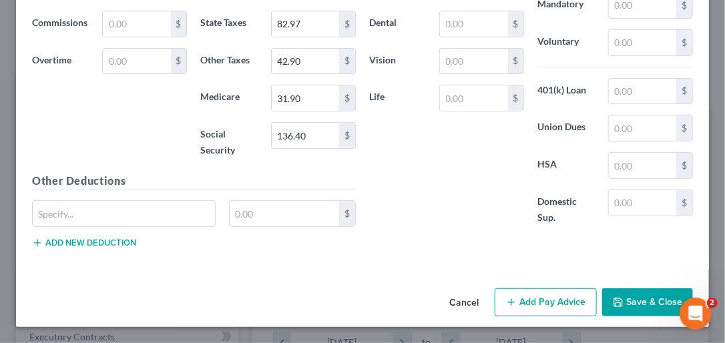
click at [526, 308] on button "Add Pay Advice" at bounding box center [546, 303] width 102 height 28
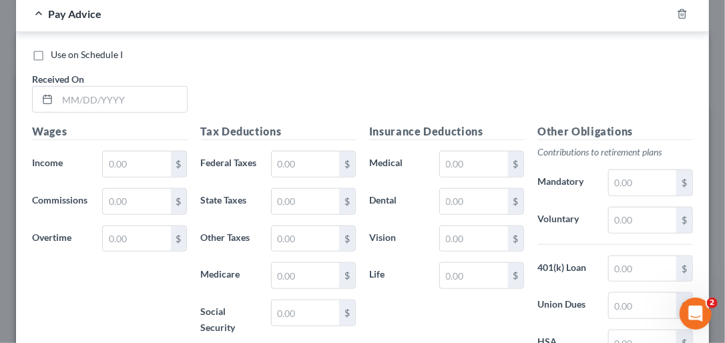
scroll to position [4046, 0]
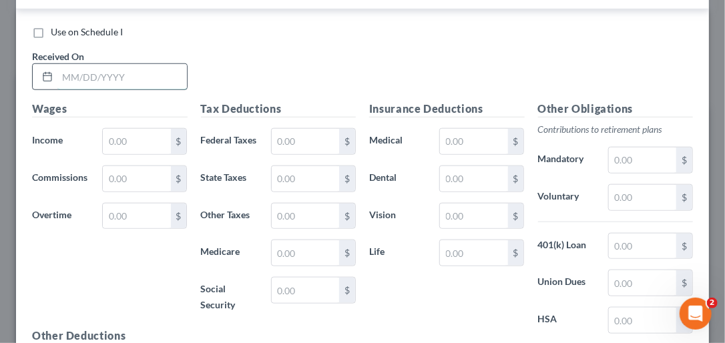
click at [96, 90] on input "text" at bounding box center [122, 76] width 130 height 25
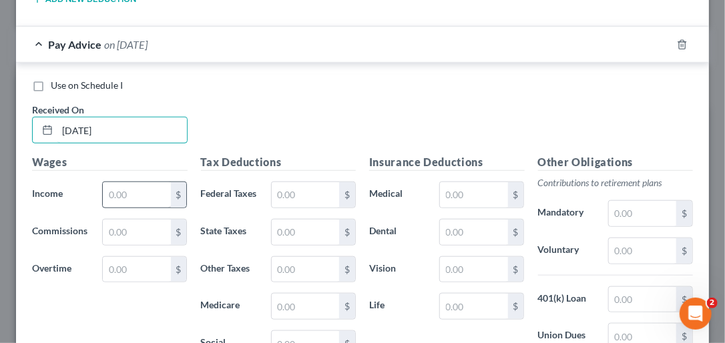
type input "07/03/2025"
click at [112, 208] on input "text" at bounding box center [136, 194] width 67 height 25
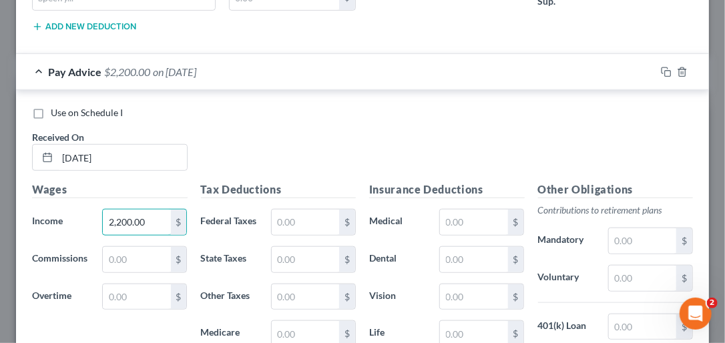
scroll to position [3939, 0]
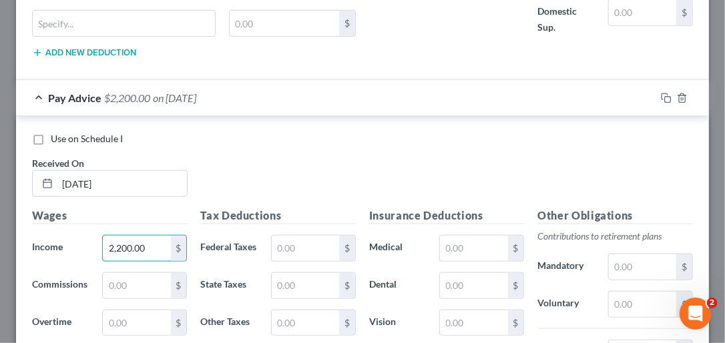
type input "2,200.00"
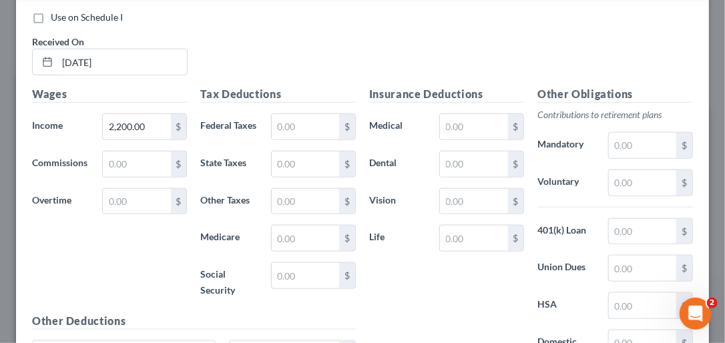
scroll to position [4082, 0]
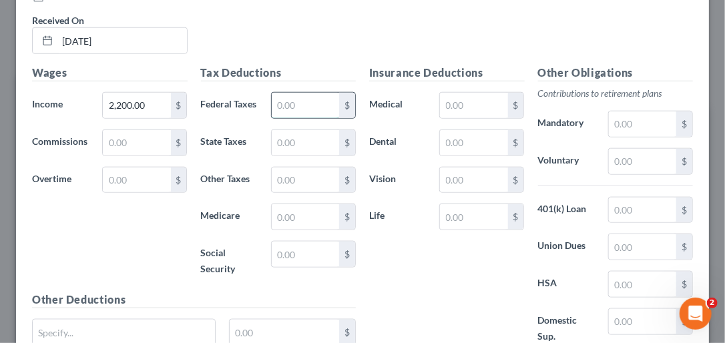
click at [299, 118] on input "text" at bounding box center [305, 105] width 67 height 25
type input "225.60"
click at [281, 156] on input "text" at bounding box center [305, 142] width 67 height 25
type input "82.97"
click at [289, 193] on input "text" at bounding box center [305, 180] width 67 height 25
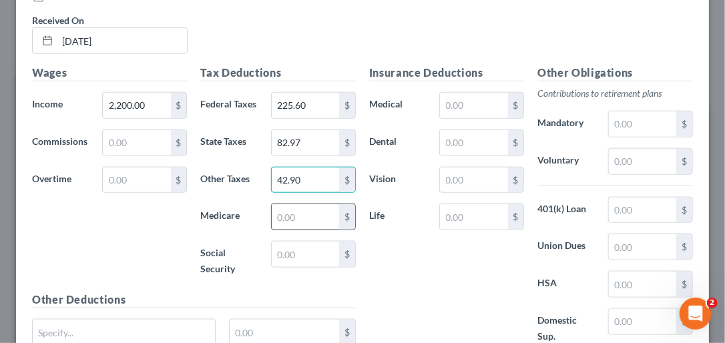
type input "42.90"
click at [296, 230] on input "text" at bounding box center [305, 216] width 67 height 25
type input "31.90"
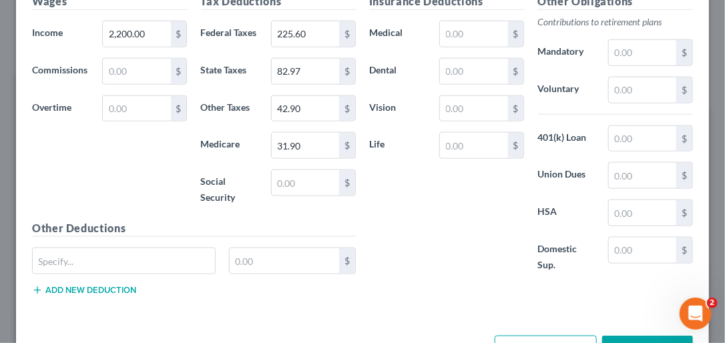
scroll to position [4182, 0]
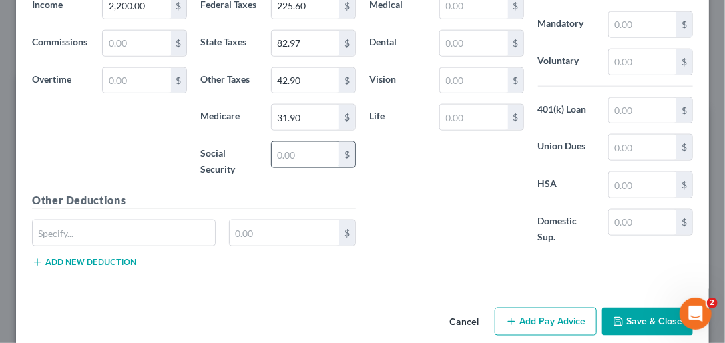
click at [299, 168] on input "text" at bounding box center [305, 154] width 67 height 25
type input "136.40"
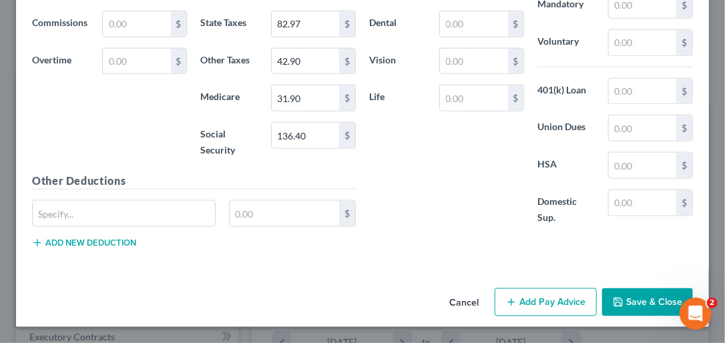
scroll to position [4293, 0]
click at [543, 309] on button "Add Pay Advice" at bounding box center [546, 303] width 102 height 28
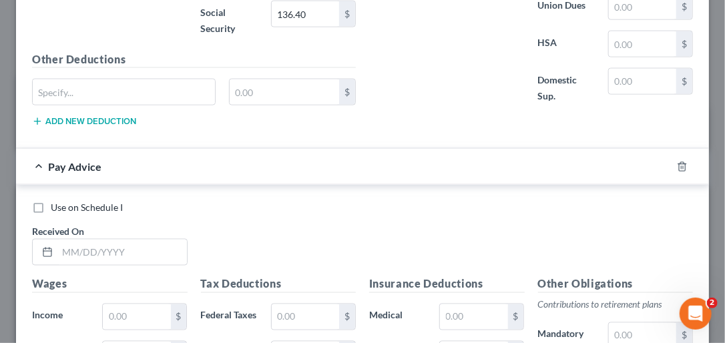
scroll to position [4382, 0]
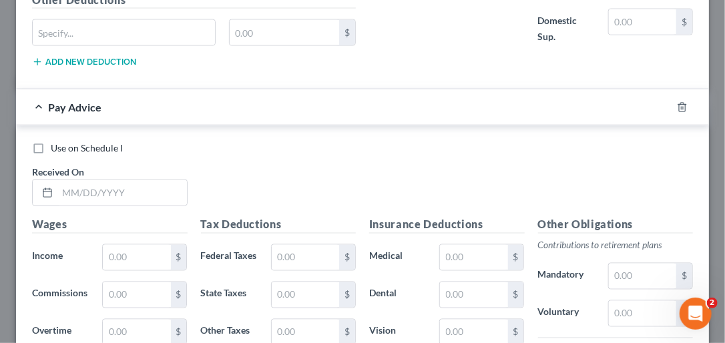
drag, startPoint x: 722, startPoint y: 286, endPoint x: 18, endPoint y: 4, distance: 758.4
click at [68, 206] on input "text" at bounding box center [122, 192] width 130 height 25
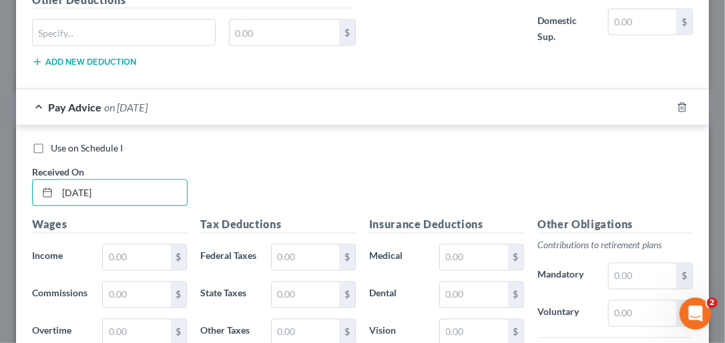
type input "07/18/2025"
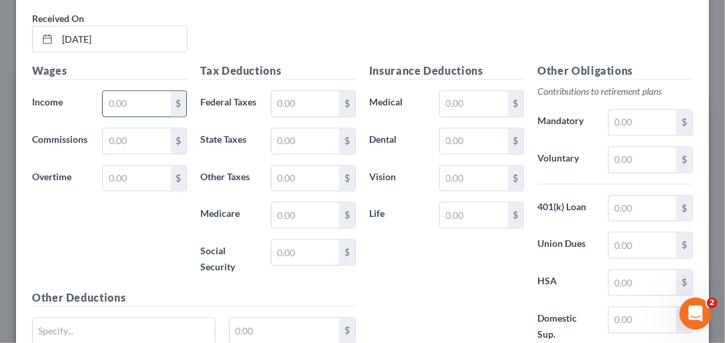
click at [136, 116] on input "text" at bounding box center [136, 103] width 67 height 25
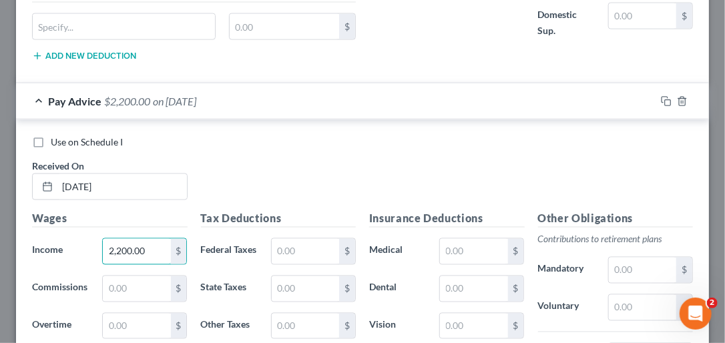
scroll to position [4269, 0]
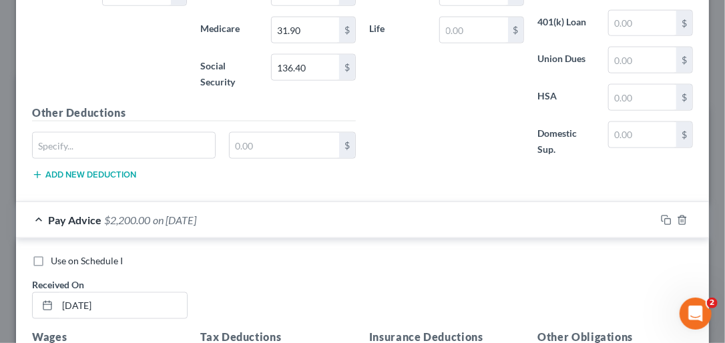
type input "2,200.00"
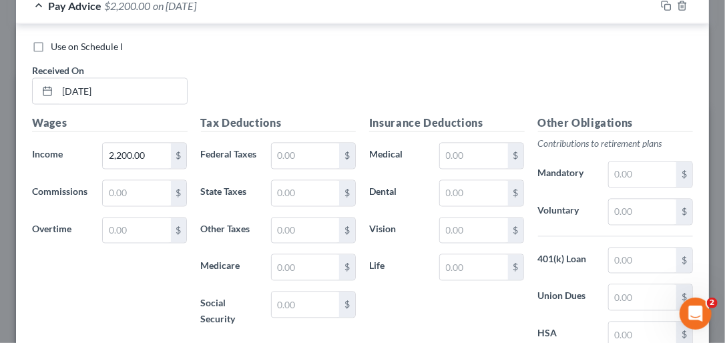
scroll to position [4540, 0]
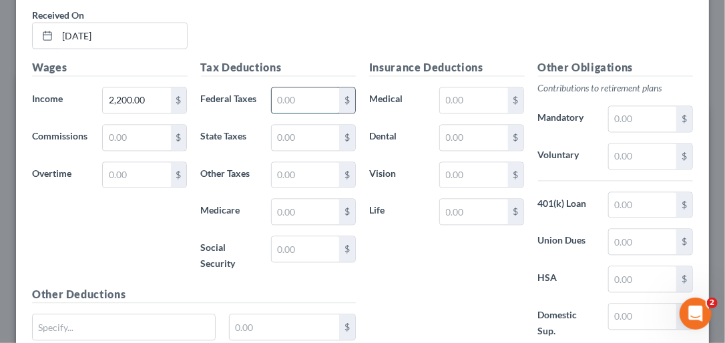
click at [300, 113] on input "text" at bounding box center [305, 100] width 67 height 25
type input "225.60"
click at [283, 150] on input "text" at bounding box center [305, 137] width 67 height 25
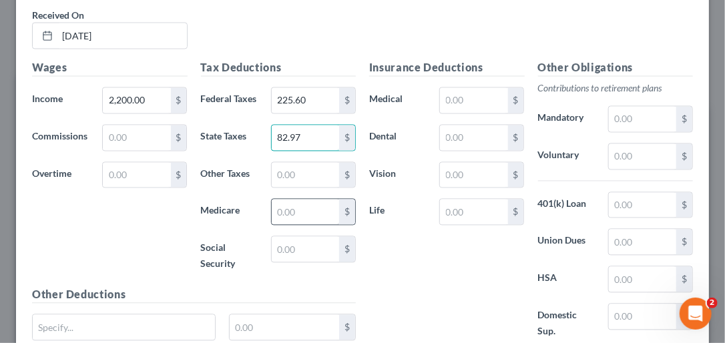
type input "82.97"
click at [295, 287] on div "Tax Deductions Federal Taxes 225.60 $ State Taxes 82.97 $ Other Taxes $ Medicar…" at bounding box center [278, 172] width 169 height 227
click at [297, 188] on input "text" at bounding box center [305, 174] width 67 height 25
click at [287, 188] on input "text" at bounding box center [305, 174] width 67 height 25
type input "42.90"
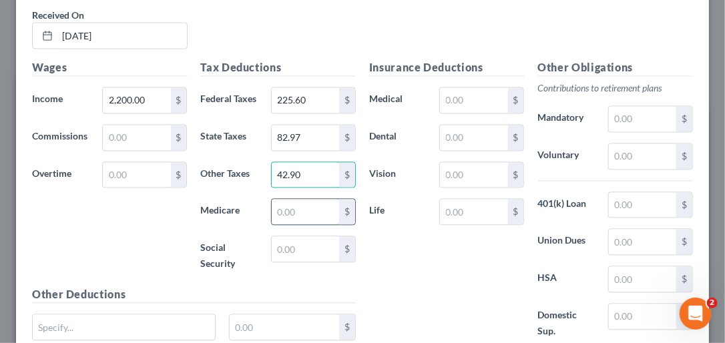
click at [303, 224] on input "text" at bounding box center [305, 211] width 67 height 25
type input "31.90"
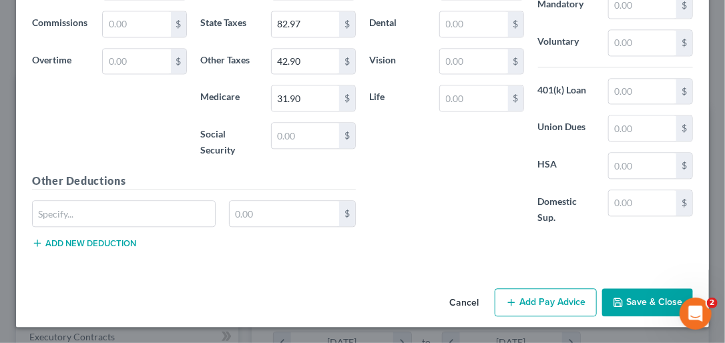
scroll to position [4668, 0]
click at [293, 148] on input "text" at bounding box center [305, 135] width 67 height 25
type input "136.40"
click at [532, 314] on button "Add Pay Advice" at bounding box center [546, 303] width 102 height 28
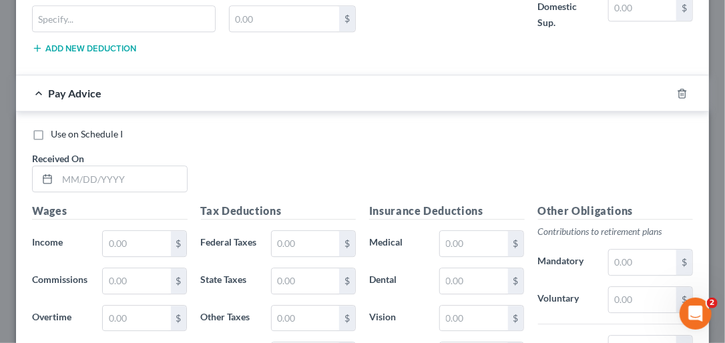
scroll to position [4904, 0]
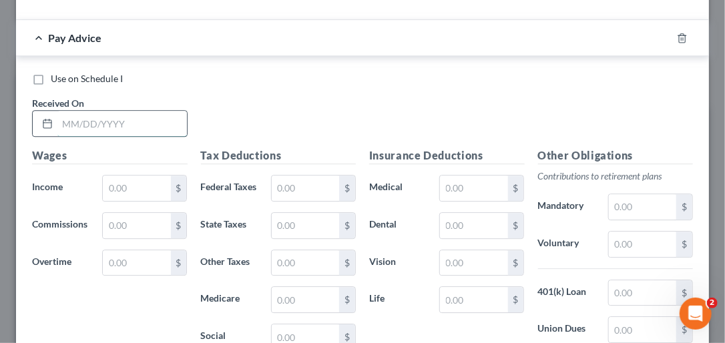
click at [77, 136] on input "text" at bounding box center [122, 123] width 130 height 25
type input "08/01/2025"
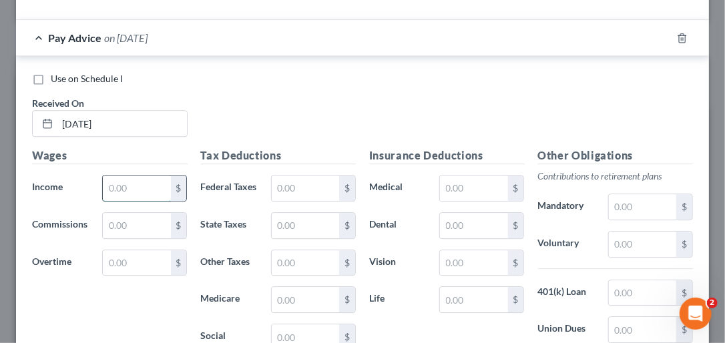
click at [132, 201] on input "text" at bounding box center [136, 188] width 67 height 25
type input "2,200.00"
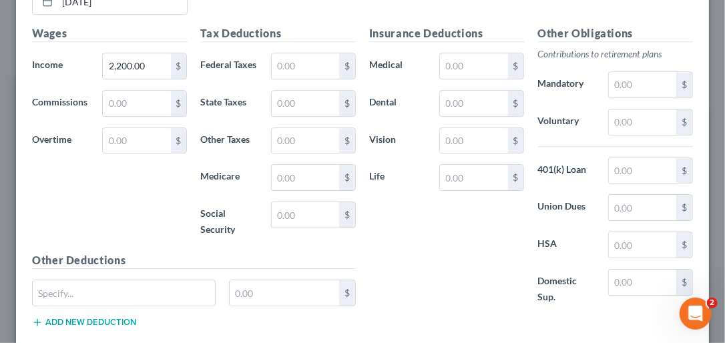
scroll to position [5072, 0]
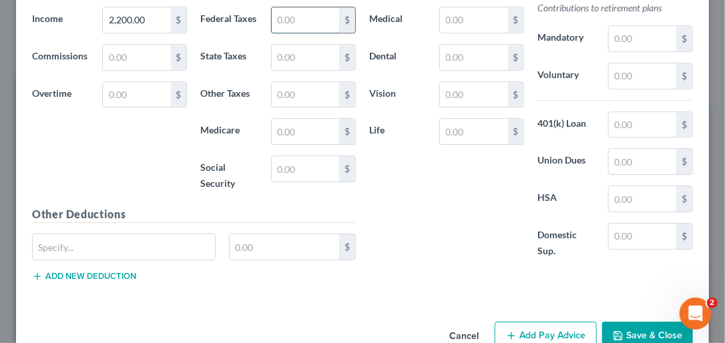
click at [307, 33] on input "text" at bounding box center [305, 19] width 67 height 25
type input "225.60"
click at [309, 70] on input "text" at bounding box center [305, 57] width 67 height 25
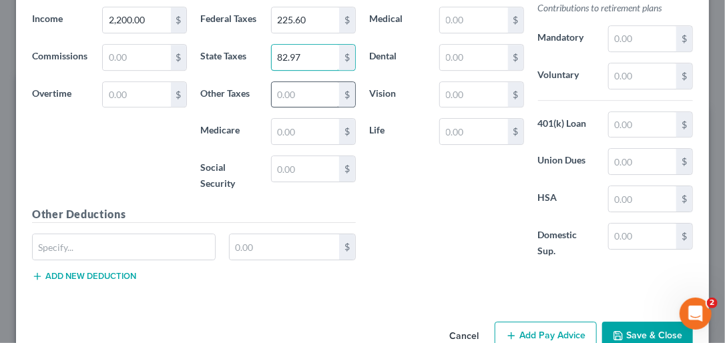
type input "82.97"
click at [307, 108] on input "text" at bounding box center [305, 94] width 67 height 25
type input "42.90"
click at [313, 144] on input "text" at bounding box center [305, 131] width 67 height 25
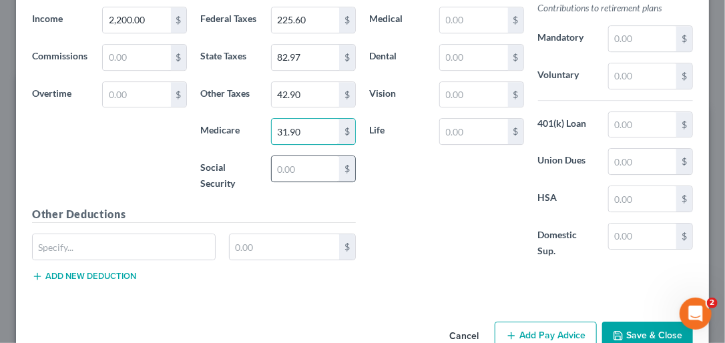
type input "31.90"
click at [315, 182] on input "text" at bounding box center [305, 168] width 67 height 25
type input "136.40"
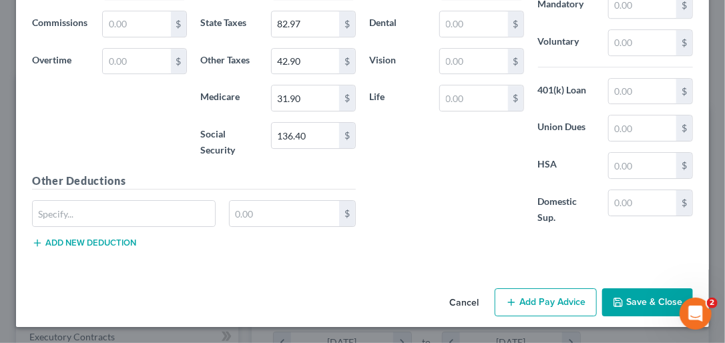
click at [517, 302] on button "Add Pay Advice" at bounding box center [546, 303] width 102 height 28
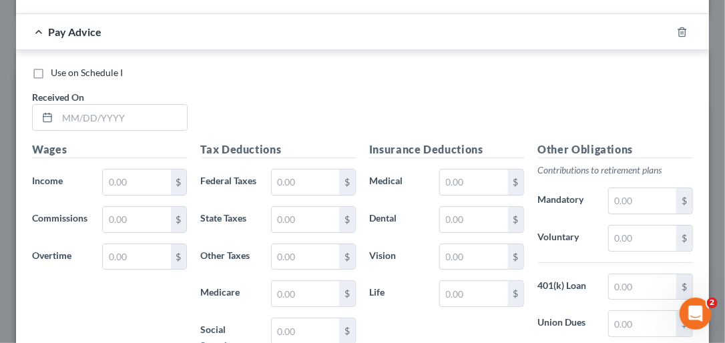
scroll to position [5382, 0]
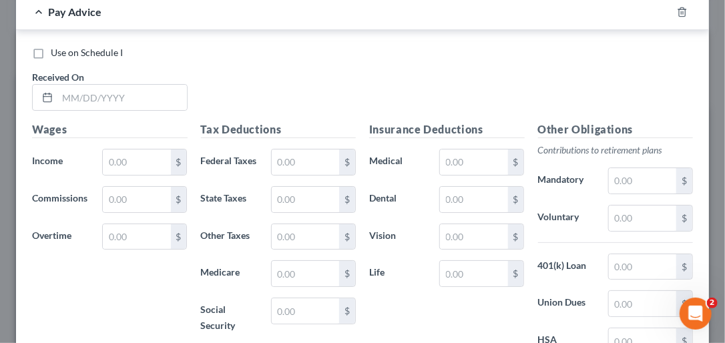
drag, startPoint x: 721, startPoint y: 296, endPoint x: 23, endPoint y: 4, distance: 756.7
click at [75, 110] on input "text" at bounding box center [122, 97] width 130 height 25
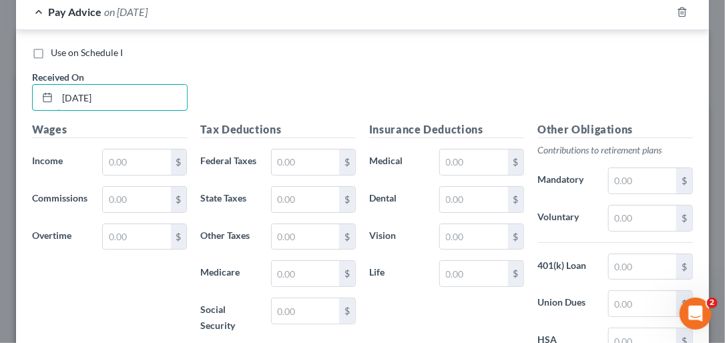
type input "08/15/2025"
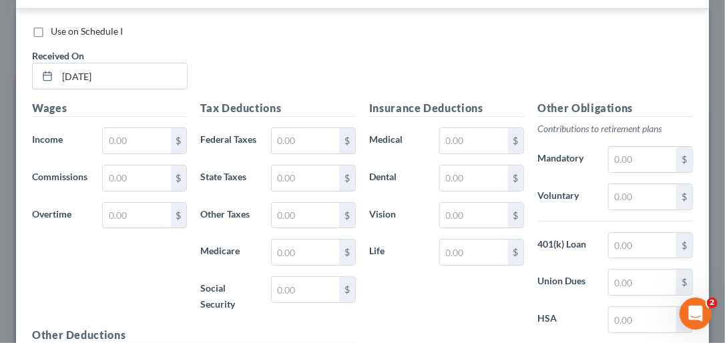
scroll to position [5496, 0]
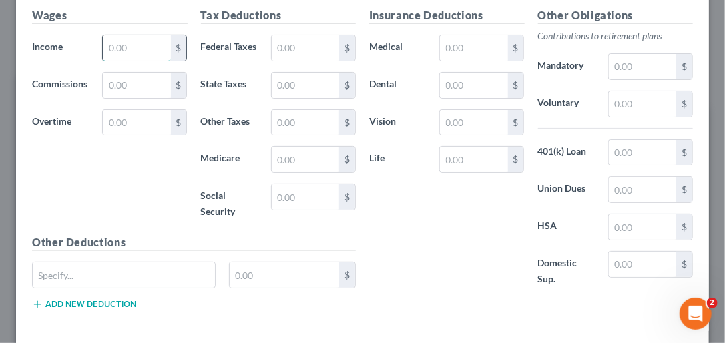
click at [133, 61] on input "text" at bounding box center [136, 47] width 67 height 25
type input "2,200.00"
click at [284, 61] on input "text" at bounding box center [305, 47] width 67 height 25
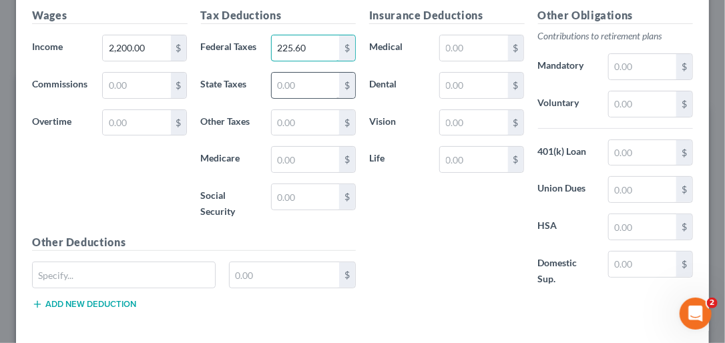
type input "225.60"
click at [298, 98] on input "text" at bounding box center [305, 85] width 67 height 25
type input "82.97"
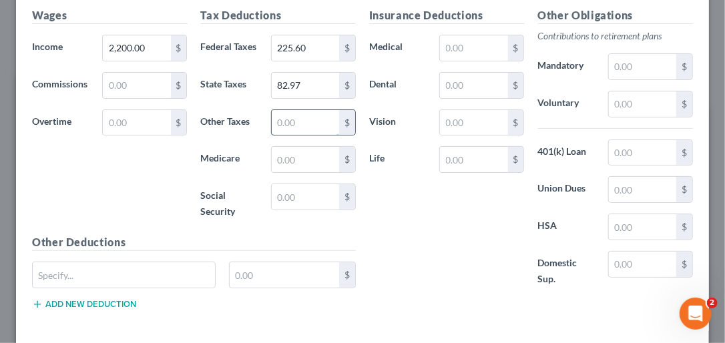
click at [289, 136] on input "text" at bounding box center [305, 122] width 67 height 25
type input "42.90"
click at [314, 172] on input "text" at bounding box center [305, 159] width 67 height 25
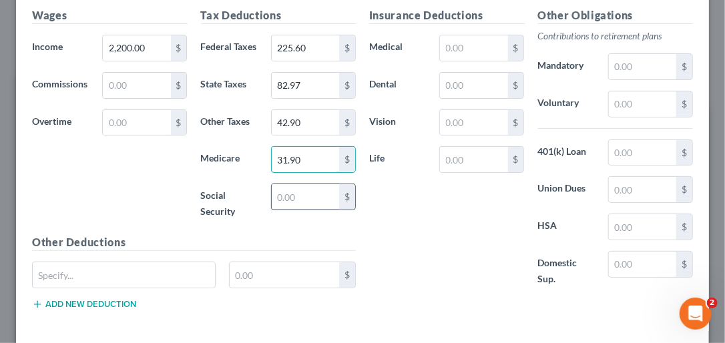
type input "31.90"
click at [297, 210] on input "text" at bounding box center [305, 196] width 67 height 25
type input "136.40"
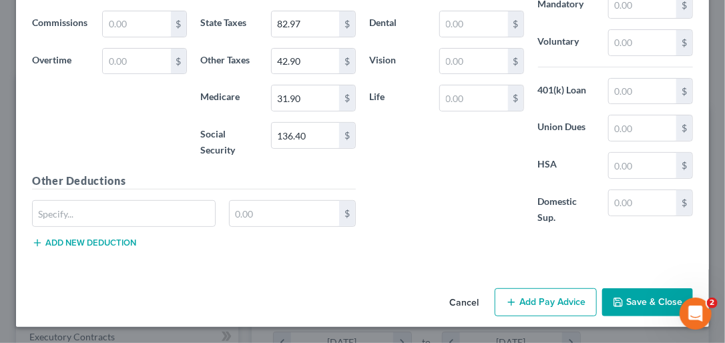
scroll to position [5684, 0]
click at [575, 291] on button "Add Pay Advice" at bounding box center [546, 303] width 102 height 28
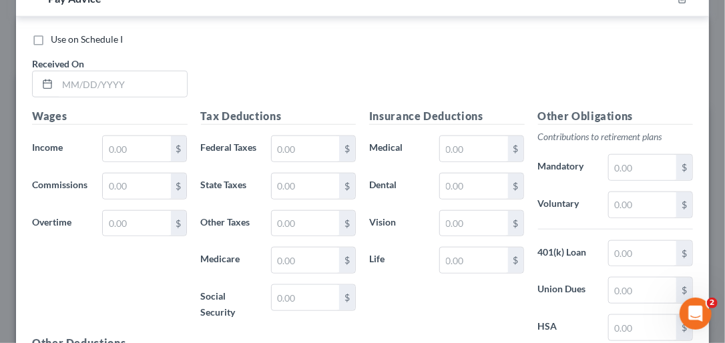
scroll to position [5870, 0]
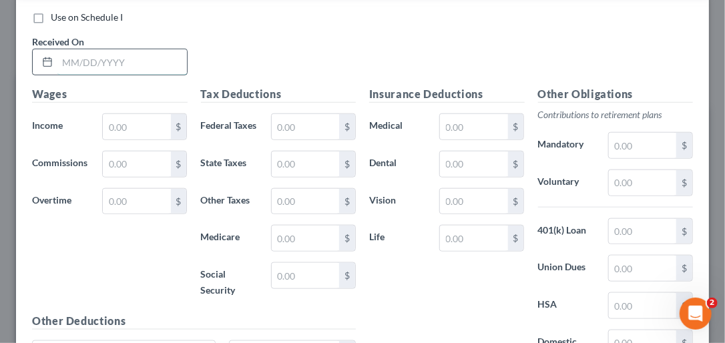
click at [75, 75] on input "text" at bounding box center [122, 61] width 130 height 25
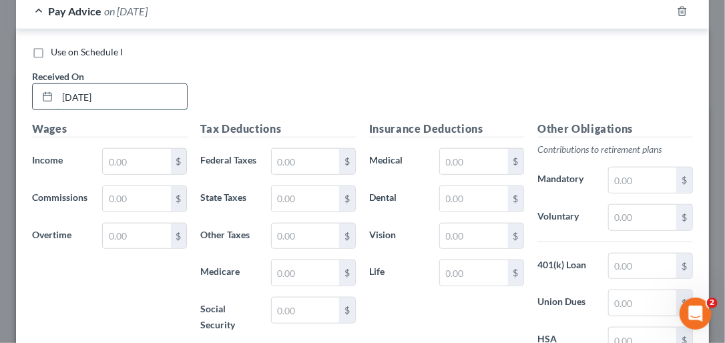
scroll to position [5816, 0]
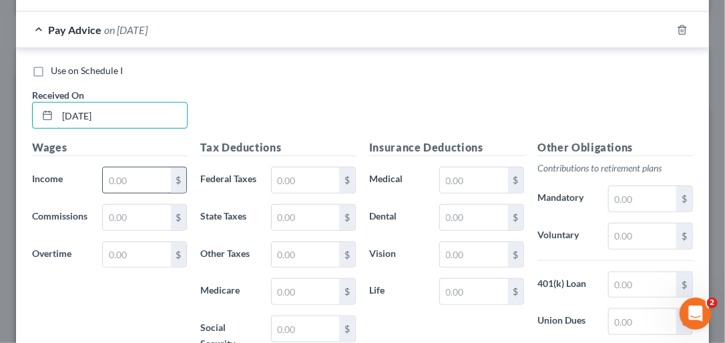
type input "09/26/2025"
click at [118, 193] on input "text" at bounding box center [136, 180] width 67 height 25
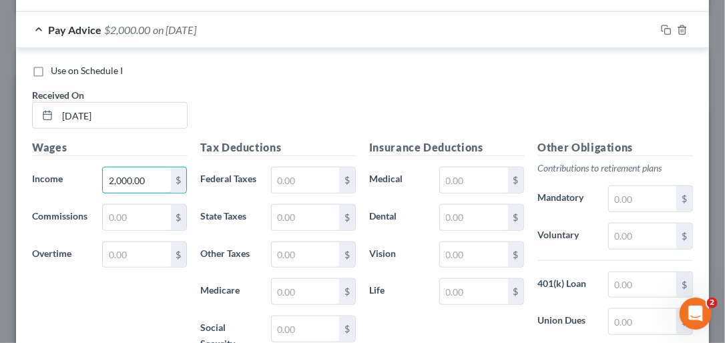
type input "2,000.00"
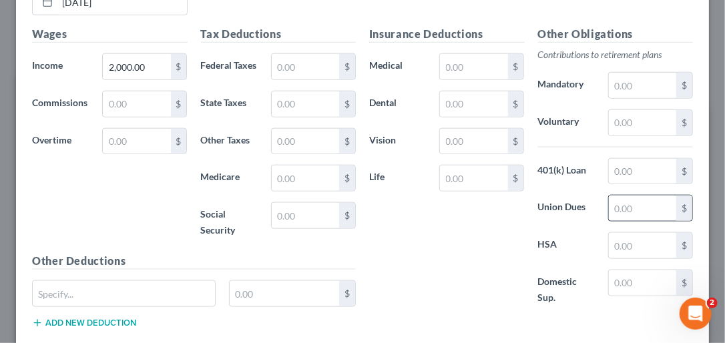
scroll to position [5937, 0]
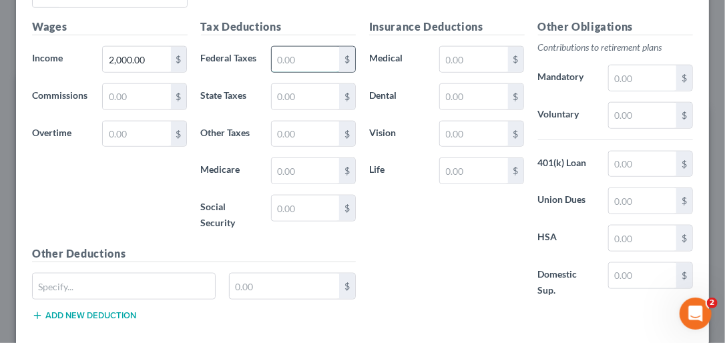
click at [291, 72] on input "text" at bounding box center [305, 59] width 67 height 25
type input "201.60"
click at [287, 110] on input "text" at bounding box center [305, 96] width 67 height 25
type input "74.97"
click at [291, 147] on input "text" at bounding box center [305, 134] width 67 height 25
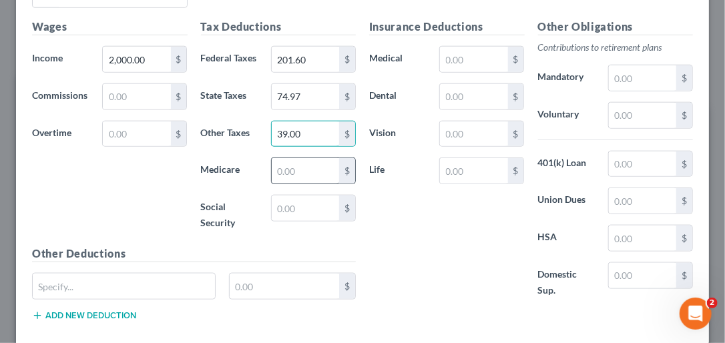
type input "39.00"
click at [305, 184] on input "text" at bounding box center [305, 170] width 67 height 25
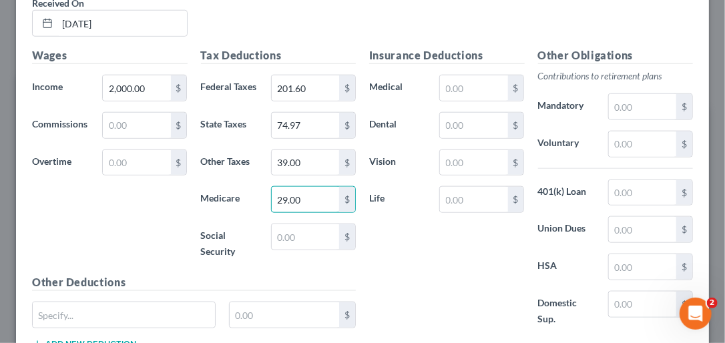
scroll to position [5884, 0]
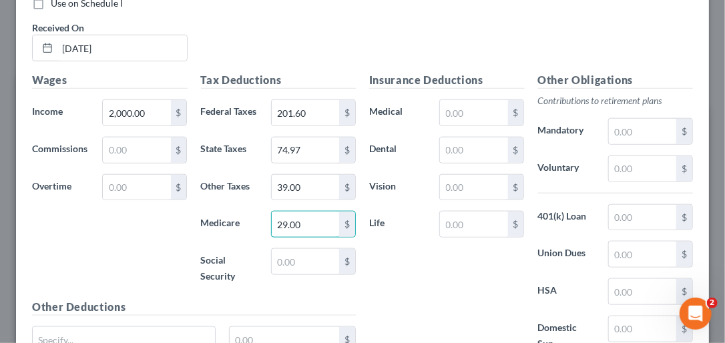
type input "29.00"
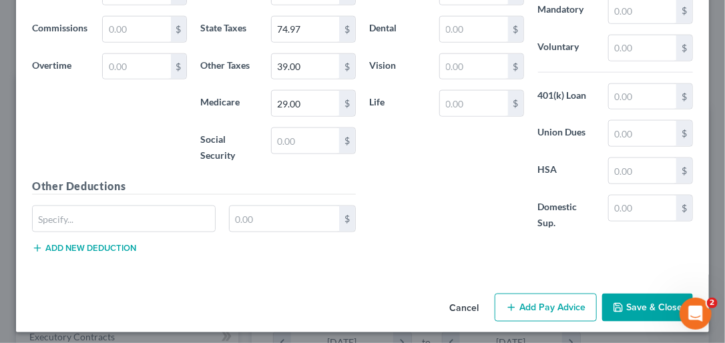
scroll to position [6012, 0]
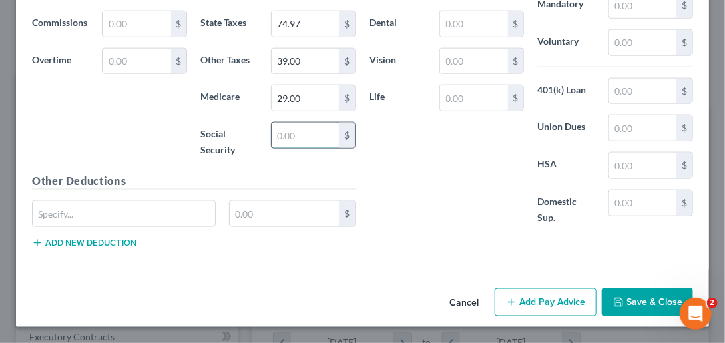
click at [288, 148] on input "text" at bounding box center [305, 135] width 67 height 25
type input "124.00"
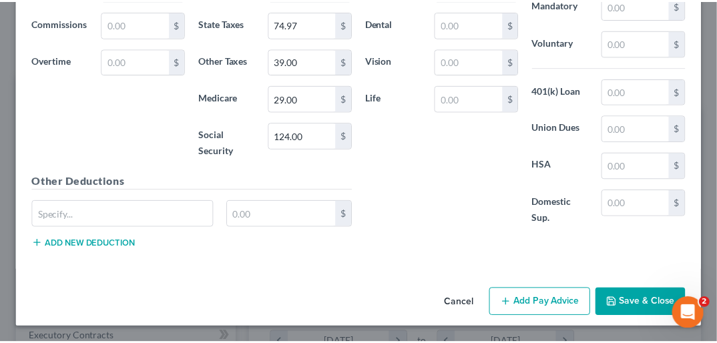
scroll to position [6148, 0]
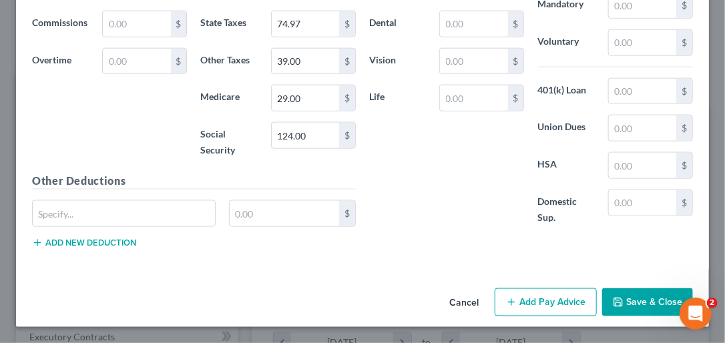
click at [631, 302] on button "Save & Close" at bounding box center [648, 303] width 91 height 28
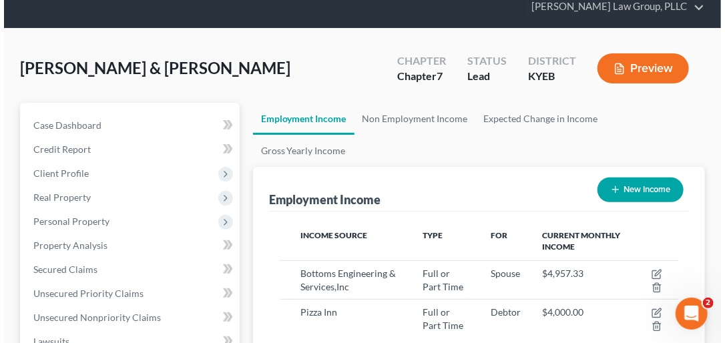
scroll to position [123, 0]
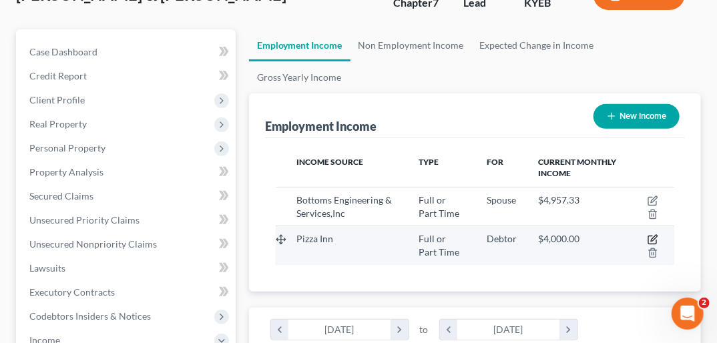
click at [651, 234] on icon "button" at bounding box center [653, 239] width 11 height 11
select select "0"
select select "18"
select select "1"
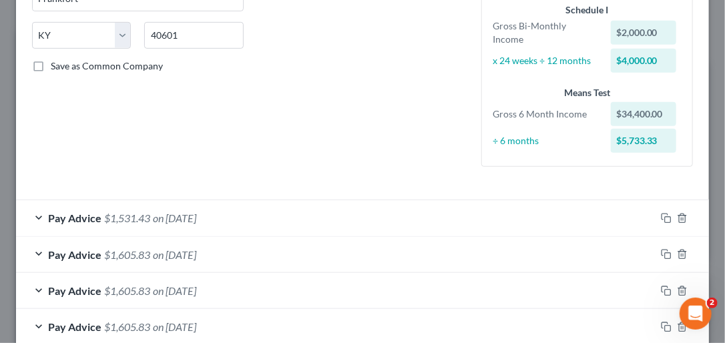
scroll to position [265, 0]
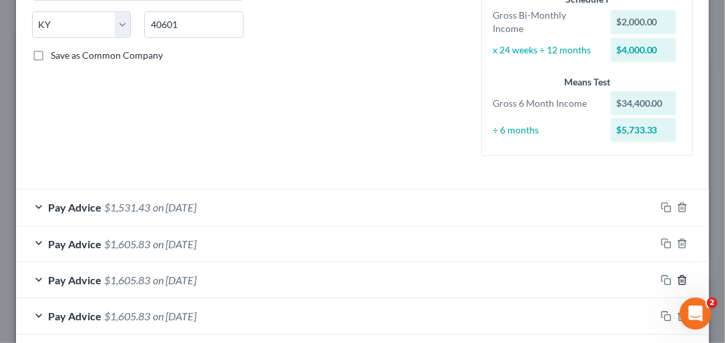
click at [677, 277] on icon "button" at bounding box center [682, 280] width 11 height 11
click at [679, 280] on icon "button" at bounding box center [682, 280] width 6 height 9
drag, startPoint x: 259, startPoint y: 273, endPoint x: 198, endPoint y: 128, distance: 157.2
click at [251, 283] on div "Pay Advice $1,680.23 on 08/15/2025" at bounding box center [336, 280] width 640 height 35
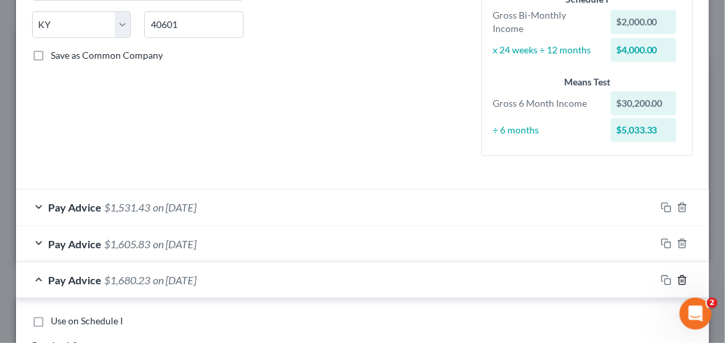
click at [683, 280] on line "button" at bounding box center [683, 281] width 0 height 3
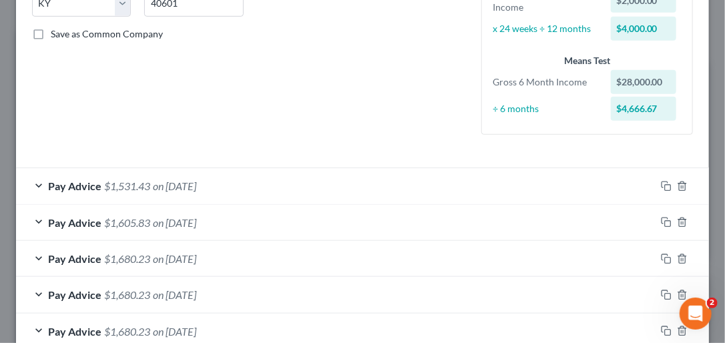
scroll to position [307, 0]
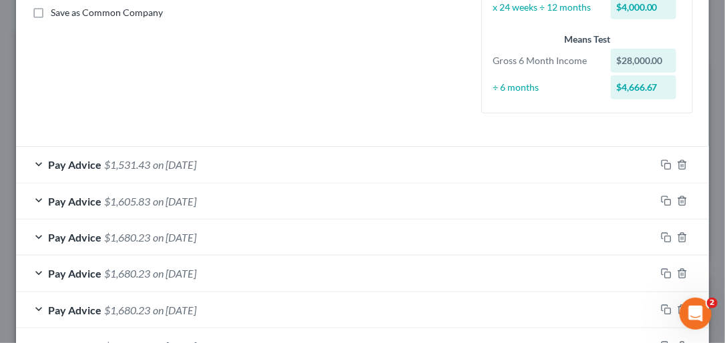
click at [585, 273] on div "Pay Advice $1,680.23 on 08/01/2025" at bounding box center [336, 273] width 640 height 35
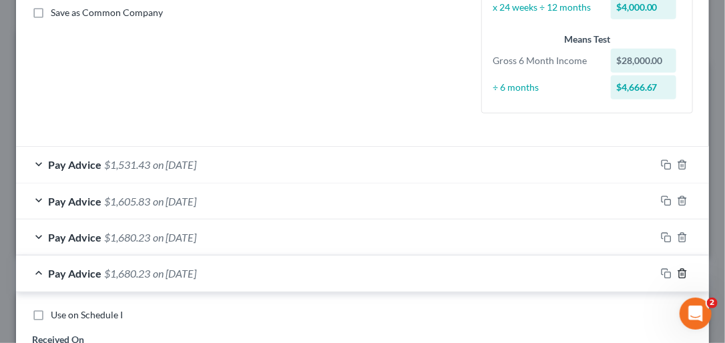
click at [677, 273] on icon "button" at bounding box center [682, 274] width 11 height 11
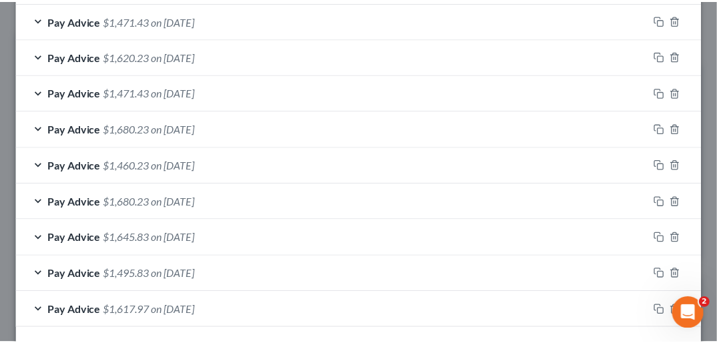
scroll to position [871, 0]
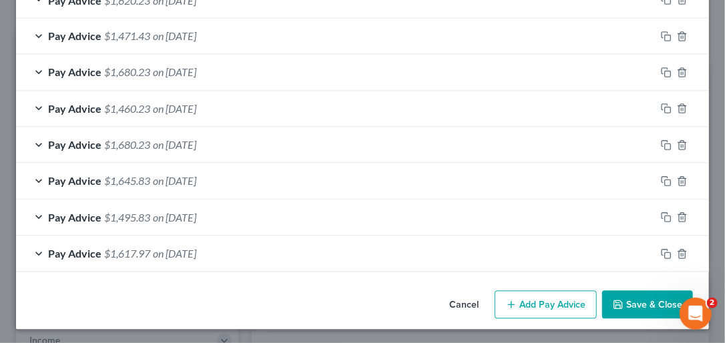
click at [642, 302] on button "Save & Close" at bounding box center [648, 305] width 91 height 28
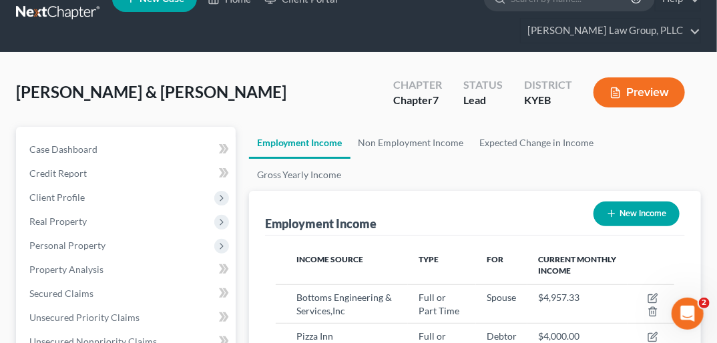
scroll to position [0, 0]
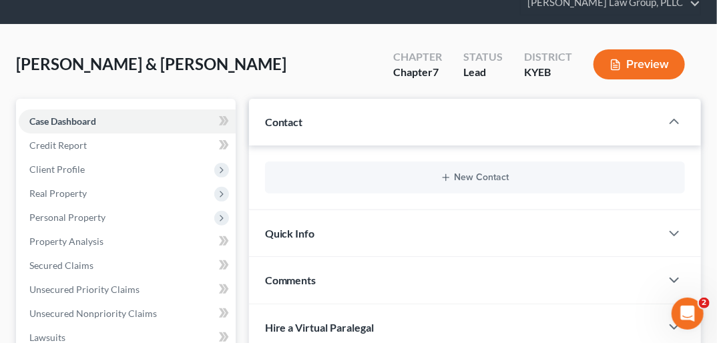
scroll to position [45, 0]
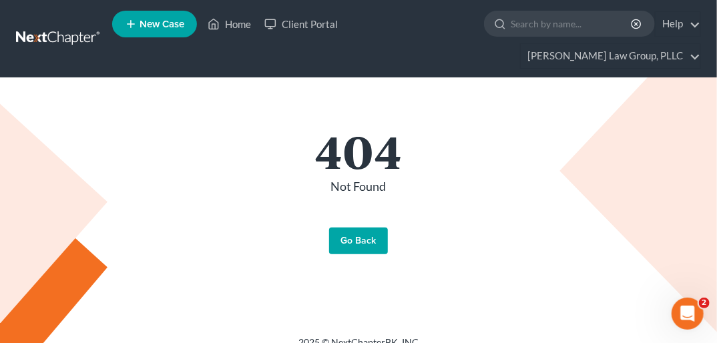
click at [359, 228] on link "Go Back" at bounding box center [358, 241] width 59 height 27
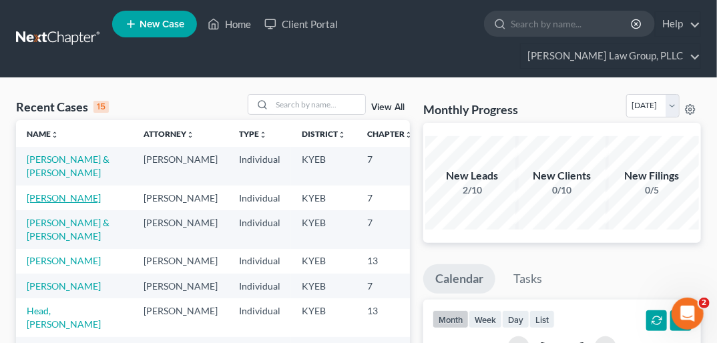
click at [44, 196] on link "[PERSON_NAME]" at bounding box center [64, 197] width 74 height 11
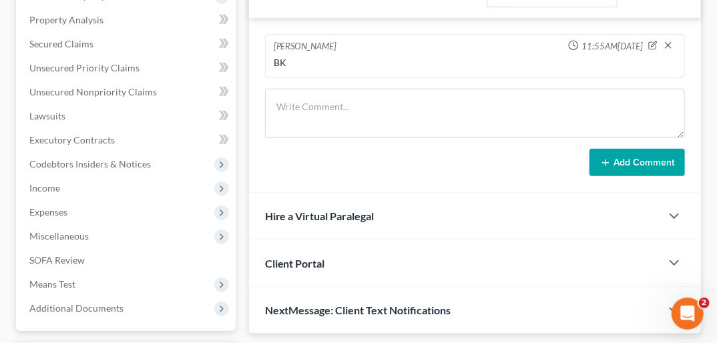
scroll to position [299, 0]
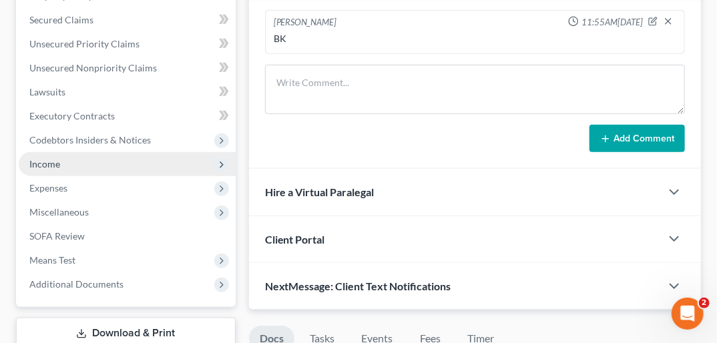
click at [42, 158] on span "Income" at bounding box center [44, 163] width 31 height 11
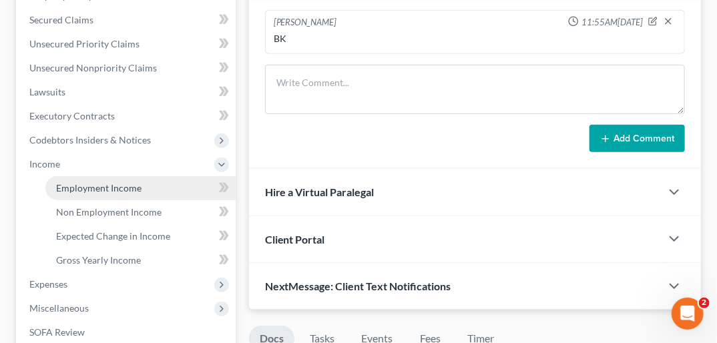
click at [128, 182] on span "Employment Income" at bounding box center [99, 187] width 86 height 11
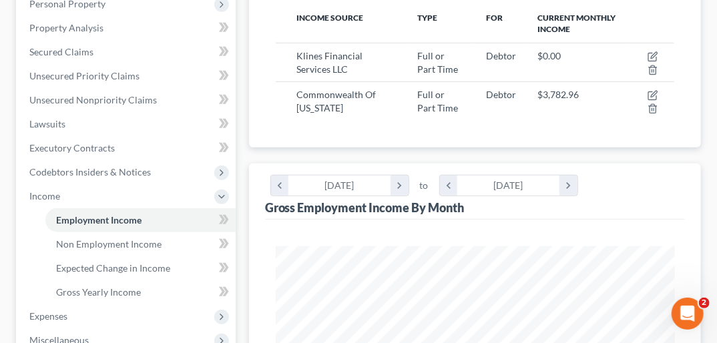
scroll to position [281, 0]
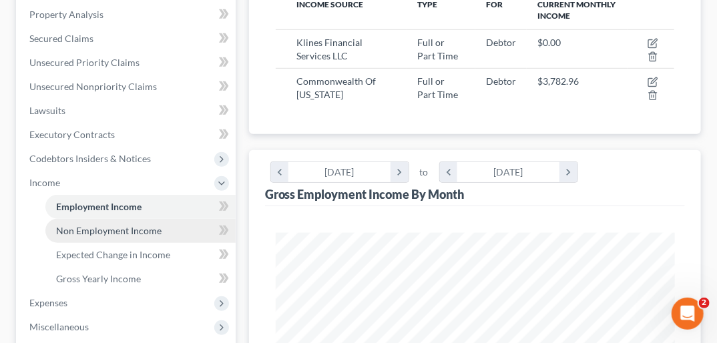
click at [132, 225] on span "Non Employment Income" at bounding box center [109, 230] width 106 height 11
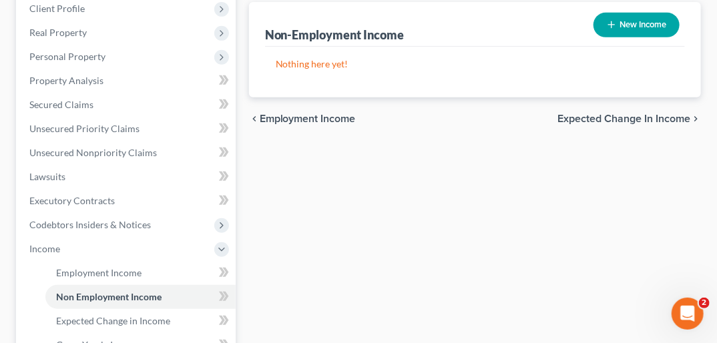
scroll to position [224, 0]
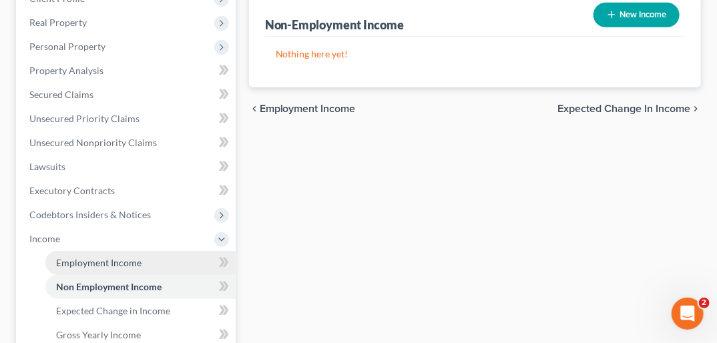
click at [114, 257] on span "Employment Income" at bounding box center [99, 262] width 86 height 11
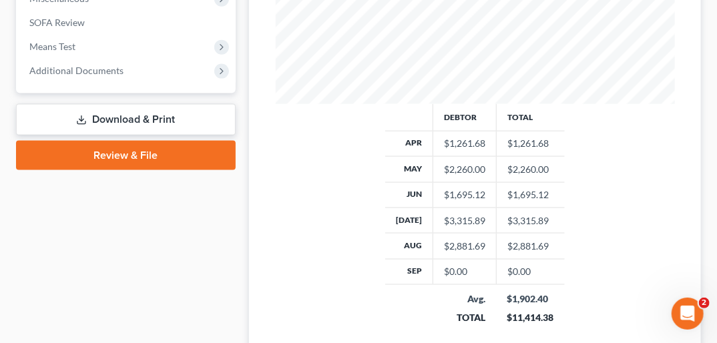
scroll to position [635, 0]
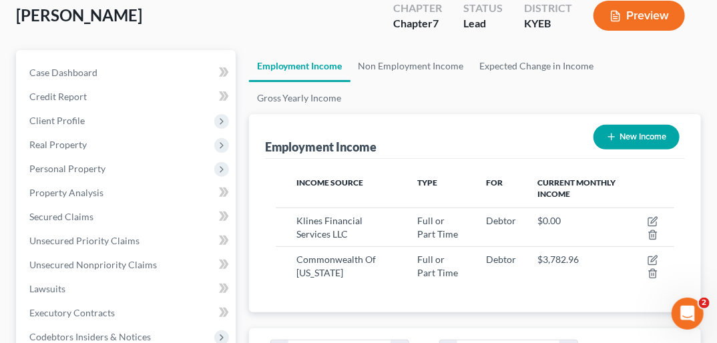
scroll to position [89, 0]
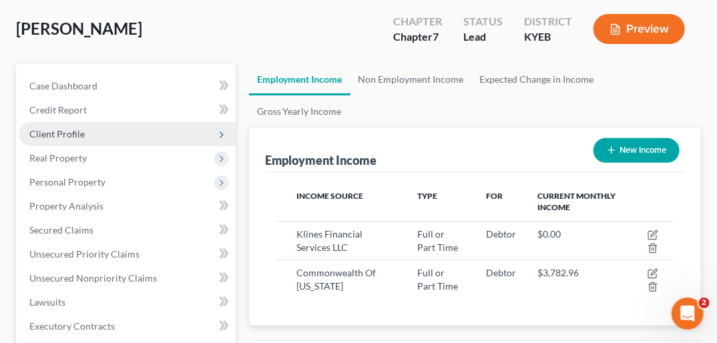
click at [90, 122] on span "Client Profile" at bounding box center [127, 134] width 217 height 24
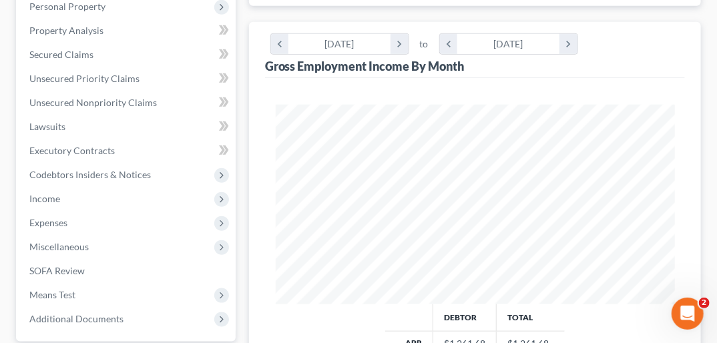
scroll to position [444, 0]
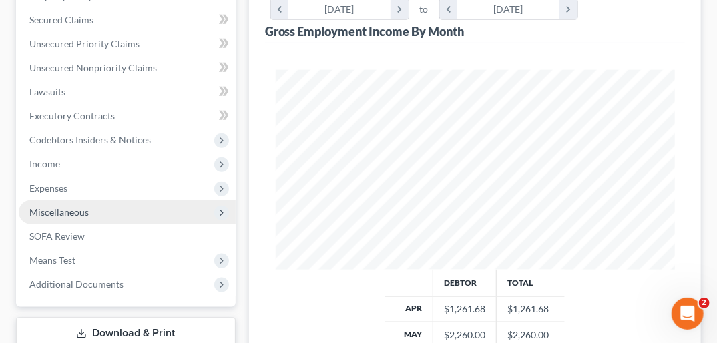
click at [88, 200] on span "Miscellaneous" at bounding box center [127, 212] width 217 height 24
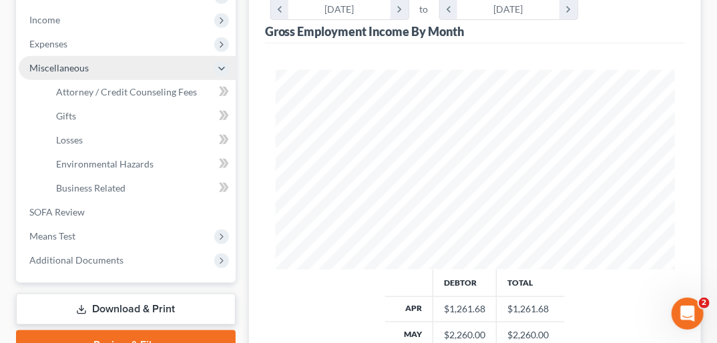
scroll to position [299, 0]
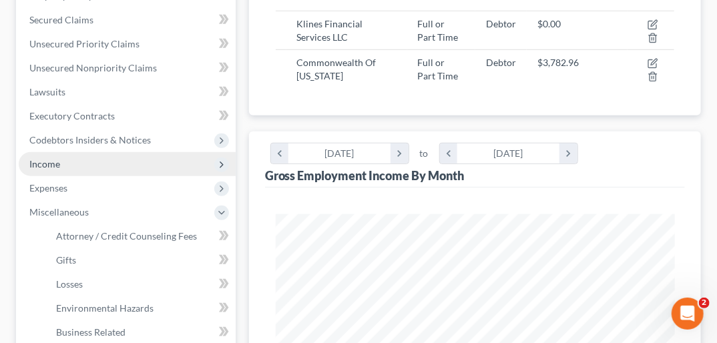
click at [65, 152] on span "Income" at bounding box center [127, 164] width 217 height 24
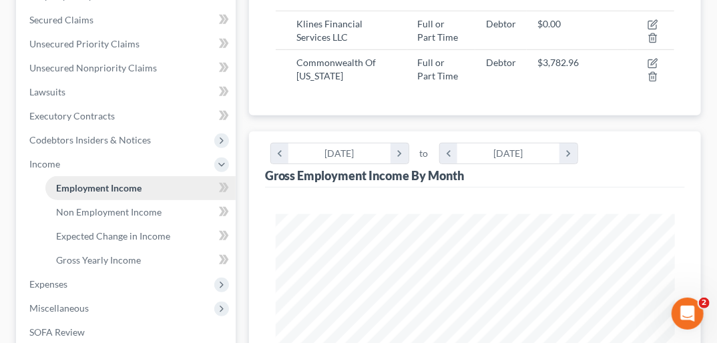
click at [92, 182] on span "Employment Income" at bounding box center [99, 187] width 86 height 11
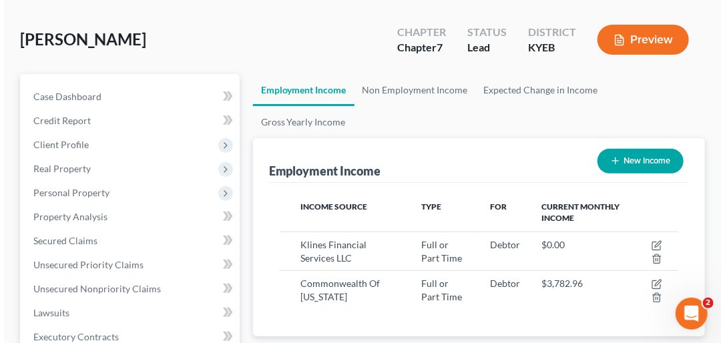
scroll to position [76, 0]
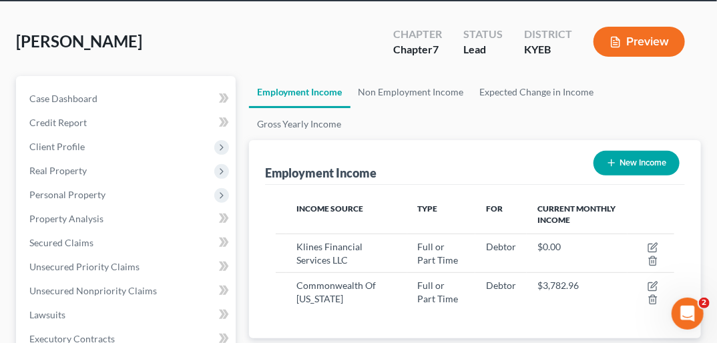
click at [640, 151] on button "New Income" at bounding box center [637, 163] width 86 height 25
select select "0"
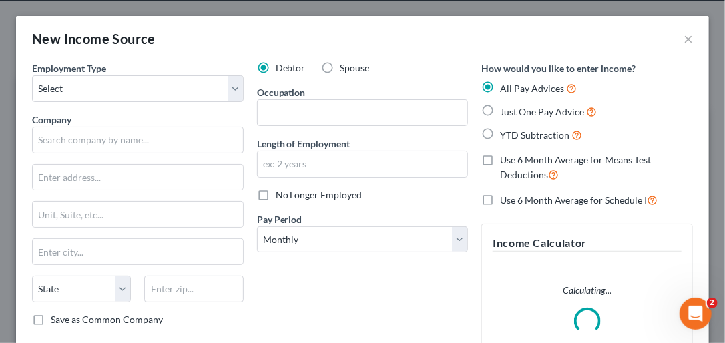
scroll to position [202, 431]
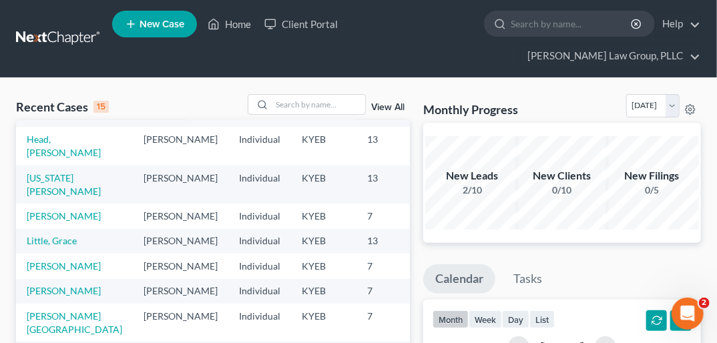
scroll to position [212, 0]
click at [43, 222] on link "[PERSON_NAME]" at bounding box center [64, 215] width 74 height 11
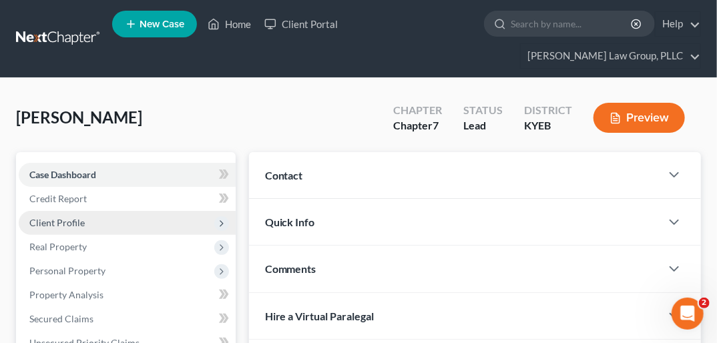
click at [79, 217] on span "Client Profile" at bounding box center [56, 222] width 55 height 11
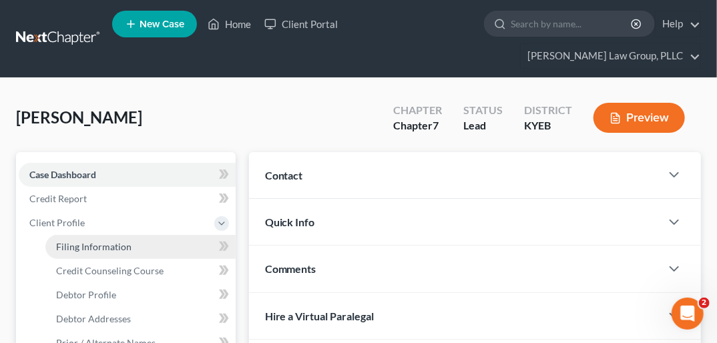
click at [102, 241] on span "Filing Information" at bounding box center [93, 246] width 75 height 11
select select "1"
select select "0"
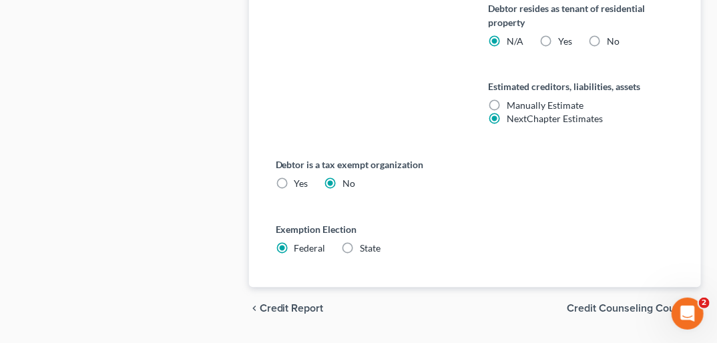
scroll to position [853, 0]
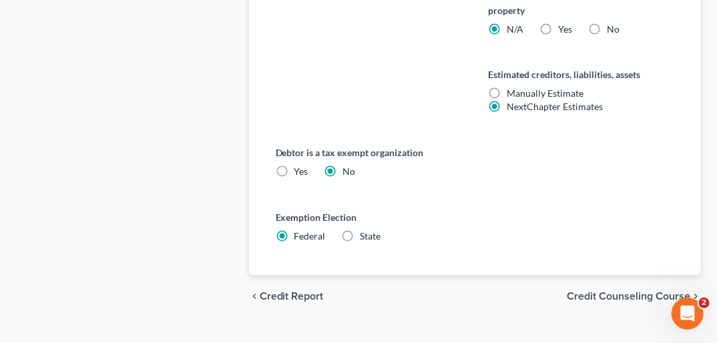
click at [519, 292] on span "Credit Counseling Course" at bounding box center [629, 297] width 124 height 11
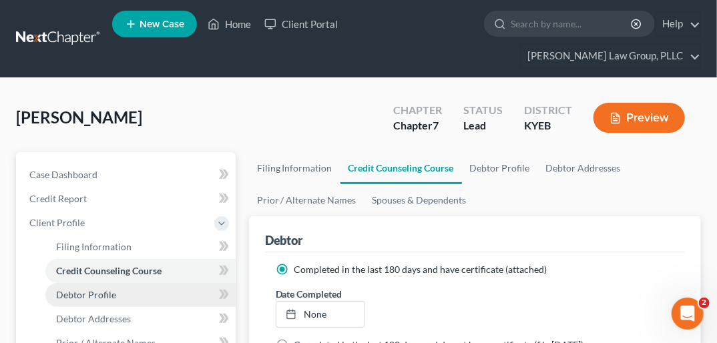
click at [158, 283] on link "Debtor Profile" at bounding box center [140, 295] width 190 height 24
select select "0"
select select "4"
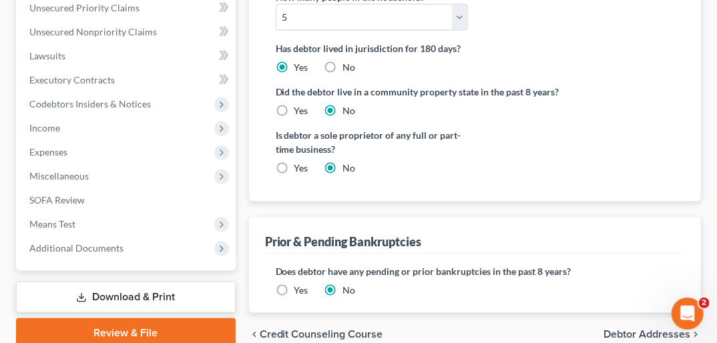
scroll to position [490, 0]
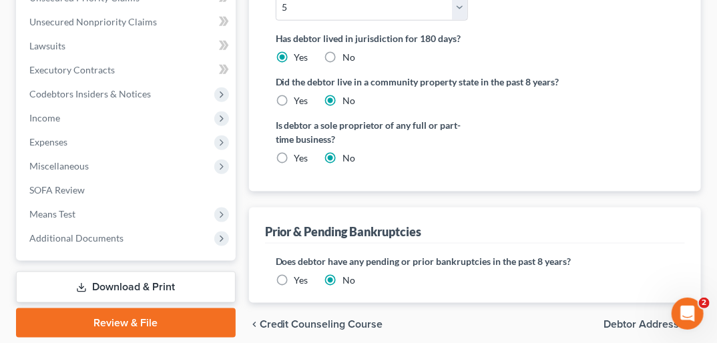
click at [519, 319] on span "Debtor Addresses" at bounding box center [647, 324] width 87 height 11
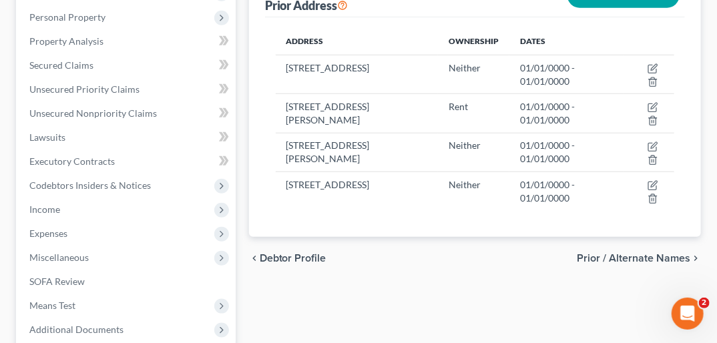
scroll to position [401, 0]
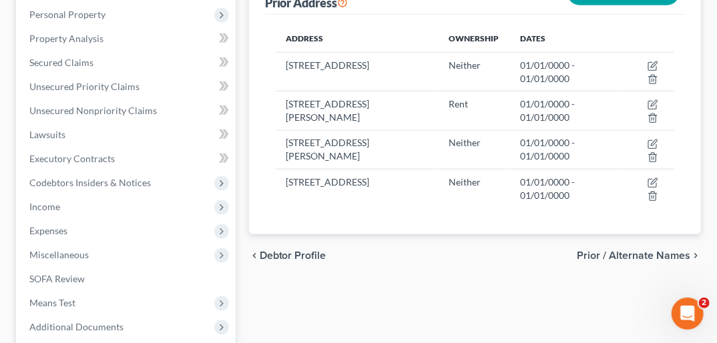
click at [519, 251] on span "Prior / Alternate Names" at bounding box center [634, 256] width 114 height 11
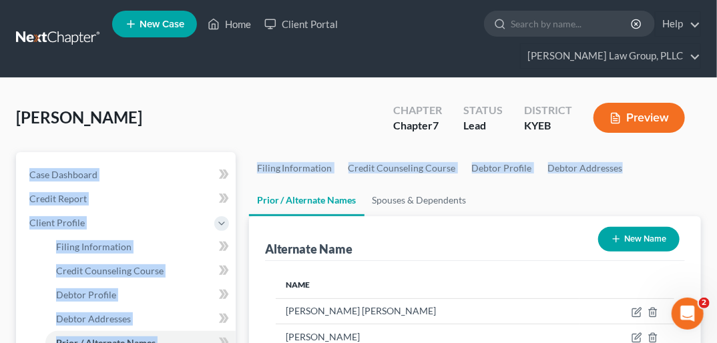
drag, startPoint x: 717, startPoint y: 120, endPoint x: 720, endPoint y: 134, distance: 13.8
click at [519, 152] on ul "Filing Information Credit Counseling Course Debtor Profile Debtor Addresses Pri…" at bounding box center [475, 184] width 452 height 64
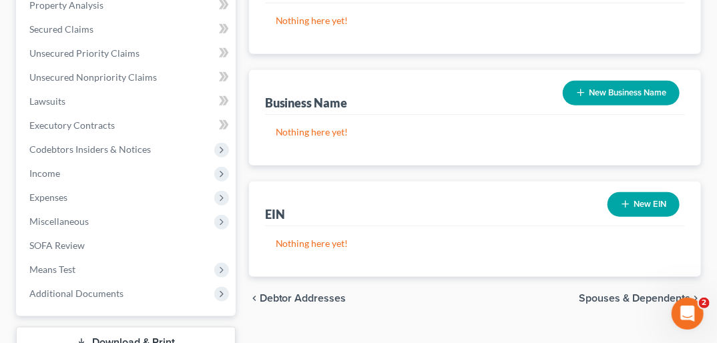
scroll to position [481, 0]
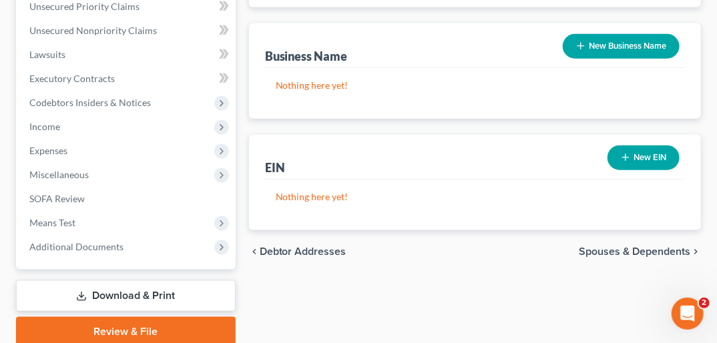
click at [519, 246] on span "Spouses & Dependents" at bounding box center [635, 251] width 112 height 11
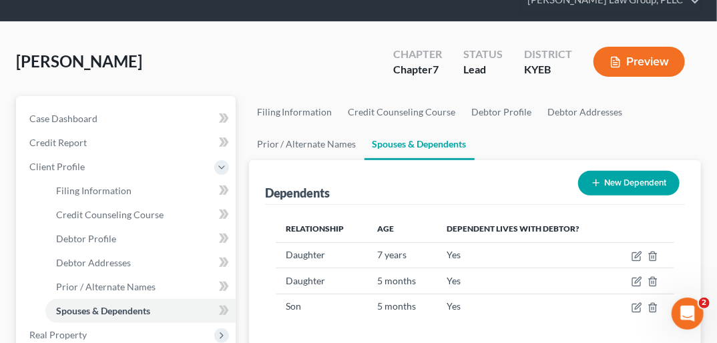
scroll to position [61, 0]
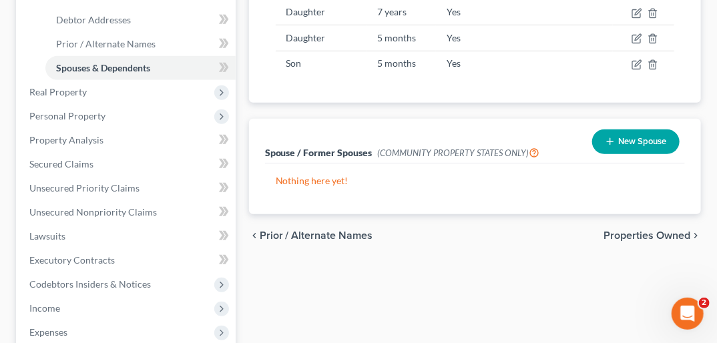
click at [519, 230] on span "Properties Owned" at bounding box center [647, 235] width 87 height 11
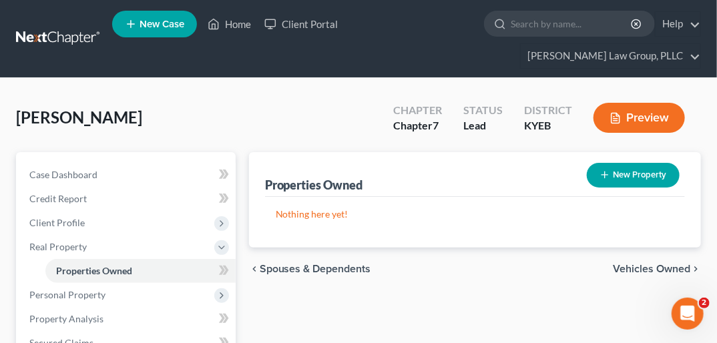
click at [519, 264] on span "Vehicles Owned" at bounding box center [651, 269] width 77 height 11
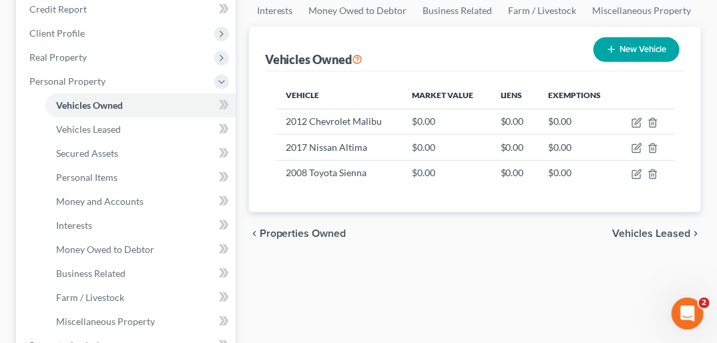
click at [519, 228] on span "Vehicles Leased" at bounding box center [652, 233] width 78 height 11
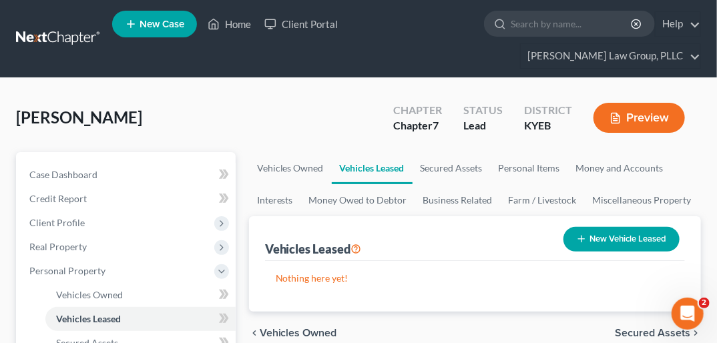
click at [519, 328] on span "Secured Assets" at bounding box center [652, 333] width 75 height 11
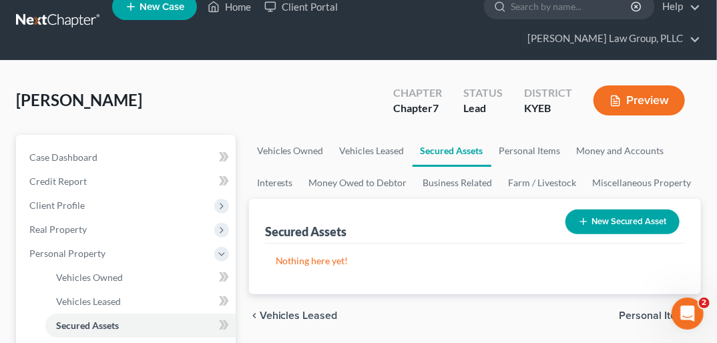
scroll to position [60, 0]
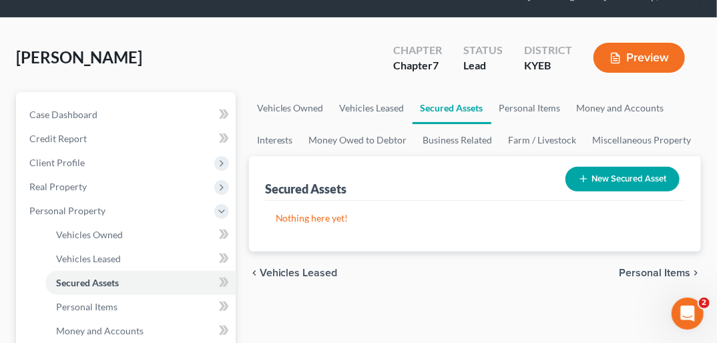
click at [519, 268] on span "Personal Items" at bounding box center [654, 273] width 71 height 11
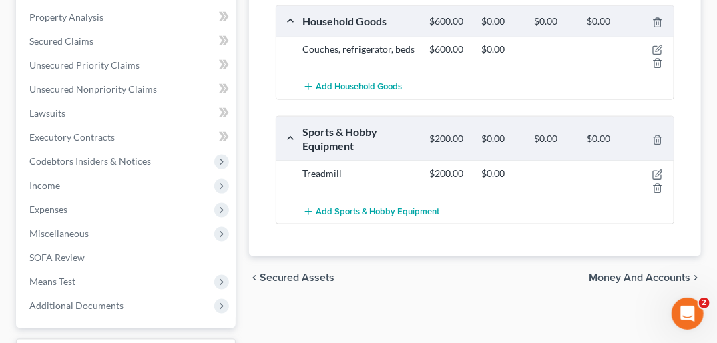
scroll to position [526, 0]
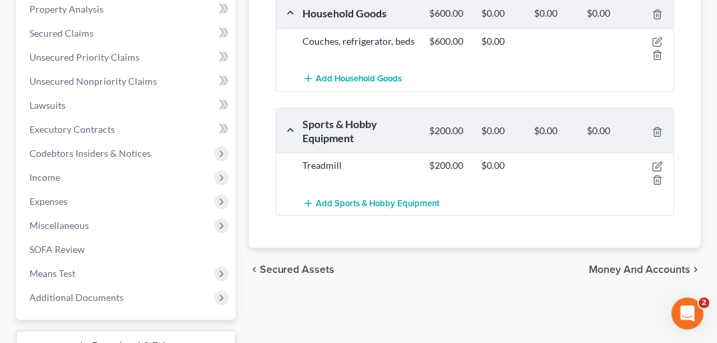
click at [519, 265] on span "Money and Accounts" at bounding box center [640, 270] width 102 height 11
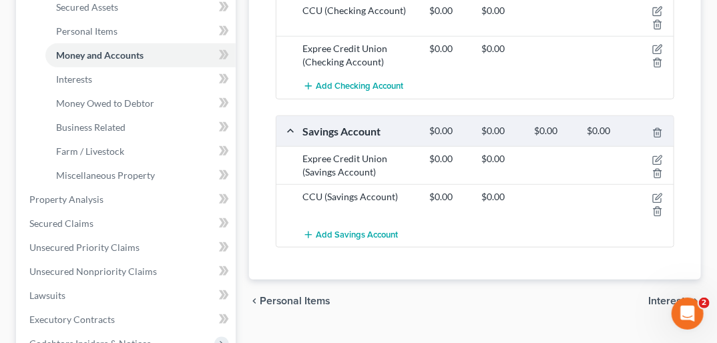
scroll to position [366, 0]
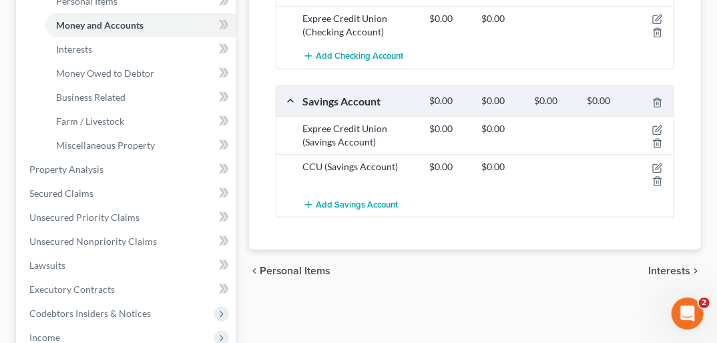
click at [519, 250] on div "chevron_left Personal Items Interests chevron_right" at bounding box center [475, 271] width 452 height 43
click at [519, 266] on span "Interests" at bounding box center [670, 271] width 42 height 11
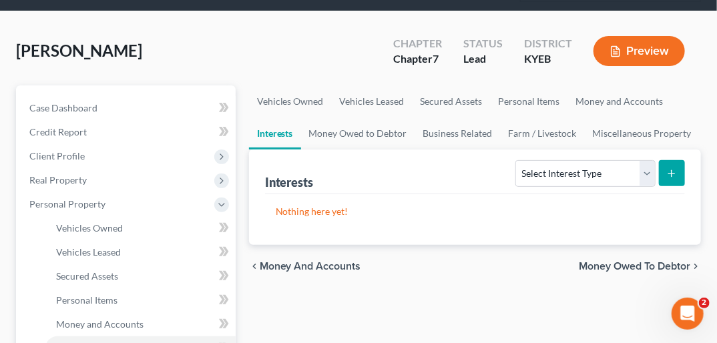
scroll to position [140, 0]
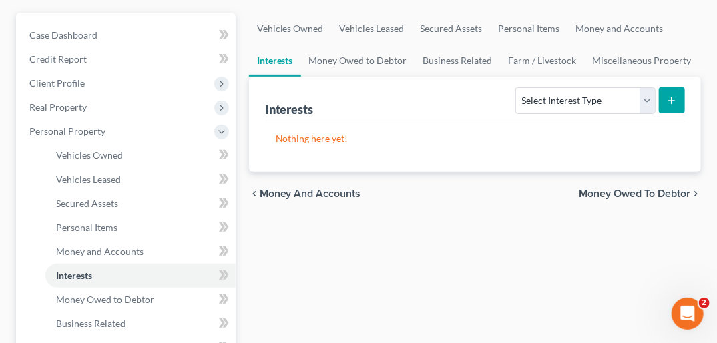
click at [519, 188] on span "Money Owed to Debtor" at bounding box center [635, 193] width 112 height 11
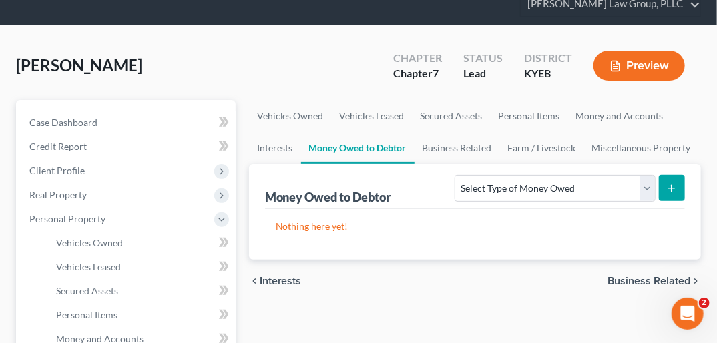
scroll to position [116, 0]
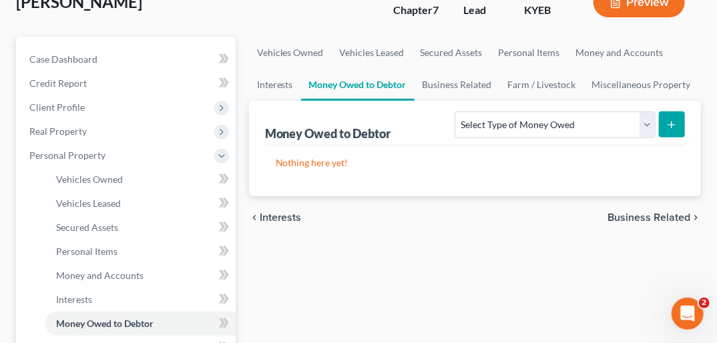
click at [519, 212] on span "Business Related" at bounding box center [649, 217] width 83 height 11
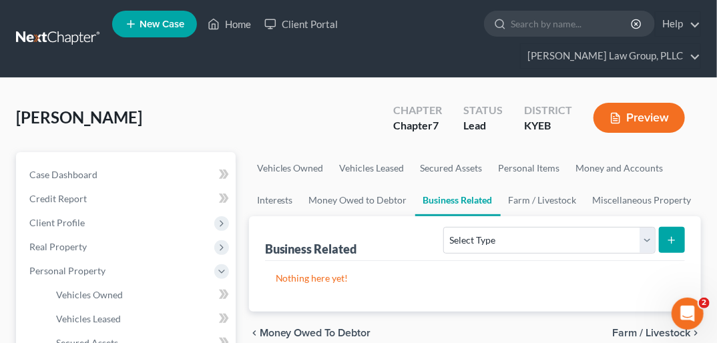
click at [519, 328] on span "Farm / Livestock" at bounding box center [652, 333] width 78 height 11
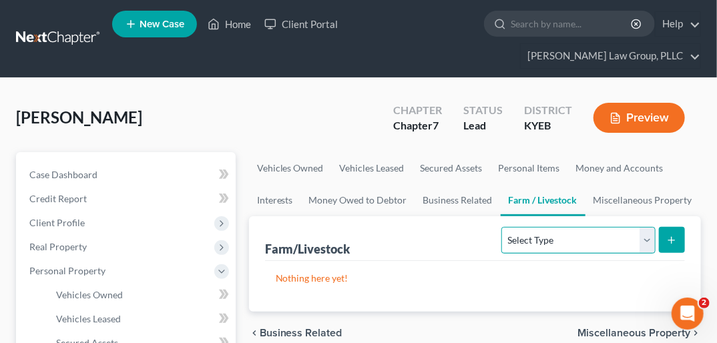
click at [519, 227] on select "Select Type Animals & Livestock Crops: Growing or Harvested Farming Equipment F…" at bounding box center [579, 240] width 154 height 27
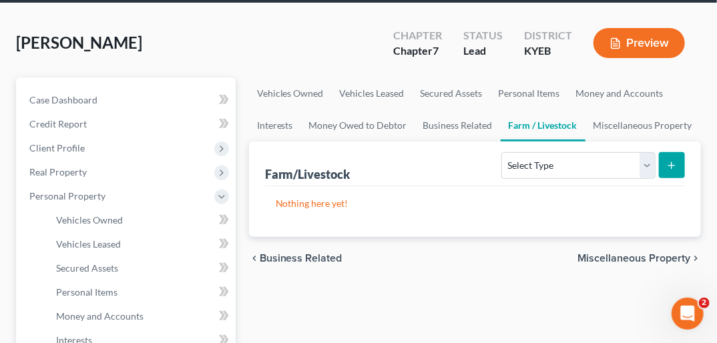
click at [519, 253] on span "Miscellaneous Property" at bounding box center [634, 258] width 113 height 11
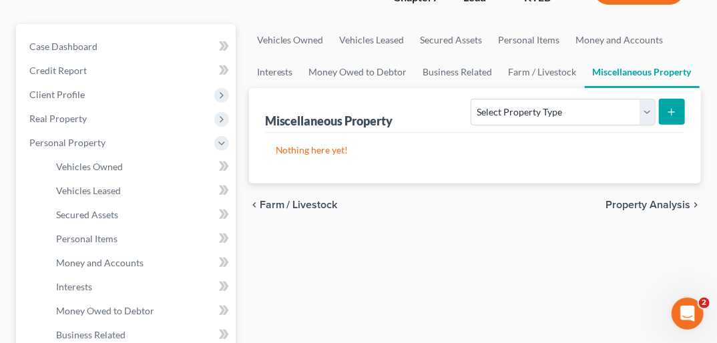
scroll to position [148, 0]
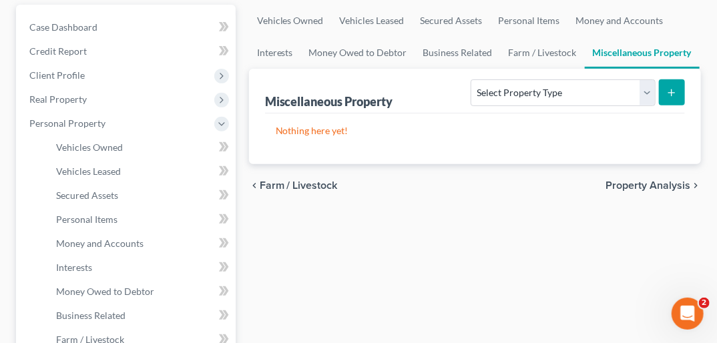
click at [519, 180] on span "Property Analysis" at bounding box center [648, 185] width 85 height 11
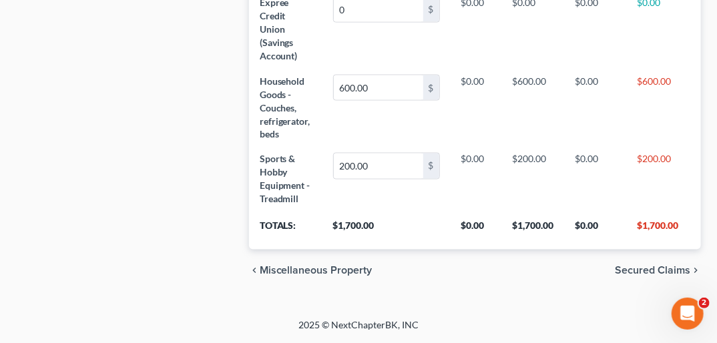
click at [519, 270] on span "Secured Claims" at bounding box center [652, 271] width 75 height 11
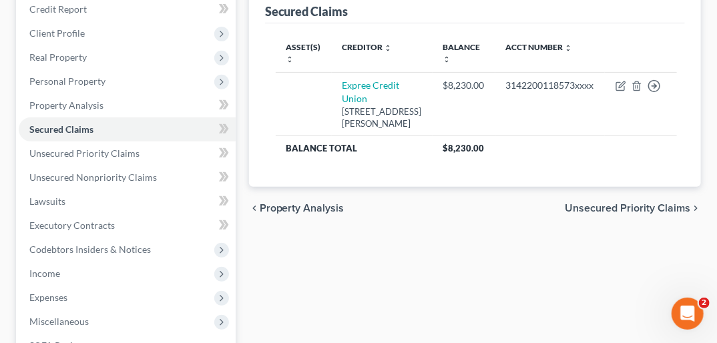
click at [519, 203] on span "Unsecured Priority Claims" at bounding box center [628, 208] width 126 height 11
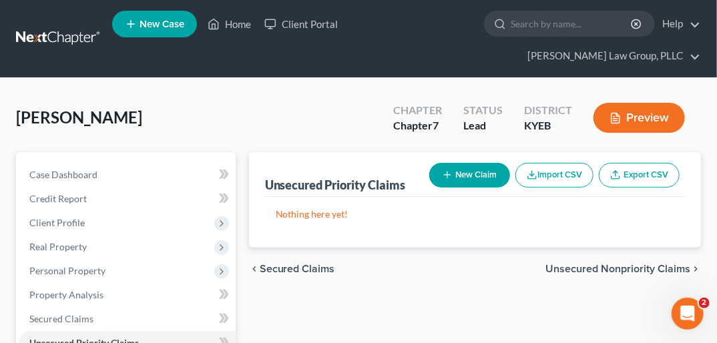
click at [519, 264] on span "Unsecured Nonpriority Claims" at bounding box center [618, 269] width 145 height 11
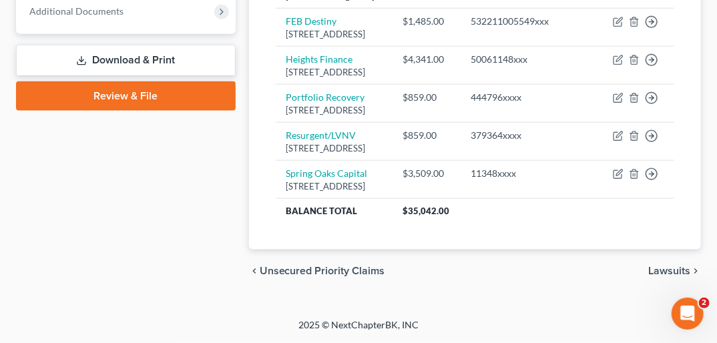
scroll to position [719, 0]
click at [519, 269] on span "Lawsuits" at bounding box center [670, 271] width 42 height 11
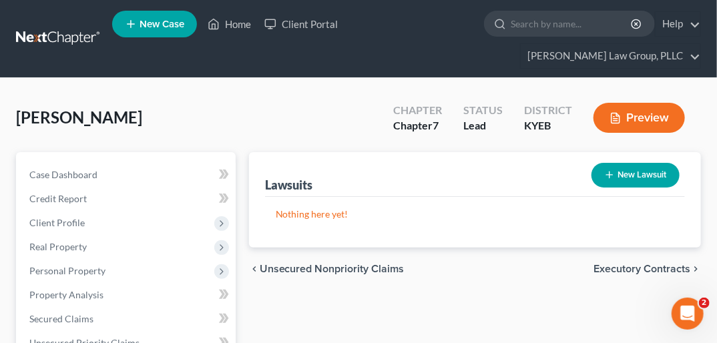
click at [519, 264] on span "Executory Contracts" at bounding box center [642, 269] width 97 height 11
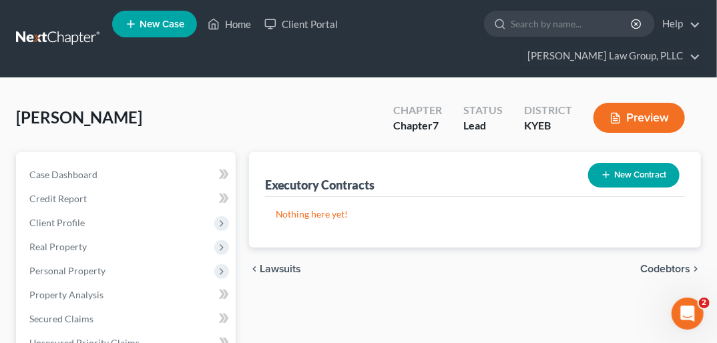
click at [519, 264] on span "Codebtors" at bounding box center [666, 269] width 50 height 11
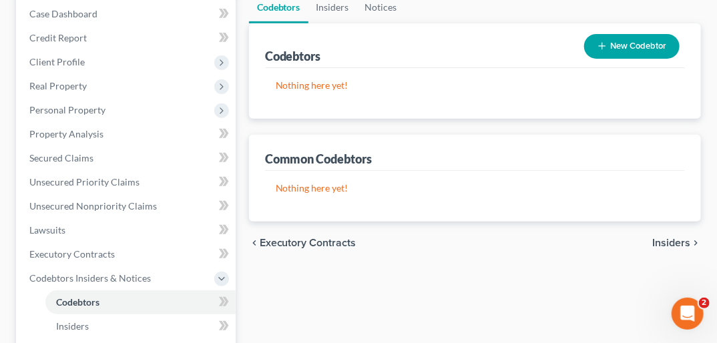
click at [519, 238] on span "Insiders" at bounding box center [672, 243] width 38 height 11
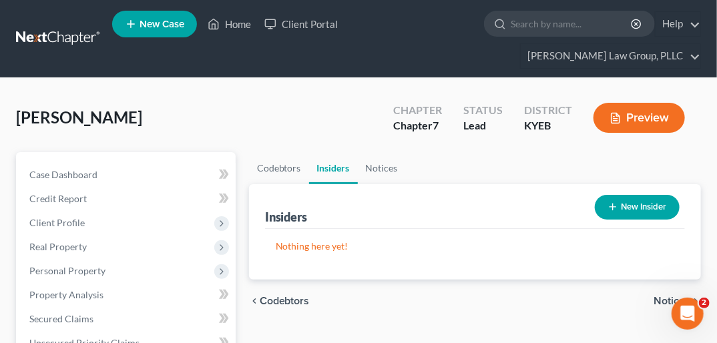
click at [519, 296] on span "Notices" at bounding box center [672, 301] width 37 height 11
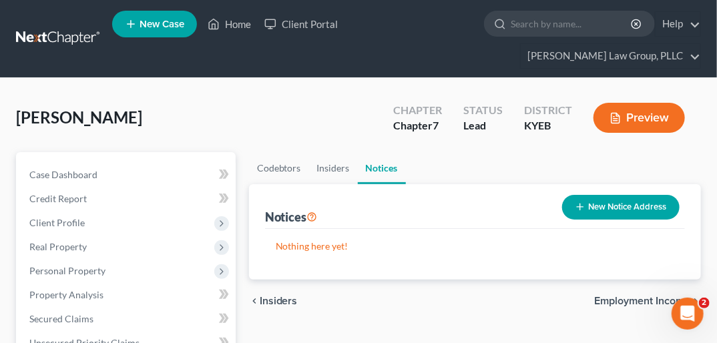
click at [519, 296] on span "Employment Income" at bounding box center [643, 301] width 96 height 11
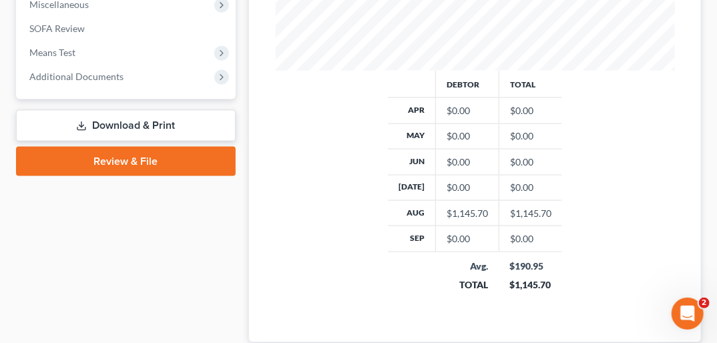
scroll to position [636, 0]
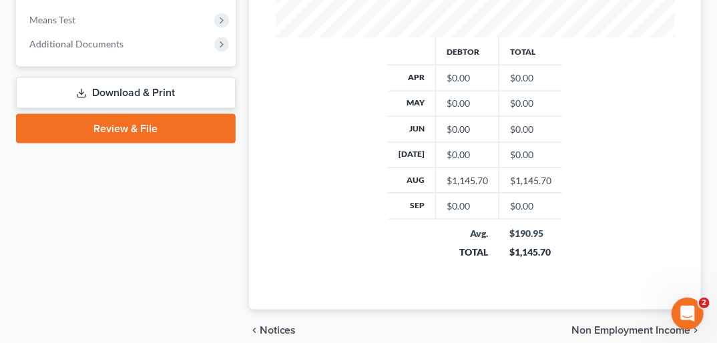
click at [519, 326] on span "Non Employment Income" at bounding box center [631, 331] width 119 height 11
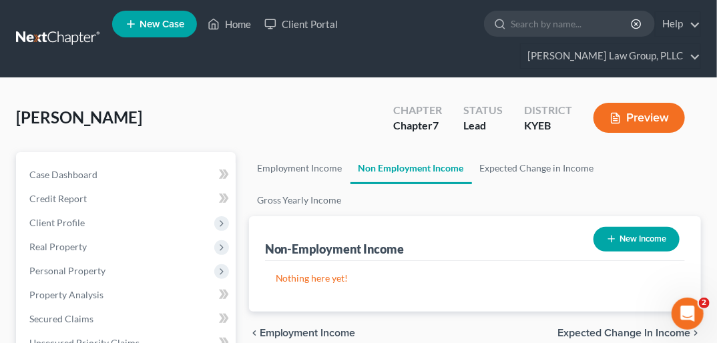
click at [519, 328] on span "Expected Change in Income" at bounding box center [624, 333] width 133 height 11
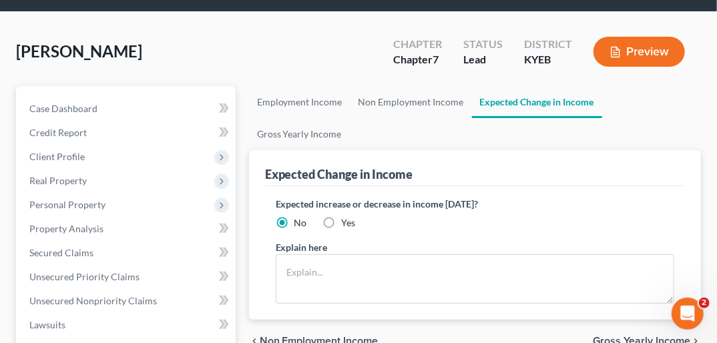
scroll to position [196, 0]
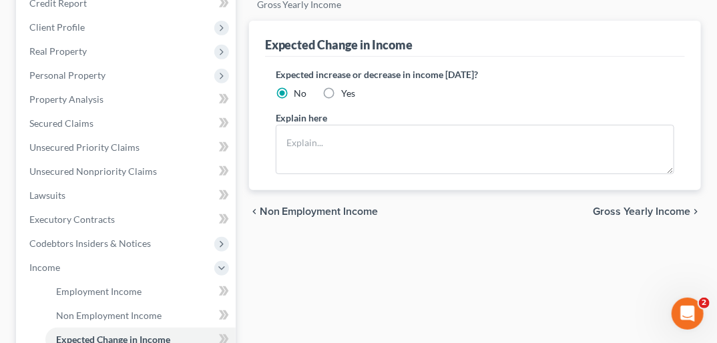
click at [519, 206] on span "Gross Yearly Income" at bounding box center [642, 211] width 98 height 11
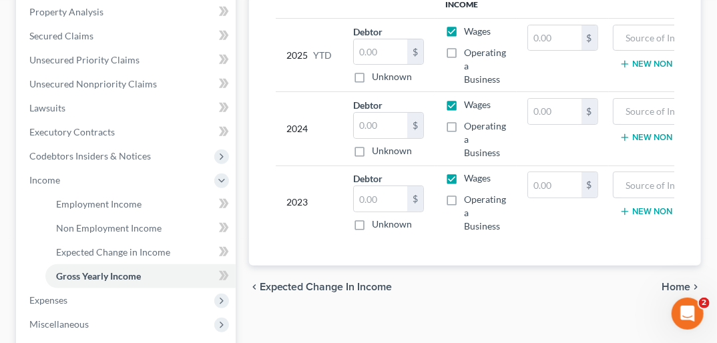
scroll to position [291, 0]
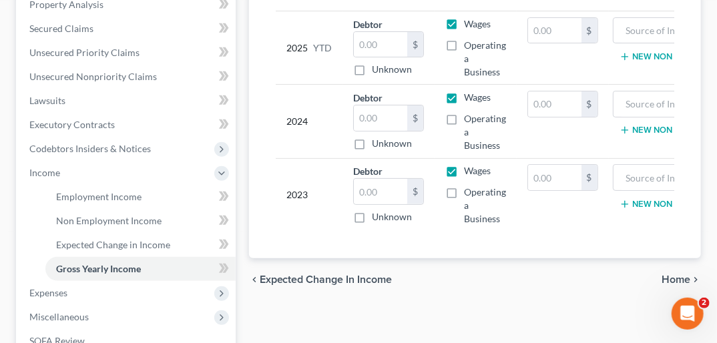
click at [519, 275] on span "Home" at bounding box center [676, 280] width 29 height 11
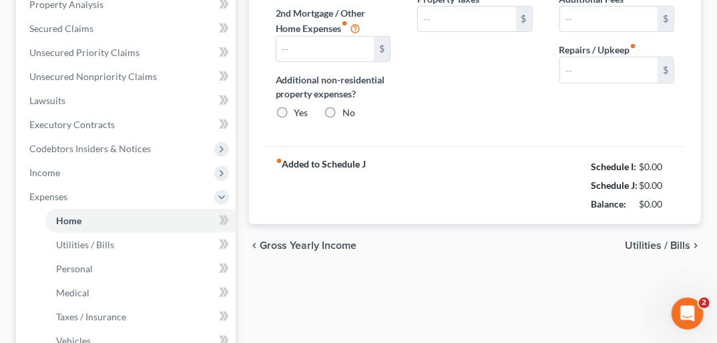
scroll to position [236, 0]
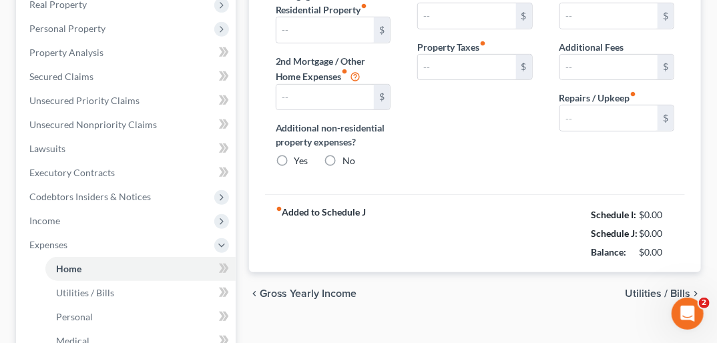
type input "1,075.00"
type input "0.00"
radio input "true"
type input "0.00"
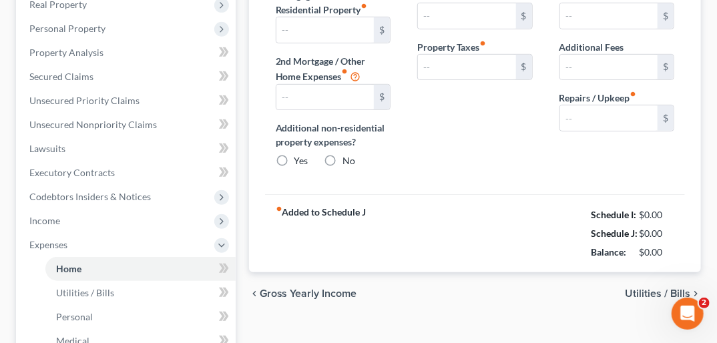
type input "0.00"
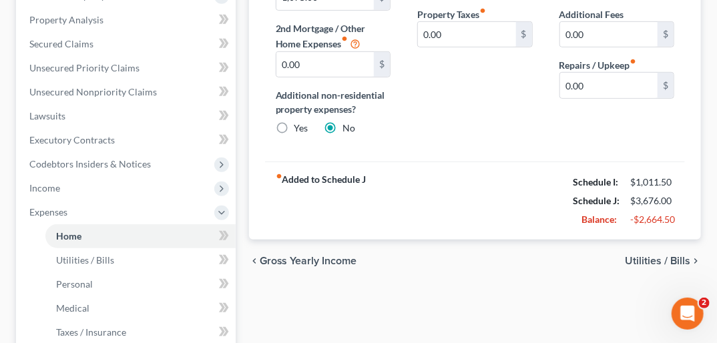
scroll to position [289, 0]
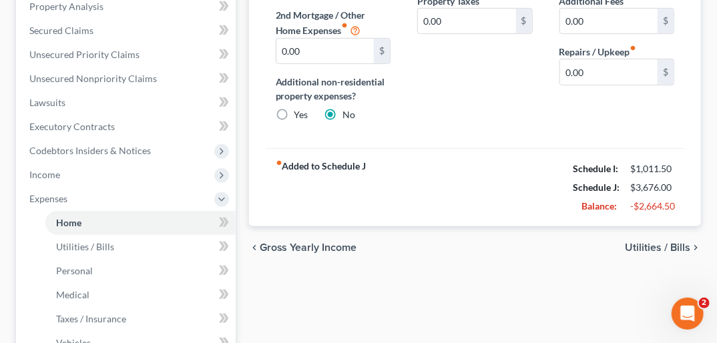
click at [519, 242] on span "Utilities / Bills" at bounding box center [657, 247] width 65 height 11
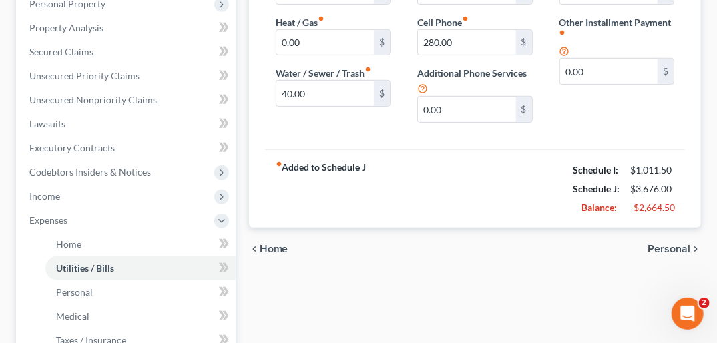
click at [519, 244] on span "Personal" at bounding box center [669, 249] width 43 height 11
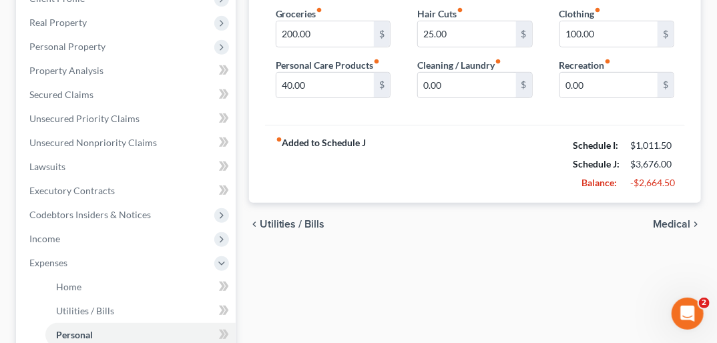
scroll to position [278, 0]
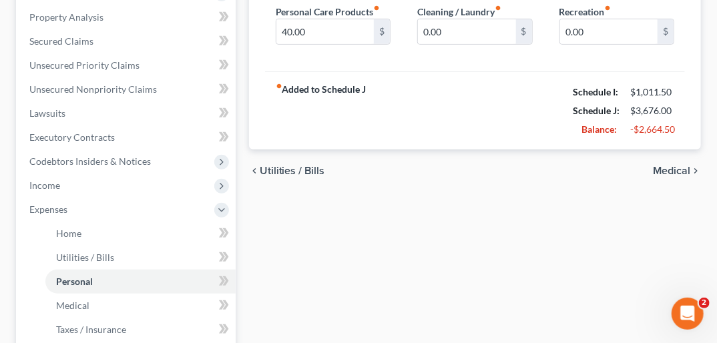
click at [519, 166] on span "Medical" at bounding box center [671, 171] width 37 height 11
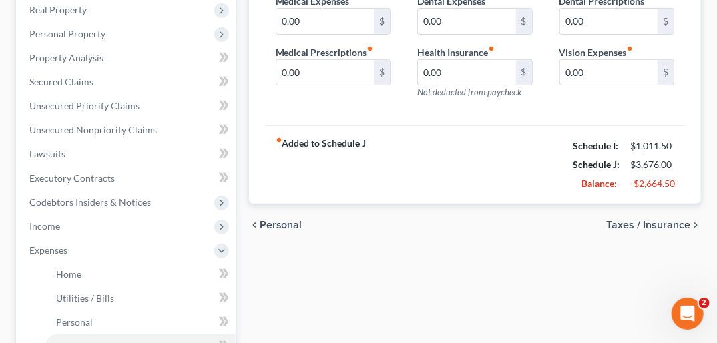
click at [519, 220] on span "Taxes / Insurance" at bounding box center [649, 225] width 84 height 11
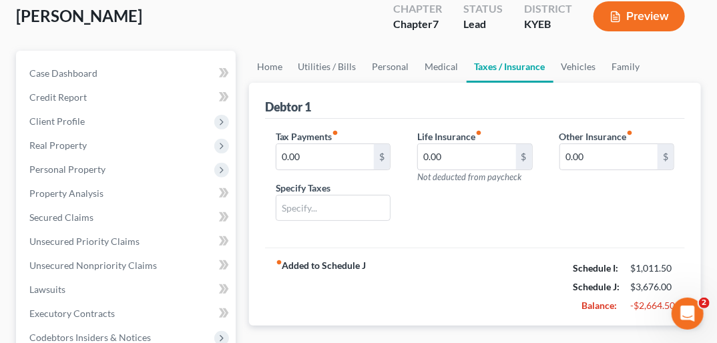
scroll to position [214, 0]
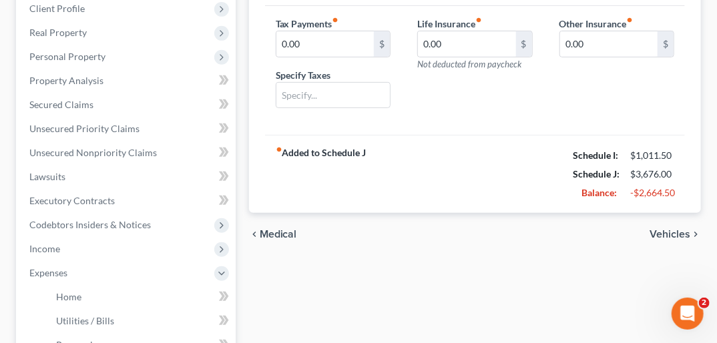
click at [519, 229] on span "Vehicles" at bounding box center [670, 234] width 41 height 11
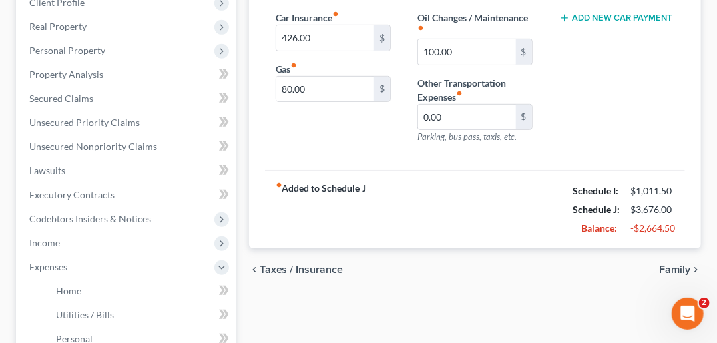
scroll to position [249, 0]
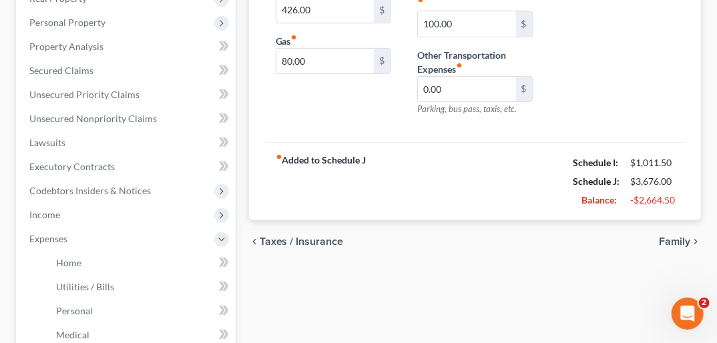
click at [519, 236] on span "Family" at bounding box center [674, 241] width 31 height 11
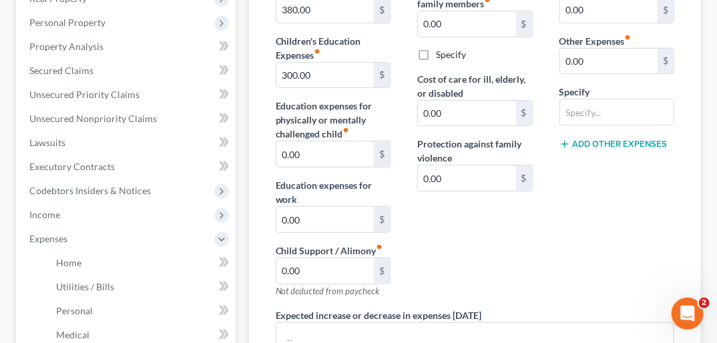
scroll to position [194, 0]
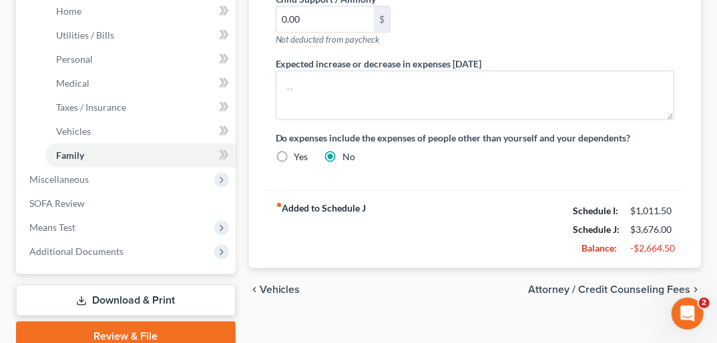
click at [519, 285] on span "Attorney / Credit Counseling Fees" at bounding box center [609, 290] width 162 height 11
